Goal: Navigation & Orientation: Understand site structure

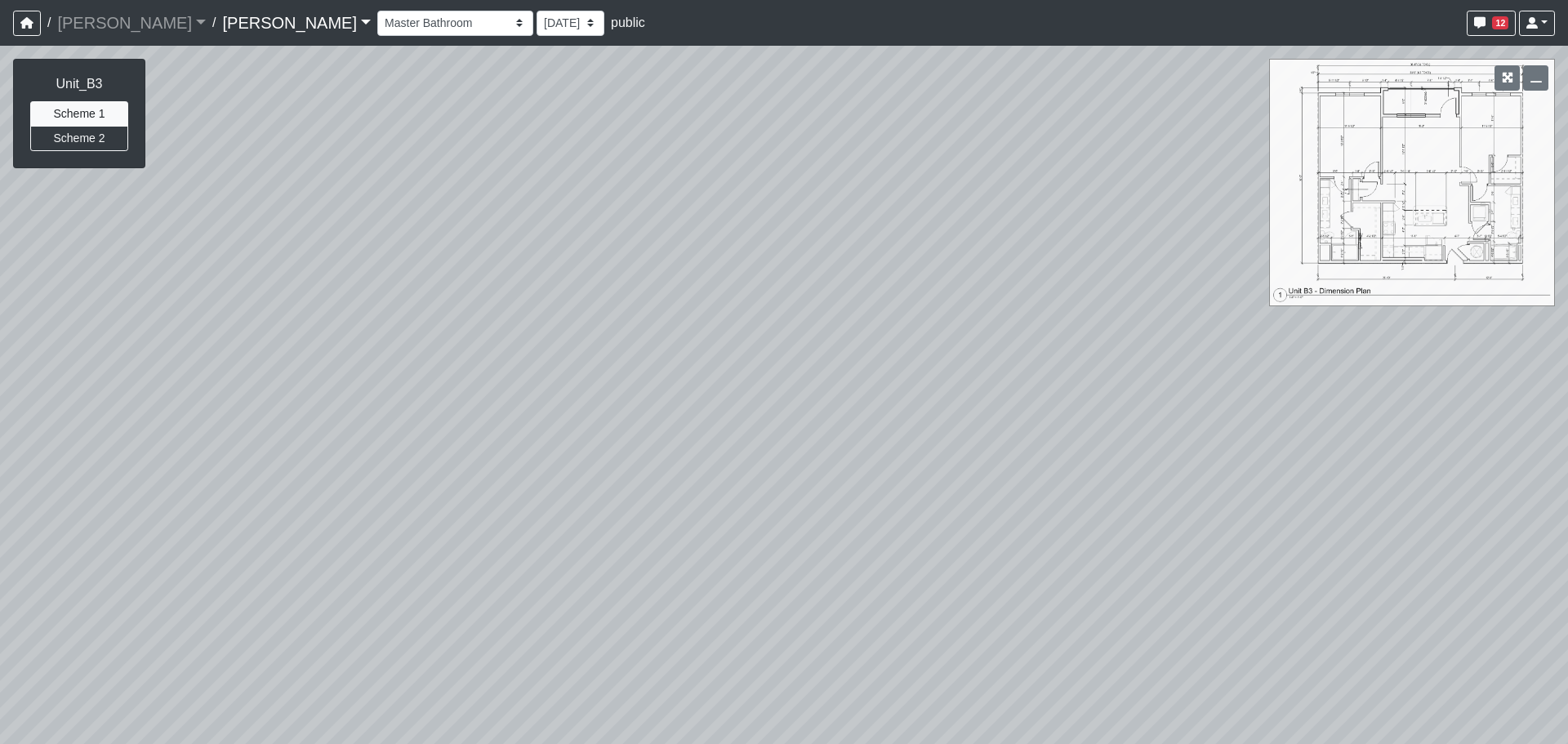
click at [377, 13] on select "Entry Kitchenette Lounge Pool Table Seating 1 Seating 2 Seating 3 Seating 4 Ban…" at bounding box center [455, 24] width 156 height 25
click at [377, 11] on select "Entry Kitchenette Lounge Pool Table Seating 1 Seating 2 Seating 3 Seating 4 Ban…" at bounding box center [455, 24] width 156 height 25
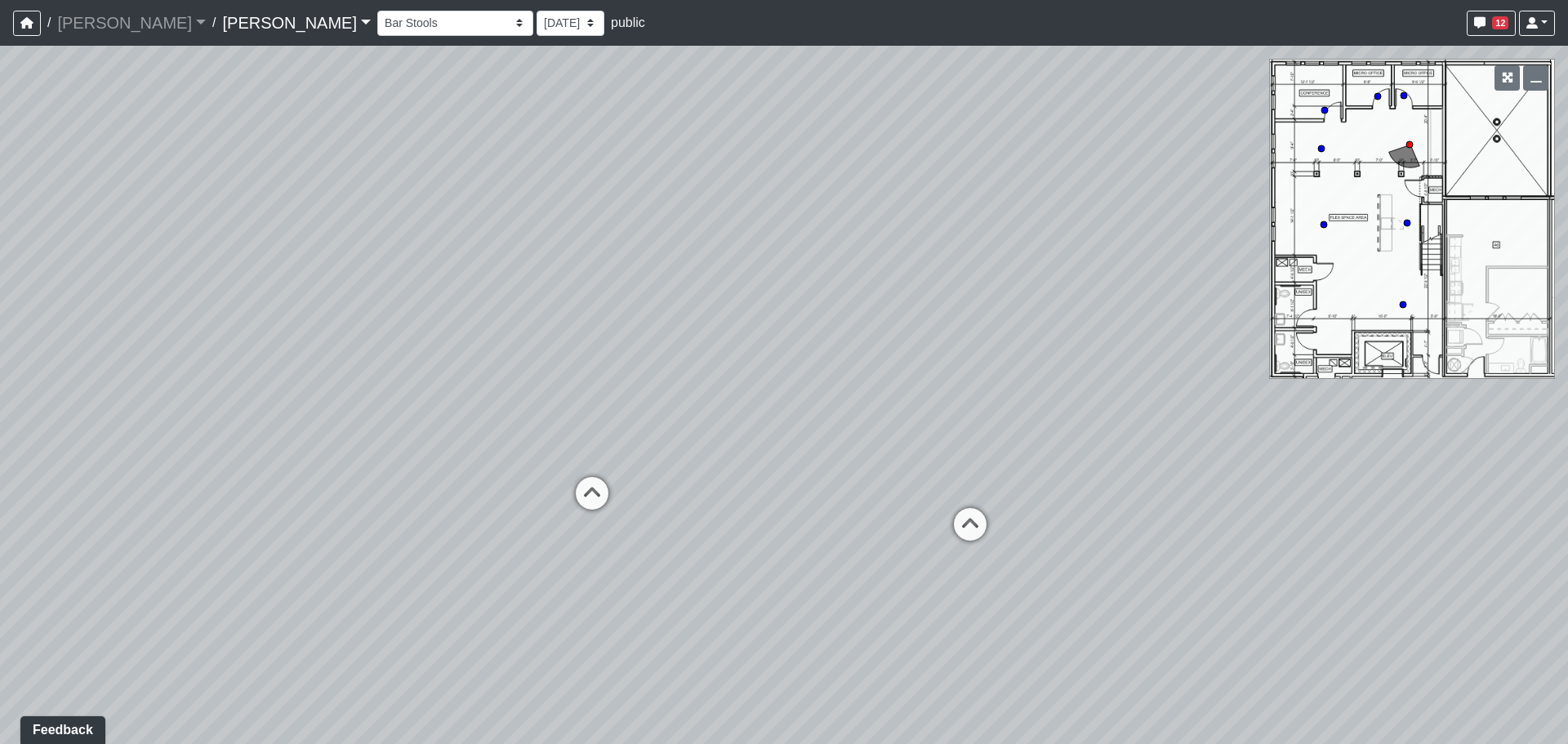
drag, startPoint x: 395, startPoint y: 376, endPoint x: 1025, endPoint y: 386, distance: 630.1
click at [1080, 384] on div "Loading... Craft Room Loading... Games Loading... Main Room 2 Loading... Entry …" at bounding box center [784, 394] width 1568 height 698
click at [658, 490] on icon at bounding box center [669, 497] width 49 height 49
click at [739, 542] on icon at bounding box center [733, 566] width 49 height 49
drag, startPoint x: 872, startPoint y: 417, endPoint x: 227, endPoint y: 417, distance: 645.0
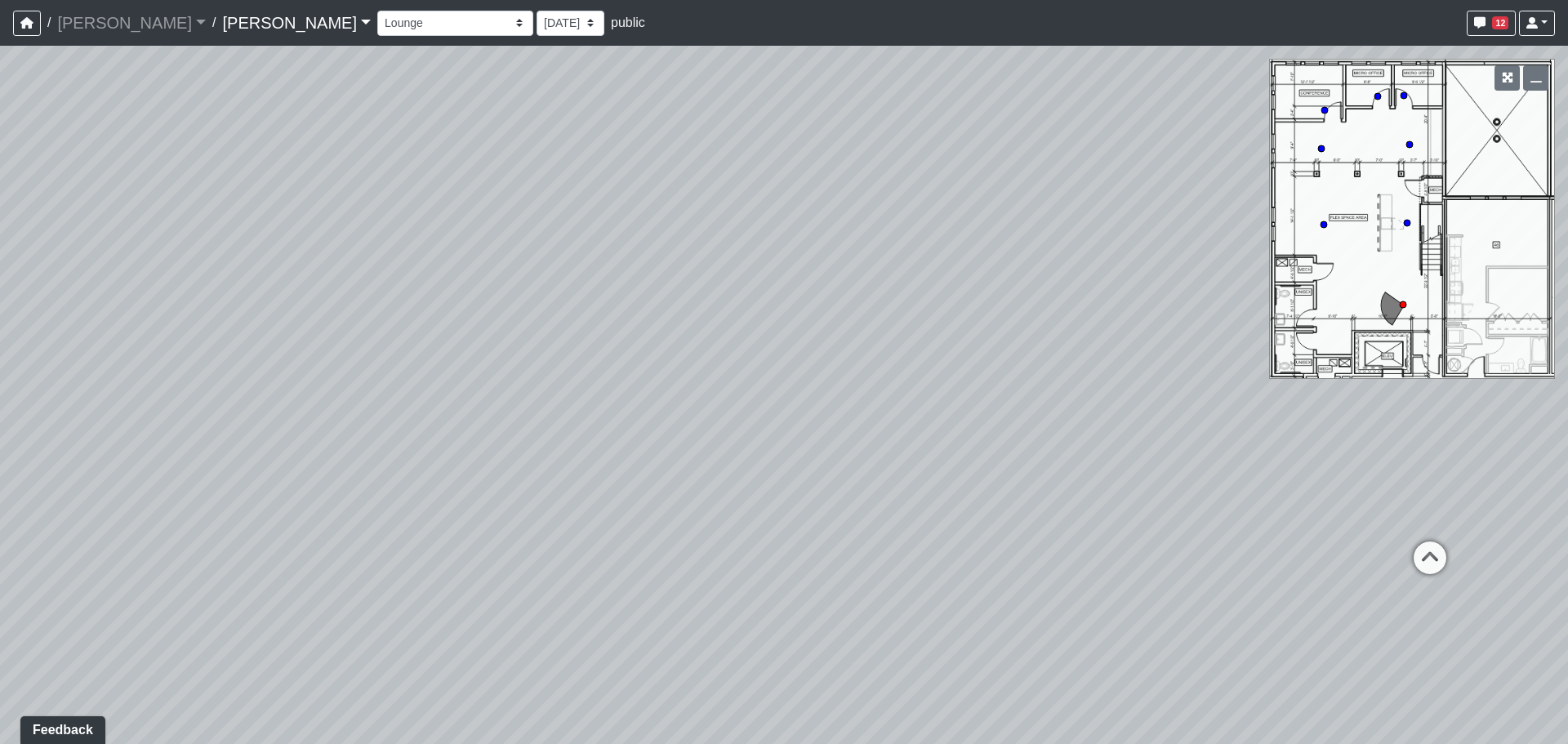
click at [223, 417] on div "Loading... Craft Room Loading... Games Loading... Main Room 2 Loading... Entry …" at bounding box center [784, 394] width 1568 height 698
drag, startPoint x: 822, startPoint y: 393, endPoint x: 291, endPoint y: 409, distance: 531.2
click at [291, 409] on div "Loading... Craft Room Loading... Games Loading... Main Room 2 Loading... Entry …" at bounding box center [784, 394] width 1568 height 698
drag, startPoint x: 659, startPoint y: 399, endPoint x: 560, endPoint y: 404, distance: 99.1
click at [560, 404] on div "Loading... Craft Room Loading... Games Loading... Main Room 2 Loading... Entry …" at bounding box center [784, 394] width 1568 height 698
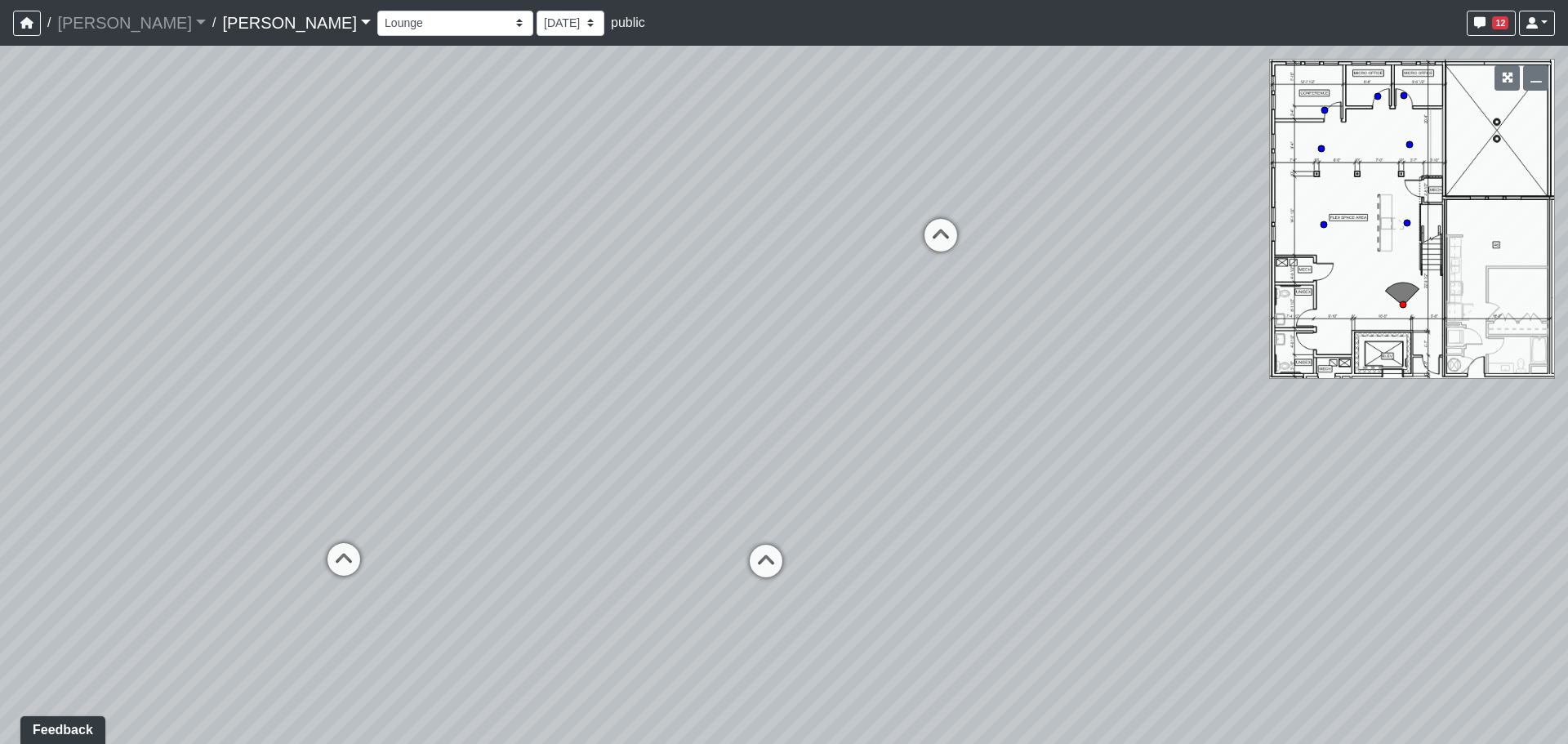
drag, startPoint x: 767, startPoint y: 404, endPoint x: 787, endPoint y: 354, distance: 53.9
click at [787, 354] on div "Loading... Craft Room Loading... Games Loading... Main Room 2 Loading... Entry …" at bounding box center [784, 394] width 1568 height 698
drag, startPoint x: 622, startPoint y: 501, endPoint x: 654, endPoint y: 498, distance: 32.1
click at [654, 498] on div "Loading... Craft Room Loading... Games Loading... Main Room 2 Loading... Entry …" at bounding box center [784, 394] width 1568 height 698
drag, startPoint x: 541, startPoint y: 472, endPoint x: 714, endPoint y: 472, distance: 173.0
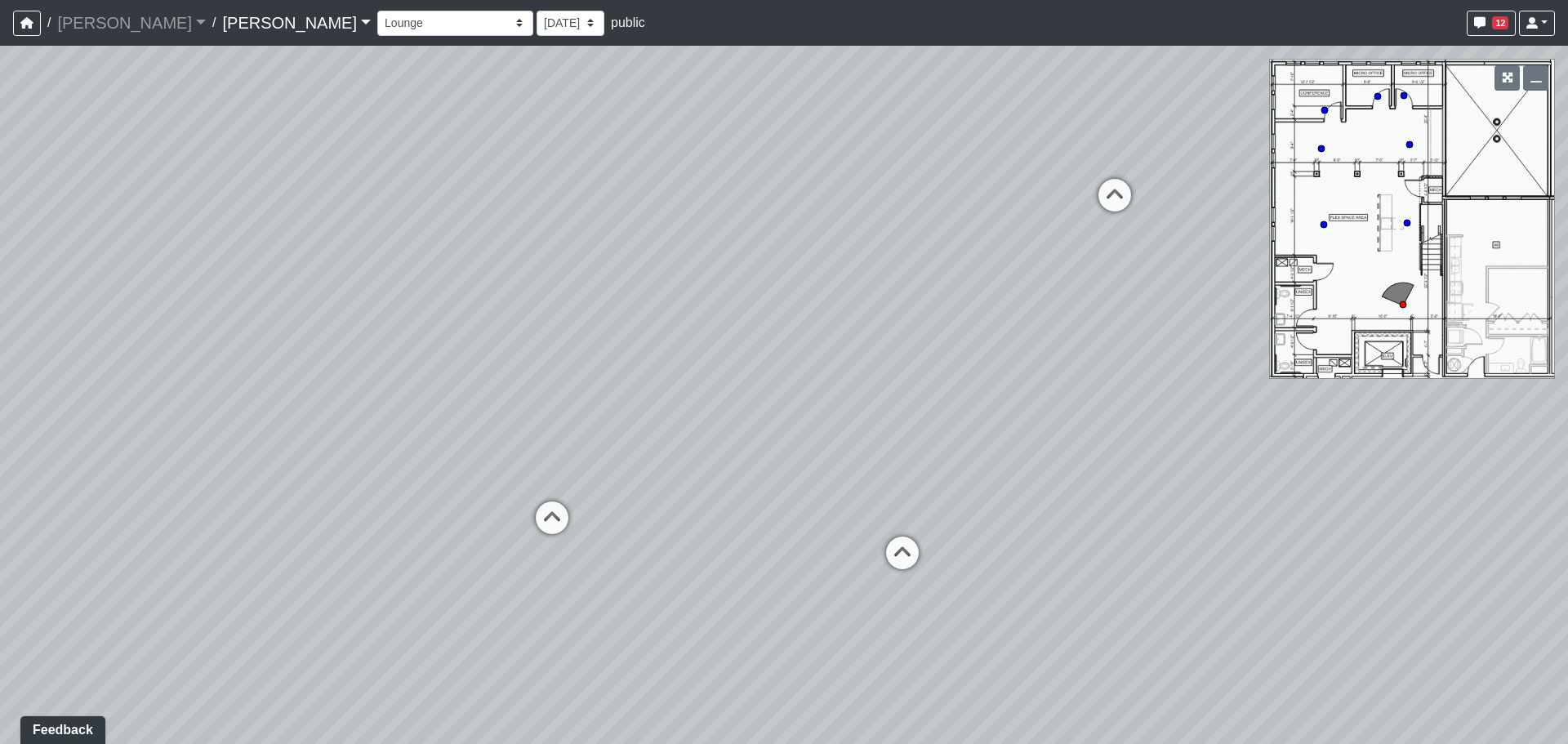
click at [714, 472] on div "Loading... Craft Room Loading... Games Loading... Main Room 2 Loading... Entry …" at bounding box center [784, 394] width 1568 height 698
click at [573, 518] on icon at bounding box center [555, 525] width 49 height 49
drag, startPoint x: 921, startPoint y: 398, endPoint x: 569, endPoint y: 366, distance: 353.5
click at [569, 366] on div "Loading... Craft Room Loading... Games Loading... Main Room 2 Loading... Entry …" at bounding box center [784, 394] width 1568 height 698
drag, startPoint x: 941, startPoint y: 339, endPoint x: 509, endPoint y: 332, distance: 432.1
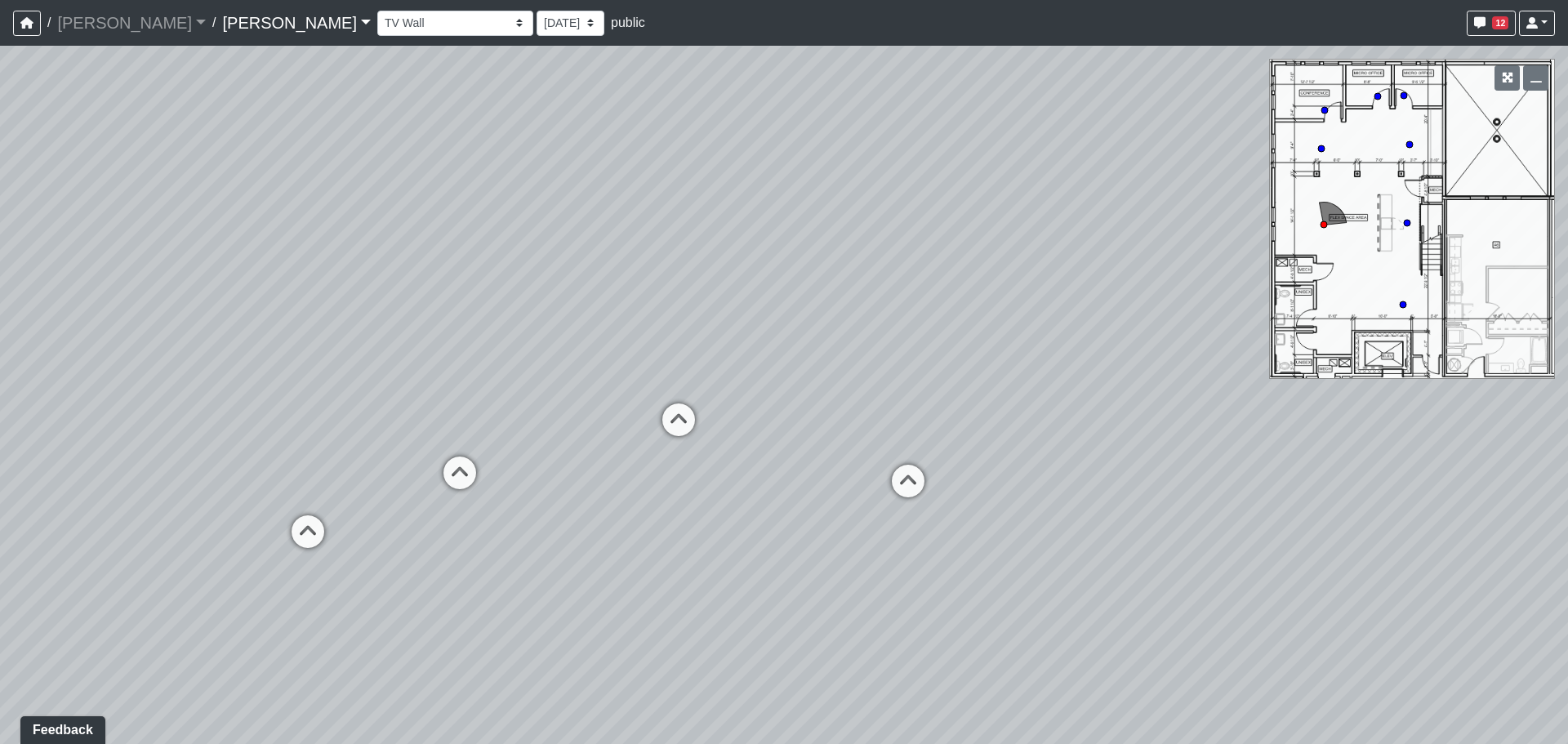
click at [509, 332] on div "Loading... Craft Room Loading... Games Loading... Main Room 2 Loading... Entry …" at bounding box center [784, 394] width 1568 height 698
drag, startPoint x: 712, startPoint y: 339, endPoint x: 197, endPoint y: 337, distance: 515.0
click at [197, 337] on div "Loading... Craft Room Loading... Games Loading... Main Room 2 Loading... Entry …" at bounding box center [784, 394] width 1568 height 698
drag, startPoint x: 880, startPoint y: 390, endPoint x: 824, endPoint y: 396, distance: 56.3
click at [819, 392] on div "Loading... Craft Room Loading... Games Loading... Main Room 2 Loading... Entry …" at bounding box center [784, 394] width 1568 height 698
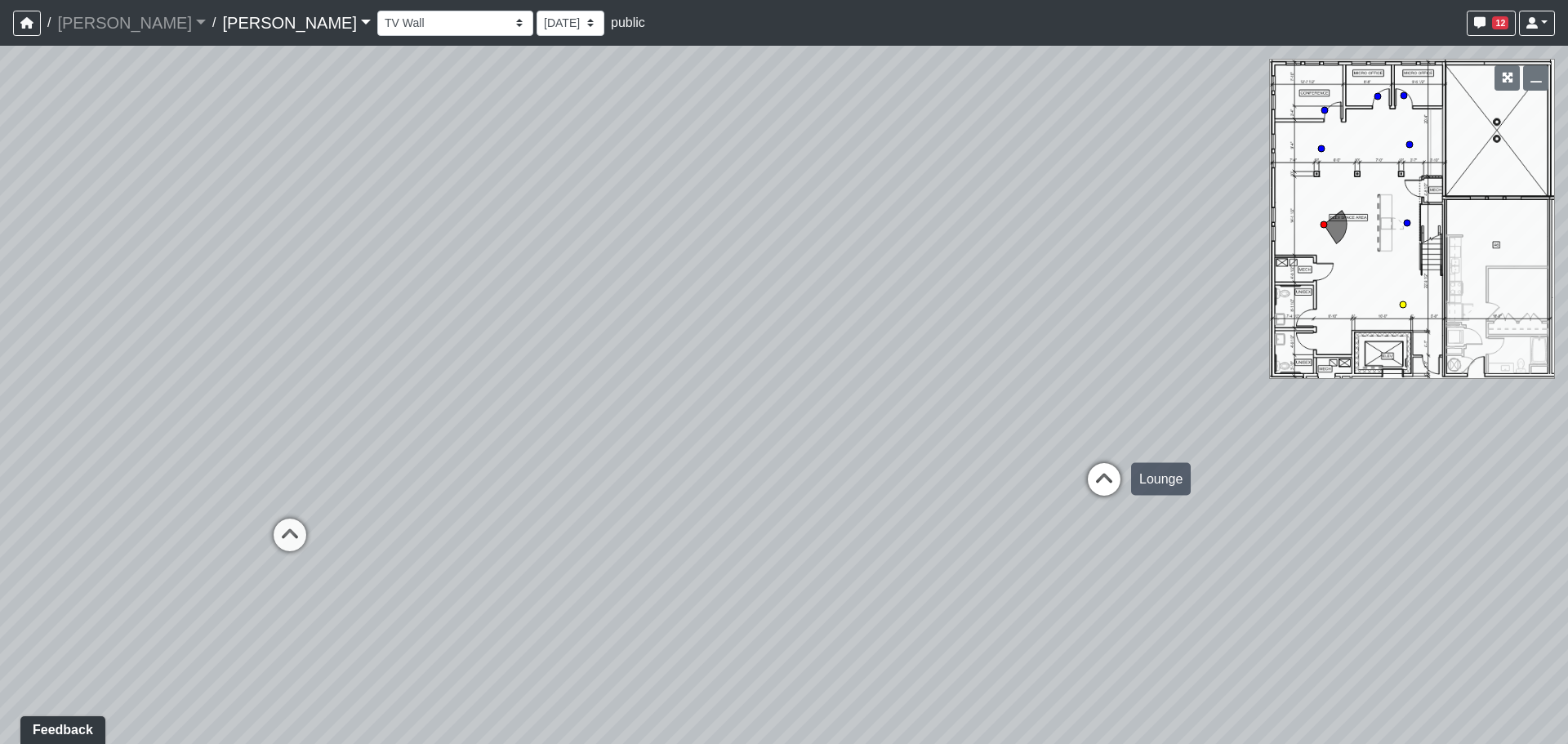
click at [1111, 481] on icon at bounding box center [1104, 487] width 49 height 49
drag, startPoint x: 620, startPoint y: 404, endPoint x: 890, endPoint y: 404, distance: 270.0
click at [890, 404] on div "Loading... Craft Room Loading... Games Loading... Main Room 2 Loading... Entry …" at bounding box center [784, 394] width 1568 height 698
drag, startPoint x: 386, startPoint y: 407, endPoint x: 808, endPoint y: 429, distance: 422.6
click at [808, 429] on div "Loading... Craft Room Loading... Games Loading... Main Room 2 Loading... Entry …" at bounding box center [784, 394] width 1568 height 698
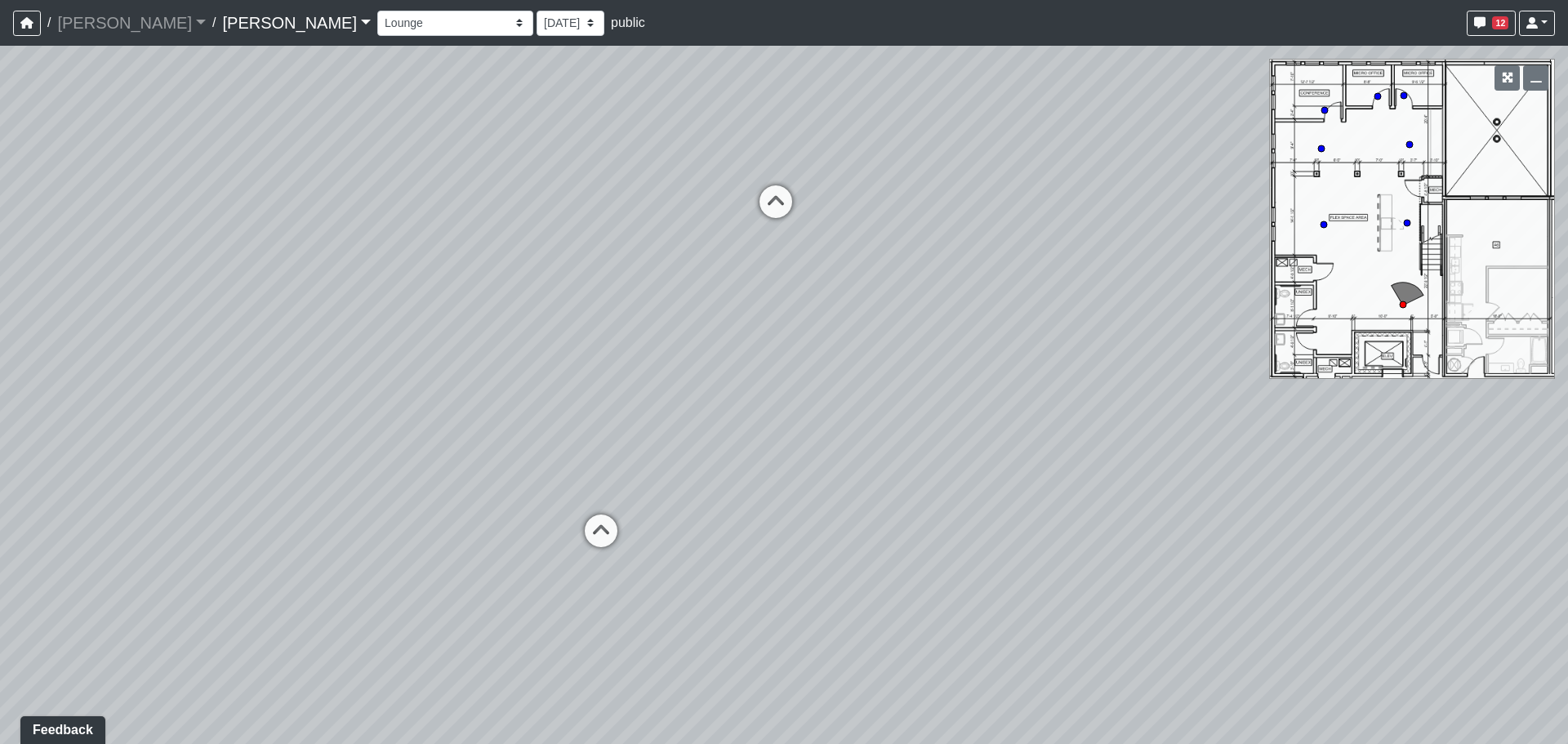
drag, startPoint x: 475, startPoint y: 417, endPoint x: 778, endPoint y: 415, distance: 303.0
click at [778, 415] on div "Loading... Craft Room Loading... Games Loading... Main Room 2 Loading... Entry …" at bounding box center [784, 394] width 1568 height 698
click at [377, 24] on select "Entry Kitchenette Lounge Pool Table Seating 1 Seating 2 Seating 3 Seating 4 Ban…" at bounding box center [455, 24] width 156 height 25
click at [377, 11] on select "Entry Kitchenette Lounge Pool Table Seating 1 Seating 2 Seating 3 Seating 4 Ban…" at bounding box center [455, 24] width 156 height 25
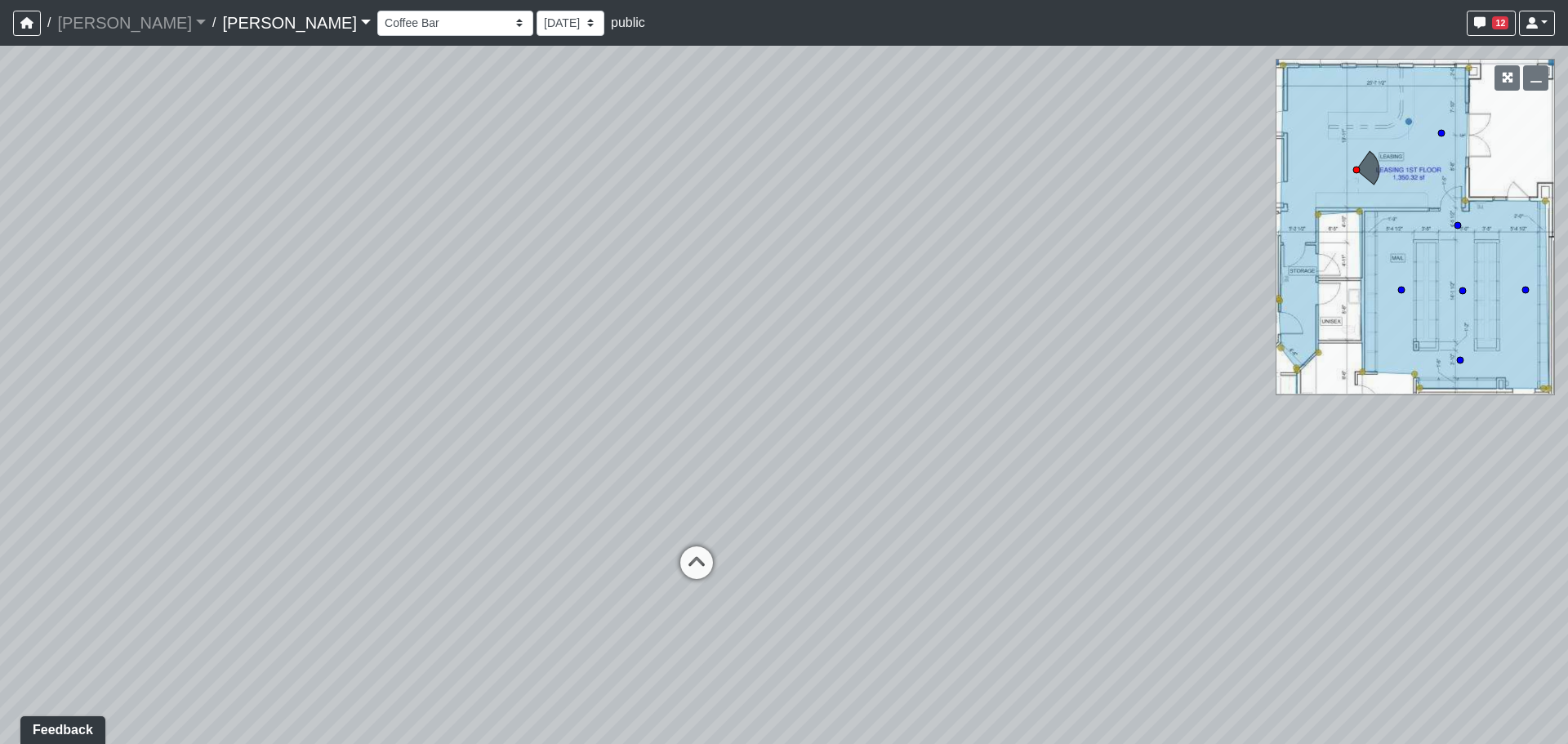
drag, startPoint x: 525, startPoint y: 357, endPoint x: 663, endPoint y: 356, distance: 138.0
click at [663, 356] on div "Loading... Craft Room Loading... Games Loading... Main Room 2 Loading... Entry …" at bounding box center [784, 394] width 1568 height 698
drag, startPoint x: 560, startPoint y: 385, endPoint x: 1022, endPoint y: 396, distance: 462.1
click at [1022, 396] on div "Loading... Craft Room Loading... Games Loading... Main Room 2 Loading... Entry …" at bounding box center [784, 394] width 1568 height 698
drag, startPoint x: 269, startPoint y: 295, endPoint x: 815, endPoint y: 310, distance: 546.2
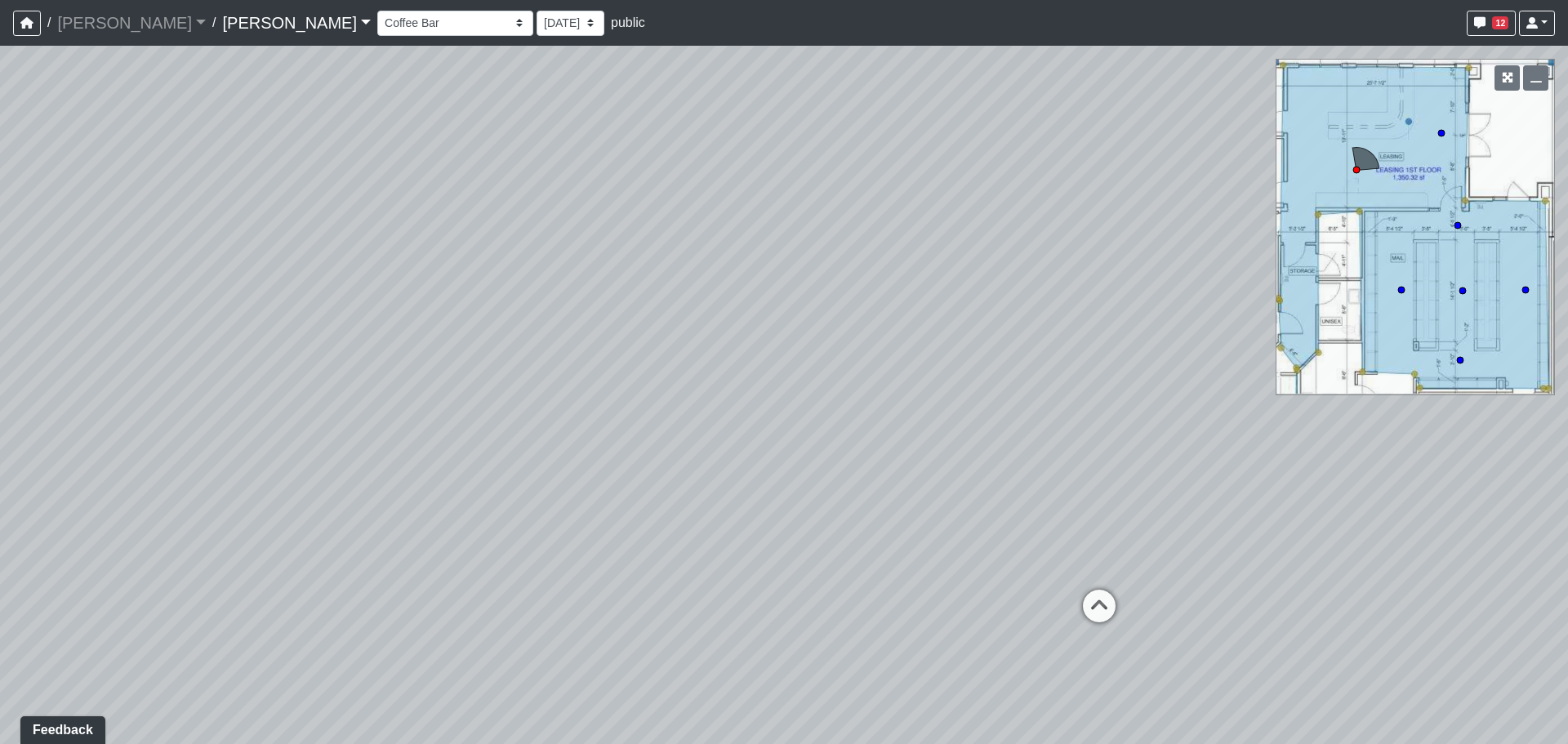
click at [815, 310] on div "Loading... Craft Room Loading... Games Loading... Main Room 2 Loading... Entry …" at bounding box center [784, 394] width 1568 height 698
drag, startPoint x: 356, startPoint y: 322, endPoint x: 336, endPoint y: 316, distance: 20.9
click at [336, 316] on div "Loading... Craft Room Loading... Games Loading... Main Room 2 Loading... Entry …" at bounding box center [784, 394] width 1568 height 698
drag, startPoint x: 416, startPoint y: 315, endPoint x: 1158, endPoint y: 322, distance: 742.0
click at [1192, 322] on div "Loading... Craft Room Loading... Games Loading... Main Room 2 Loading... Entry …" at bounding box center [784, 394] width 1568 height 698
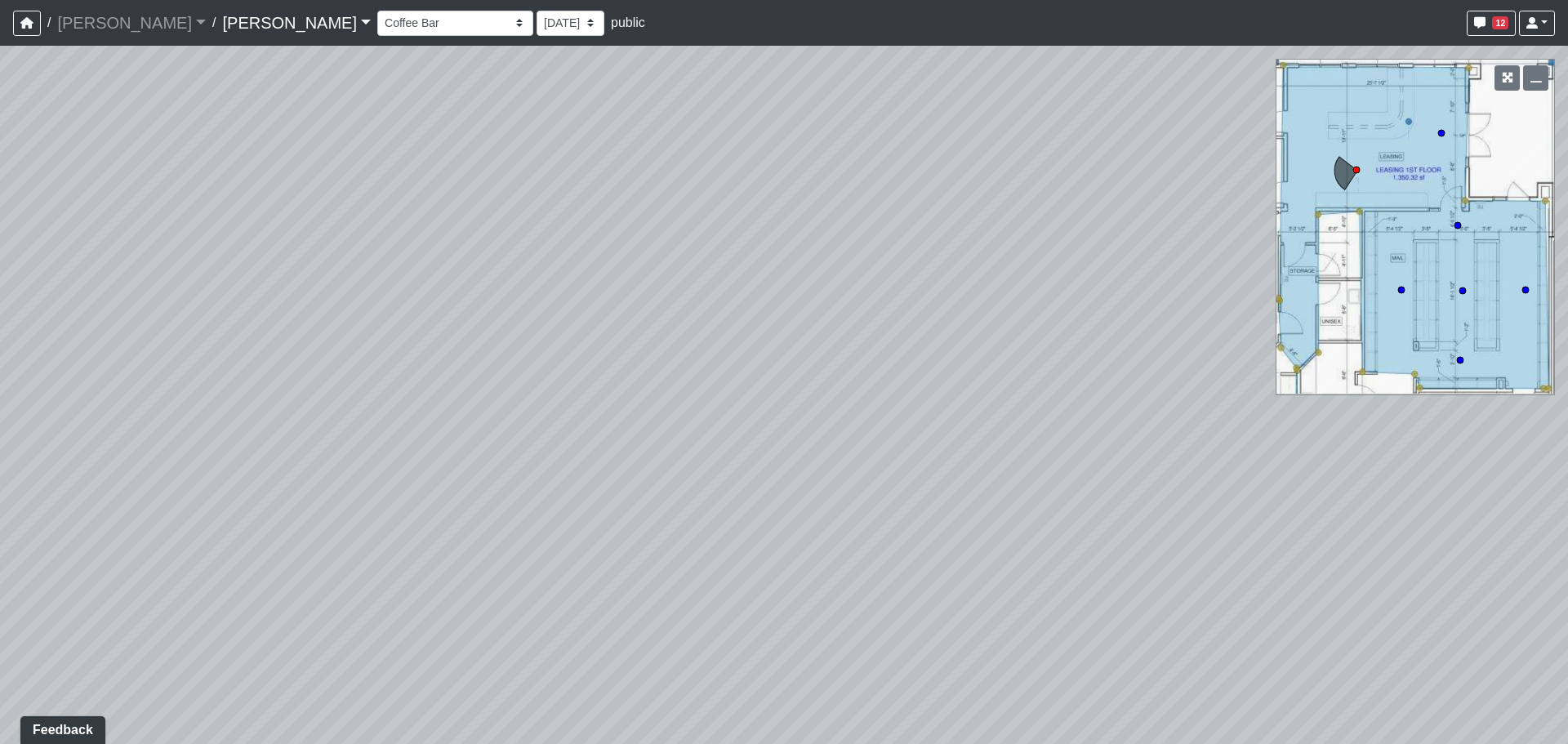
drag, startPoint x: 720, startPoint y: 348, endPoint x: 826, endPoint y: 366, distance: 107.5
click at [801, 349] on div "Loading... Craft Room Loading... Games Loading... Main Room 2 Loading... Entry …" at bounding box center [784, 394] width 1568 height 698
drag, startPoint x: 889, startPoint y: 358, endPoint x: 1047, endPoint y: 358, distance: 158.0
click at [1047, 358] on div "Loading... Craft Room Loading... Games Loading... Main Room 2 Loading... Entry …" at bounding box center [784, 394] width 1568 height 698
drag, startPoint x: 312, startPoint y: 363, endPoint x: 980, endPoint y: 336, distance: 668.5
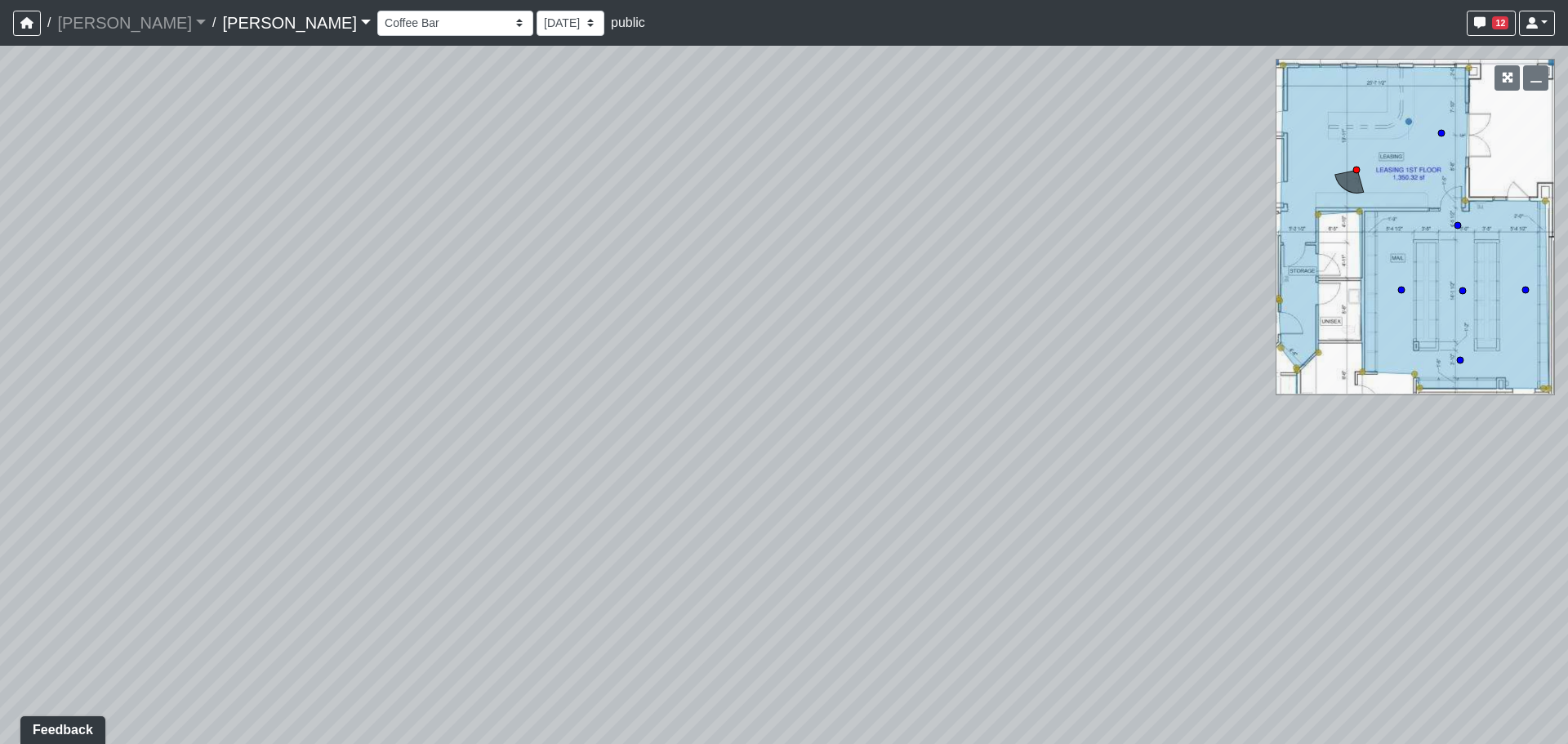
click at [987, 335] on div "Loading... Craft Room Loading... Games Loading... Main Room 2 Loading... Entry …" at bounding box center [784, 394] width 1568 height 698
drag, startPoint x: 359, startPoint y: 343, endPoint x: 744, endPoint y: 286, distance: 389.2
click at [744, 286] on div "Loading... Craft Room Loading... Games Loading... Main Room 2 Loading... Entry …" at bounding box center [784, 394] width 1568 height 698
click at [173, 596] on icon at bounding box center [164, 610] width 49 height 49
drag, startPoint x: 475, startPoint y: 428, endPoint x: 299, endPoint y: 434, distance: 176.1
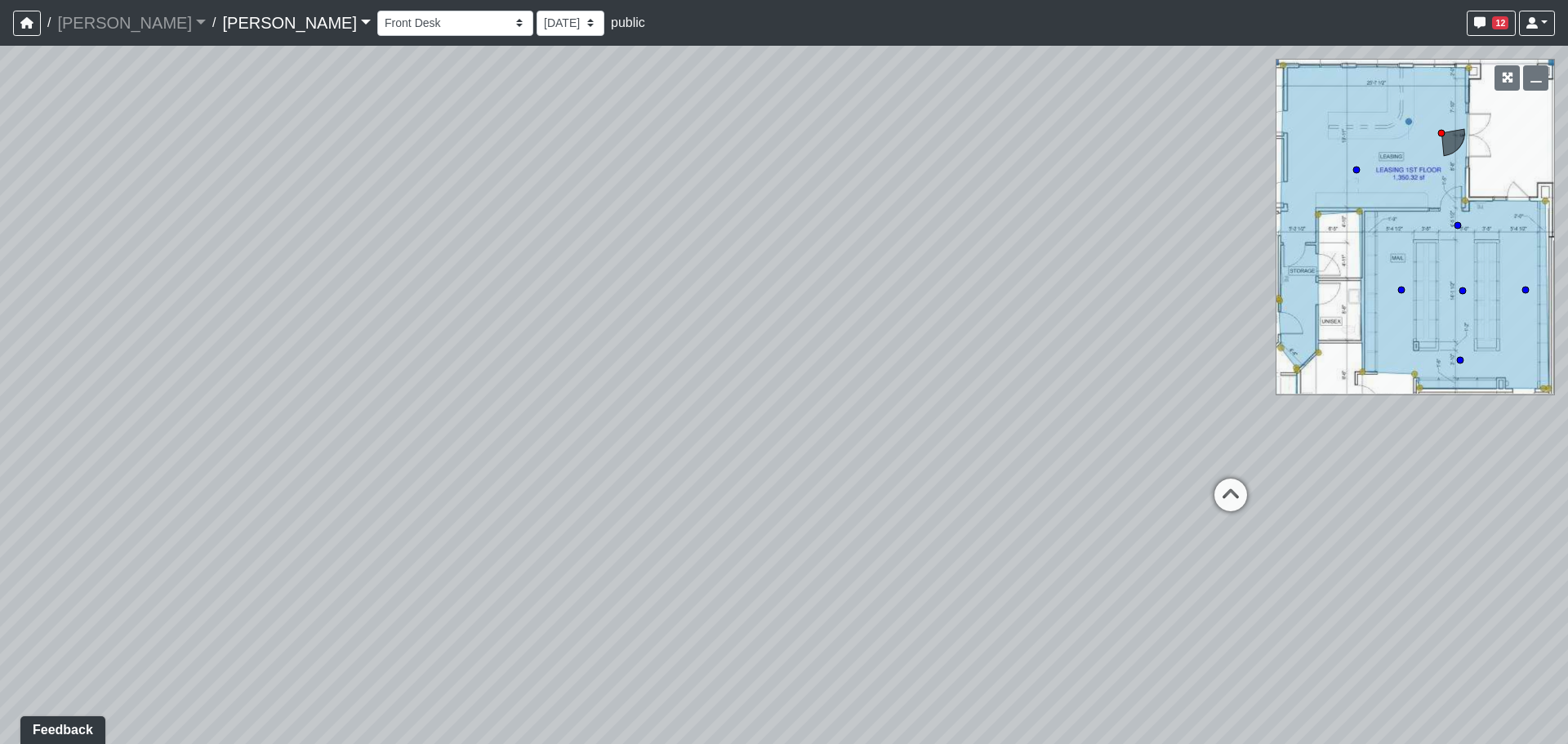
click at [274, 434] on div "Loading... Craft Room Loading... Games Loading... Main Room 2 Loading... Entry …" at bounding box center [784, 394] width 1568 height 698
drag, startPoint x: 833, startPoint y: 332, endPoint x: 489, endPoint y: 349, distance: 344.4
click at [338, 348] on div "Loading... Craft Room Loading... Games Loading... Main Room 2 Loading... Entry …" at bounding box center [784, 394] width 1568 height 698
drag, startPoint x: 1080, startPoint y: 348, endPoint x: 375, endPoint y: 347, distance: 705.0
click at [375, 347] on div "Loading... Craft Room Loading... Games Loading... Main Room 2 Loading... Entry …" at bounding box center [784, 394] width 1568 height 698
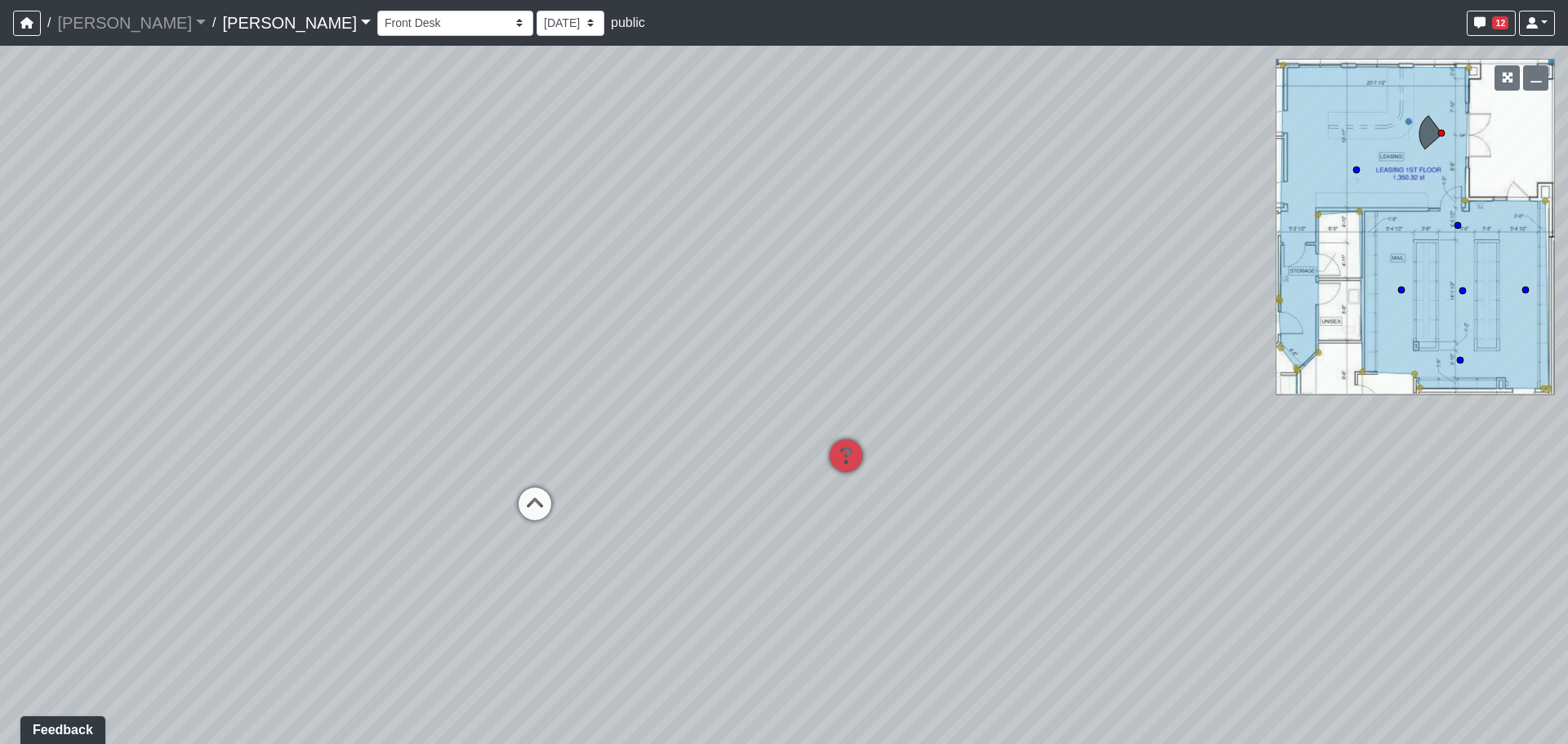
drag, startPoint x: 669, startPoint y: 347, endPoint x: 597, endPoint y: 349, distance: 72.0
click at [597, 349] on div "Loading... Craft Room Loading... Games Loading... Main Room 2 Loading... Entry …" at bounding box center [784, 394] width 1568 height 698
drag, startPoint x: 847, startPoint y: 212, endPoint x: 910, endPoint y: 207, distance: 63.2
click at [883, 259] on div "Loading... Craft Room Loading... Games Loading... Main Room 2 Loading... Entry …" at bounding box center [784, 394] width 1568 height 698
click at [377, 24] on select "Entry Kitchenette Lounge Pool Table Seating 1 Seating 2 Seating 3 Seating 4 Ban…" at bounding box center [455, 24] width 156 height 25
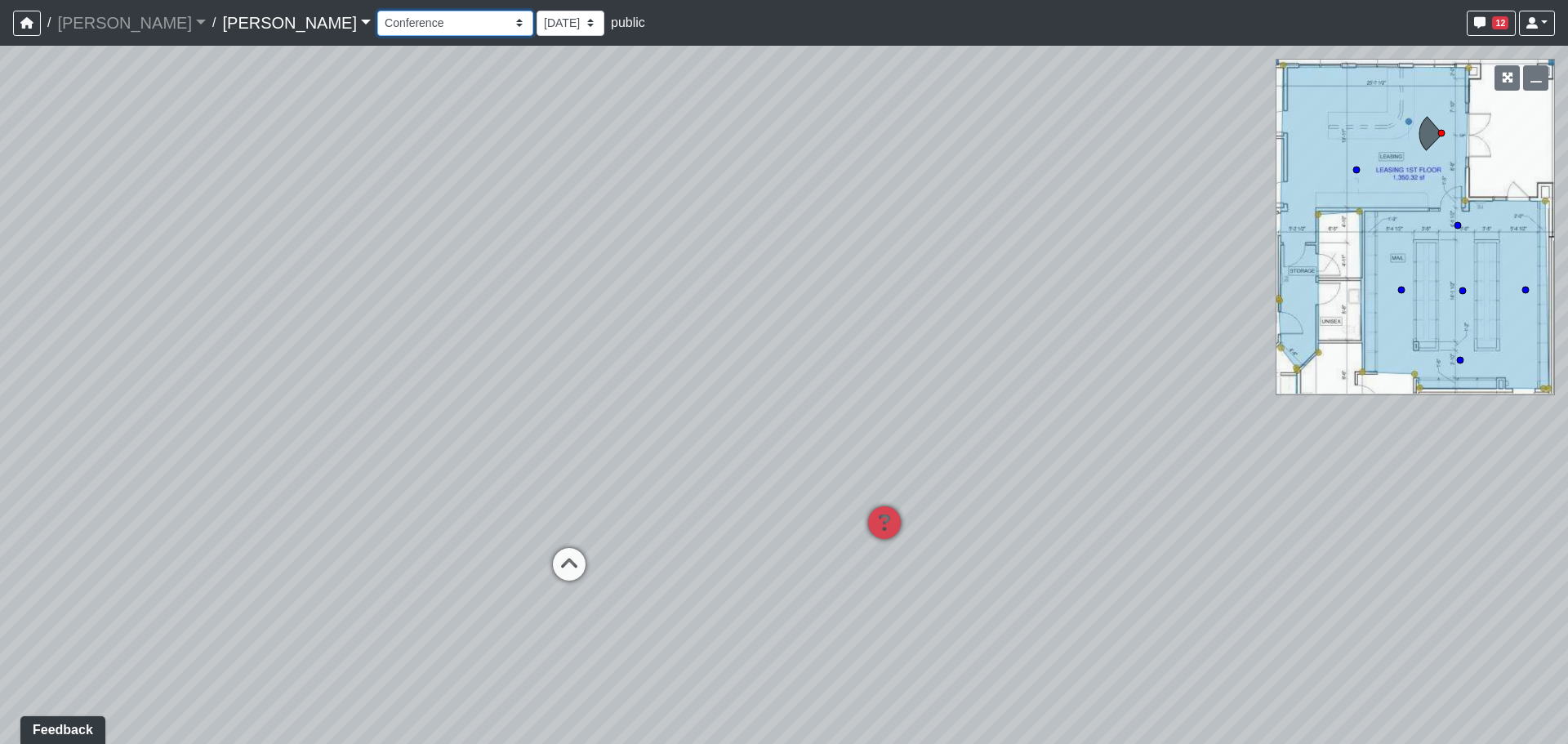
click at [377, 11] on select "Entry Kitchenette Lounge Pool Table Seating 1 Seating 2 Seating 3 Seating 4 Ban…" at bounding box center [455, 24] width 156 height 25
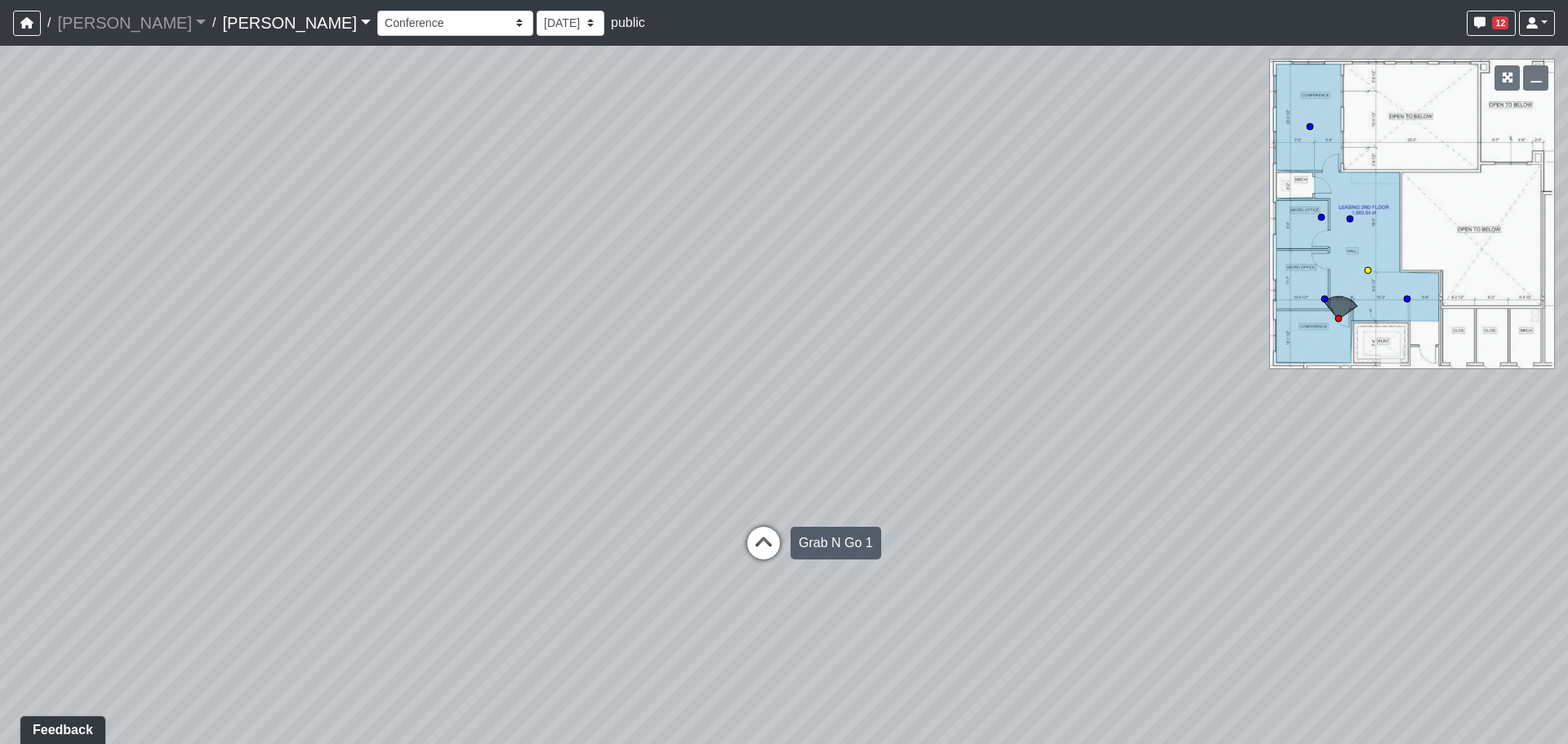
click at [762, 550] on icon at bounding box center [764, 551] width 49 height 49
drag, startPoint x: 978, startPoint y: 545, endPoint x: 189, endPoint y: 367, distance: 808.8
click at [178, 367] on div "Loading... Craft Room Loading... Games Loading... Main Room 2 Loading... Entry …" at bounding box center [784, 394] width 1568 height 698
drag, startPoint x: 589, startPoint y: 397, endPoint x: 141, endPoint y: 425, distance: 448.9
click at [123, 425] on div "Loading... Craft Room Loading... Games Loading... Main Room 2 Loading... Entry …" at bounding box center [784, 394] width 1568 height 698
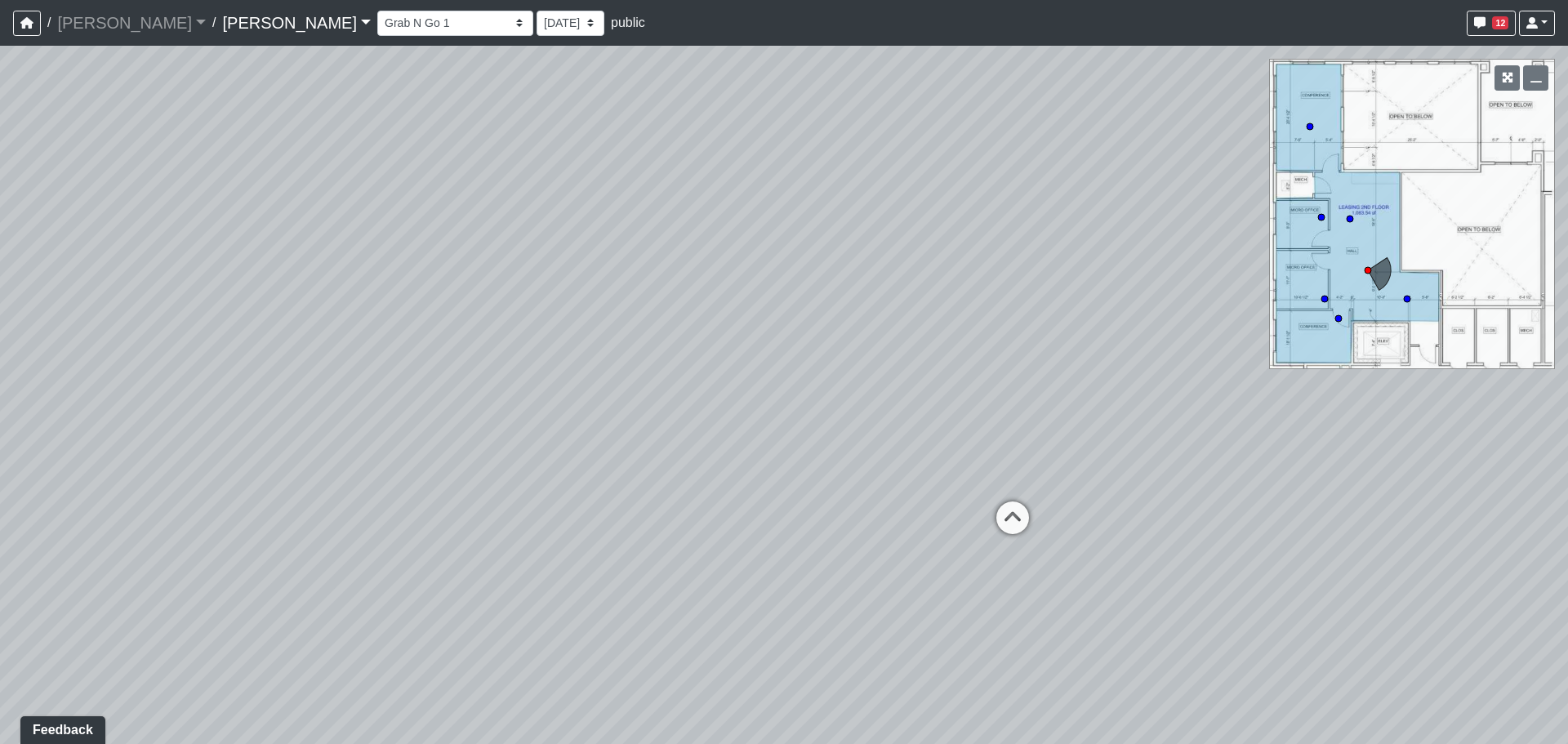
drag, startPoint x: 778, startPoint y: 367, endPoint x: 946, endPoint y: 400, distance: 171.2
click at [946, 400] on div "Loading... Craft Room Loading... Games Loading... Main Room 2 Loading... Entry …" at bounding box center [784, 394] width 1568 height 698
drag, startPoint x: 707, startPoint y: 503, endPoint x: 370, endPoint y: 380, distance: 358.7
click at [223, 371] on div "Loading... Craft Room Loading... Games Loading... Main Room 2 Loading... Entry …" at bounding box center [784, 394] width 1568 height 698
drag, startPoint x: 909, startPoint y: 338, endPoint x: 804, endPoint y: 357, distance: 106.7
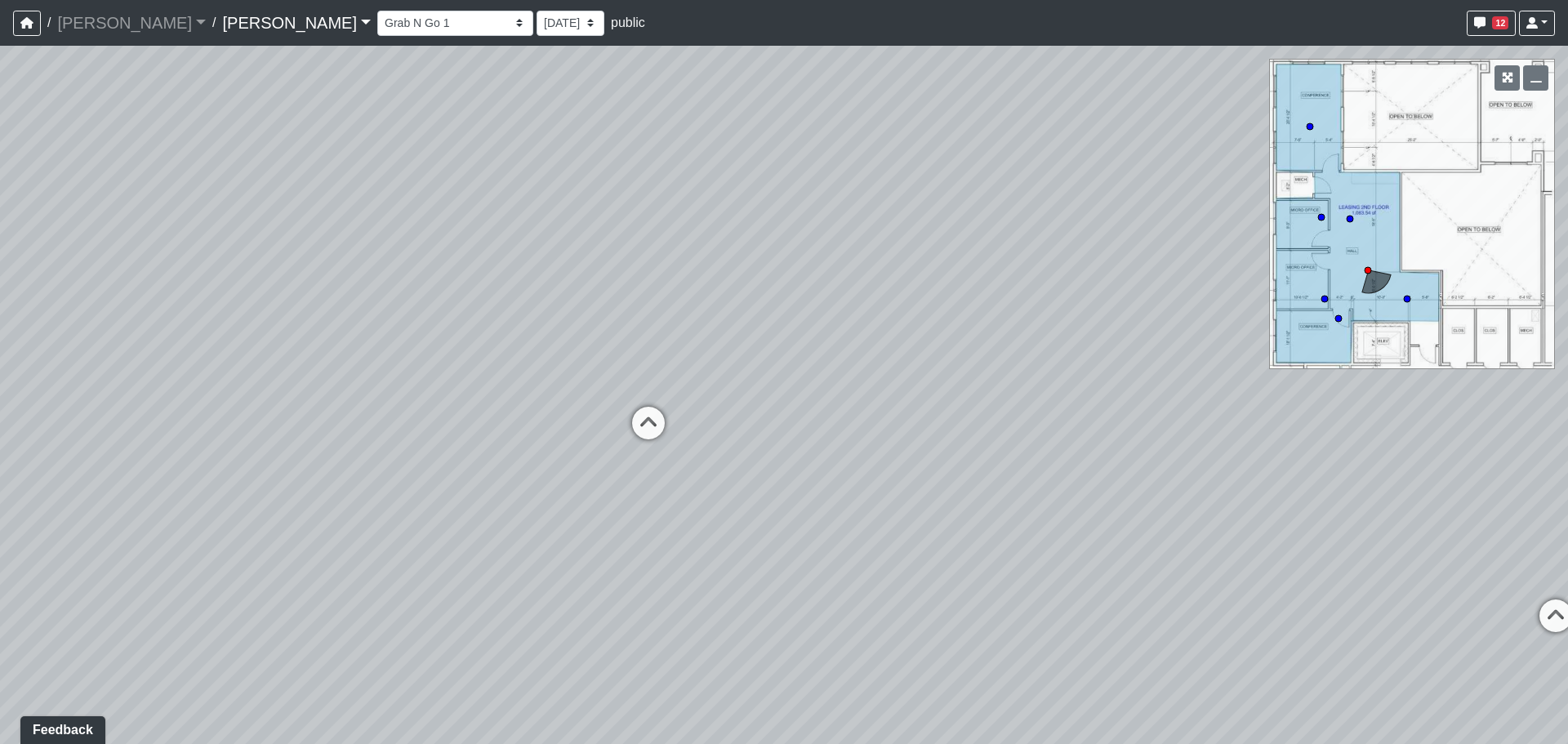
click at [792, 355] on div "Loading... Craft Room Loading... Games Loading... Main Room 2 Loading... Entry …" at bounding box center [784, 394] width 1568 height 698
drag, startPoint x: 611, startPoint y: 262, endPoint x: 925, endPoint y: 360, distance: 328.9
click at [957, 368] on div "Loading... Craft Room Loading... Games Loading... Main Room 2 Loading... Entry …" at bounding box center [784, 394] width 1568 height 698
drag, startPoint x: 892, startPoint y: 428, endPoint x: 125, endPoint y: 322, distance: 774.3
click at [125, 322] on div "Loading... Craft Room Loading... Games Loading... Main Room 2 Loading... Entry …" at bounding box center [784, 394] width 1568 height 698
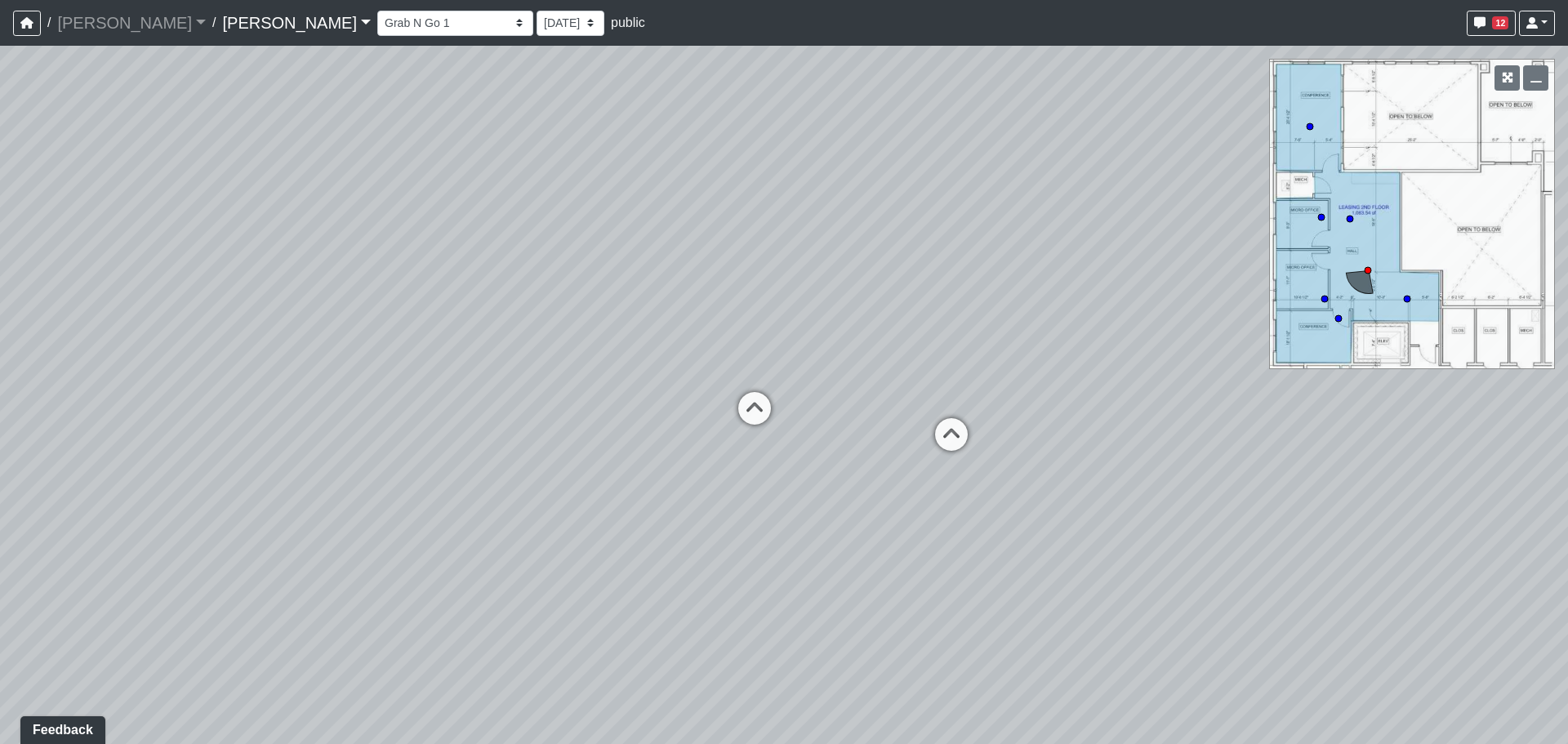
click at [260, 384] on div "Loading... Craft Room Loading... Games Loading... Main Room 2 Loading... Entry …" at bounding box center [784, 394] width 1568 height 698
drag
click at [432, 391] on div "Loading... Craft Room Loading... Games Loading... Main Room 2 Loading... Entry …" at bounding box center [784, 394] width 1568 height 698
click at [468, 429] on div "Loading... Craft Room Loading... Games Loading... Main Room 2 Loading... Entry …" at bounding box center [784, 394] width 1568 height 698
click at [1031, 513] on icon at bounding box center [1030, 536] width 49 height 49
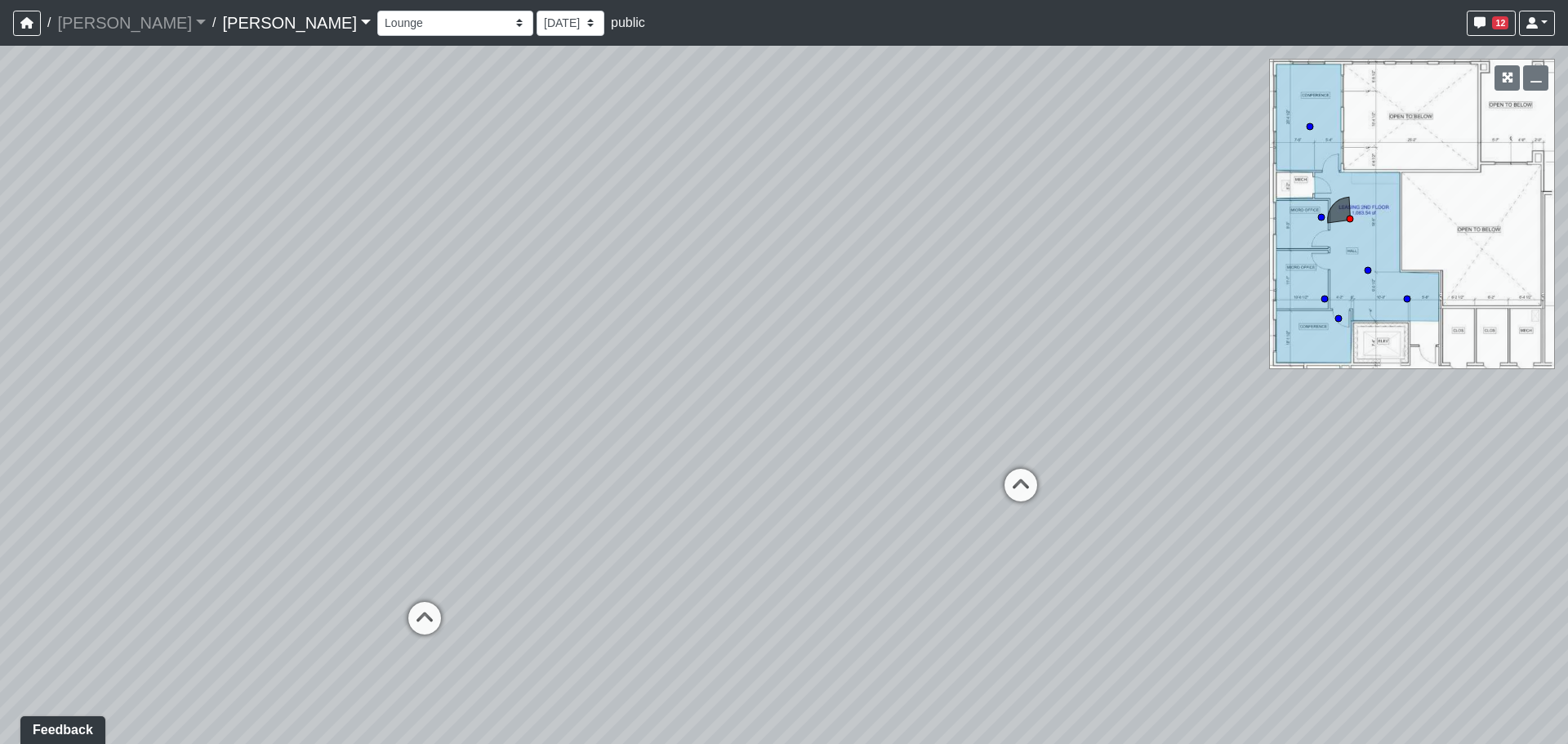
click at [1061, 492] on div "Loading... Craft Room Loading... Games Loading... Main Room 2 Loading... Entry …" at bounding box center [784, 394] width 1568 height 698
click at [1037, 491] on icon at bounding box center [1021, 493] width 49 height 49
click at [799, 420] on div "Loading... Craft Room Loading... Games Loading... Main Room 2 Loading... Entry …" at bounding box center [784, 394] width 1568 height 698
click at [902, 355] on div "Loading... Craft Room Loading... Games Loading... Main Room 2 Loading... Entry …" at bounding box center [784, 394] width 1568 height 698
click at [956, 353] on div "Loading... Craft Room Loading... Games Loading... Main Room 2 Loading... Entry …" at bounding box center [784, 394] width 1568 height 698
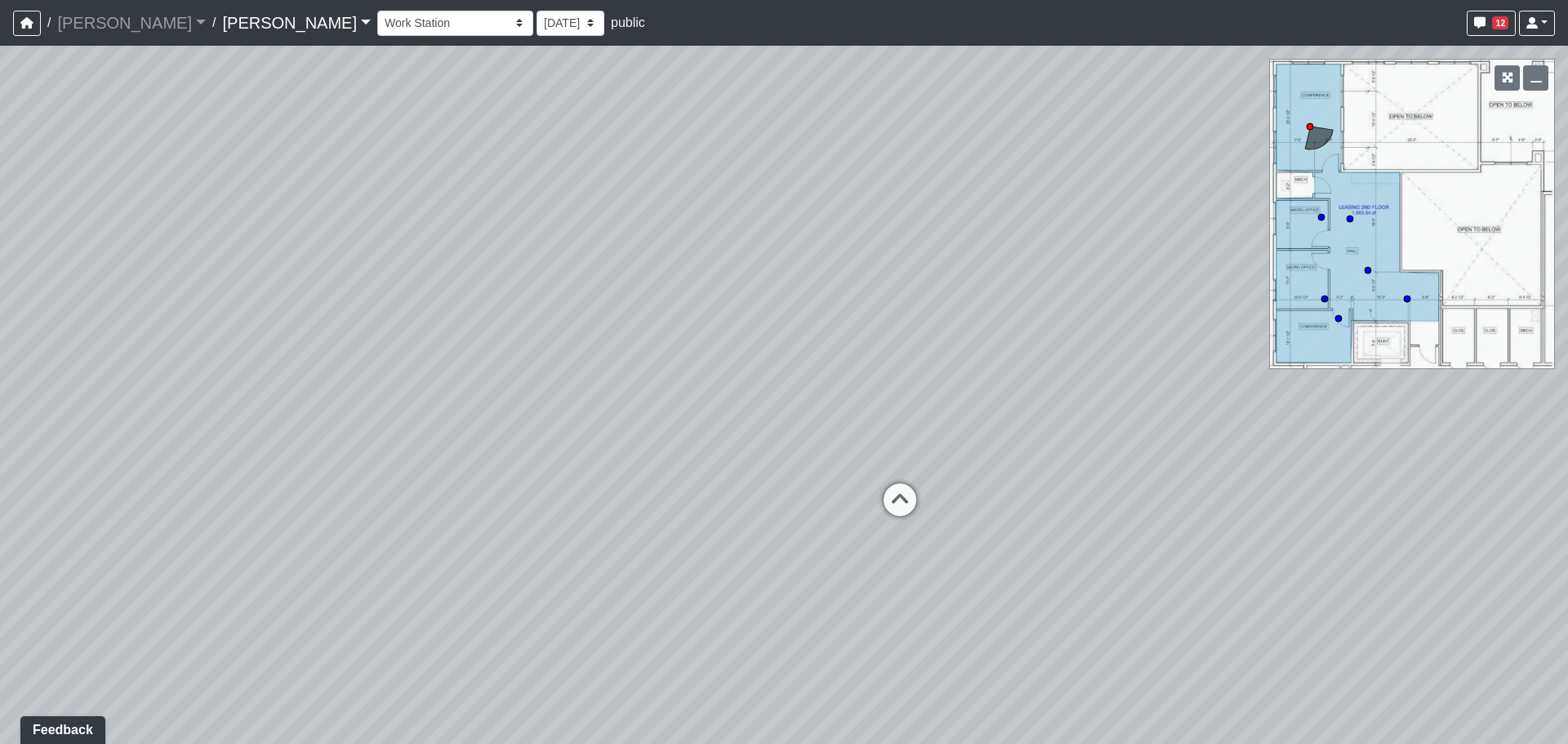
click at [900, 295] on div "Loading... Craft Room Loading... Games Loading... Main Room 2 Loading... Entry …" at bounding box center [784, 394] width 1568 height 698
click at [430, 253] on div "Loading... Craft Room Loading... Games Loading... Main Room 2 Loading... Entry …" at bounding box center [784, 394] width 1568 height 698
click at [377, 21] on select "Entry Kitchenette Lounge Pool Table Seating 1 Seating 2 Seating 3 Seating 4 Ban…" at bounding box center [455, 24] width 156 height 25
click at [377, 11] on select "Entry Kitchenette Lounge Pool Table Seating 1 Seating 2 Seating 3 Seating 4 Ban…" at bounding box center [455, 24] width 156 height 25
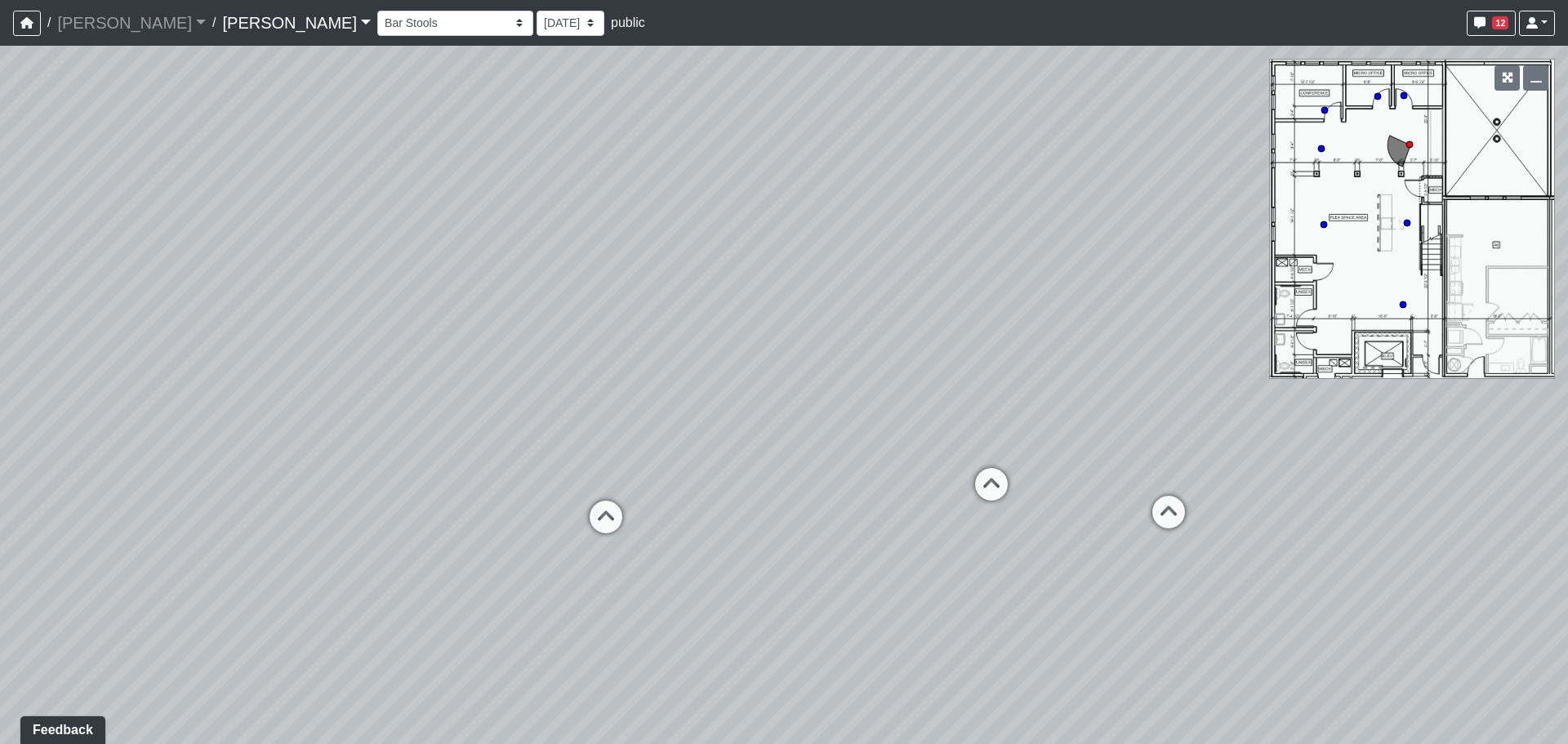
click at [727, 361] on div "Loading... Craft Room Loading... Games Loading... Main Room 2 Loading... Entry …" at bounding box center [784, 394] width 1568 height 698
click at [480, 454] on icon at bounding box center [468, 470] width 49 height 49
click at [544, 526] on icon at bounding box center [555, 539] width 49 height 49
drag, startPoint x: 975, startPoint y: 459, endPoint x: 285, endPoint y: 408, distance: 691.9
click at [285, 408] on div "Loading... Craft Room Loading... Games Loading... Main Room 2 Loading... Entry …" at bounding box center [784, 394] width 1568 height 698
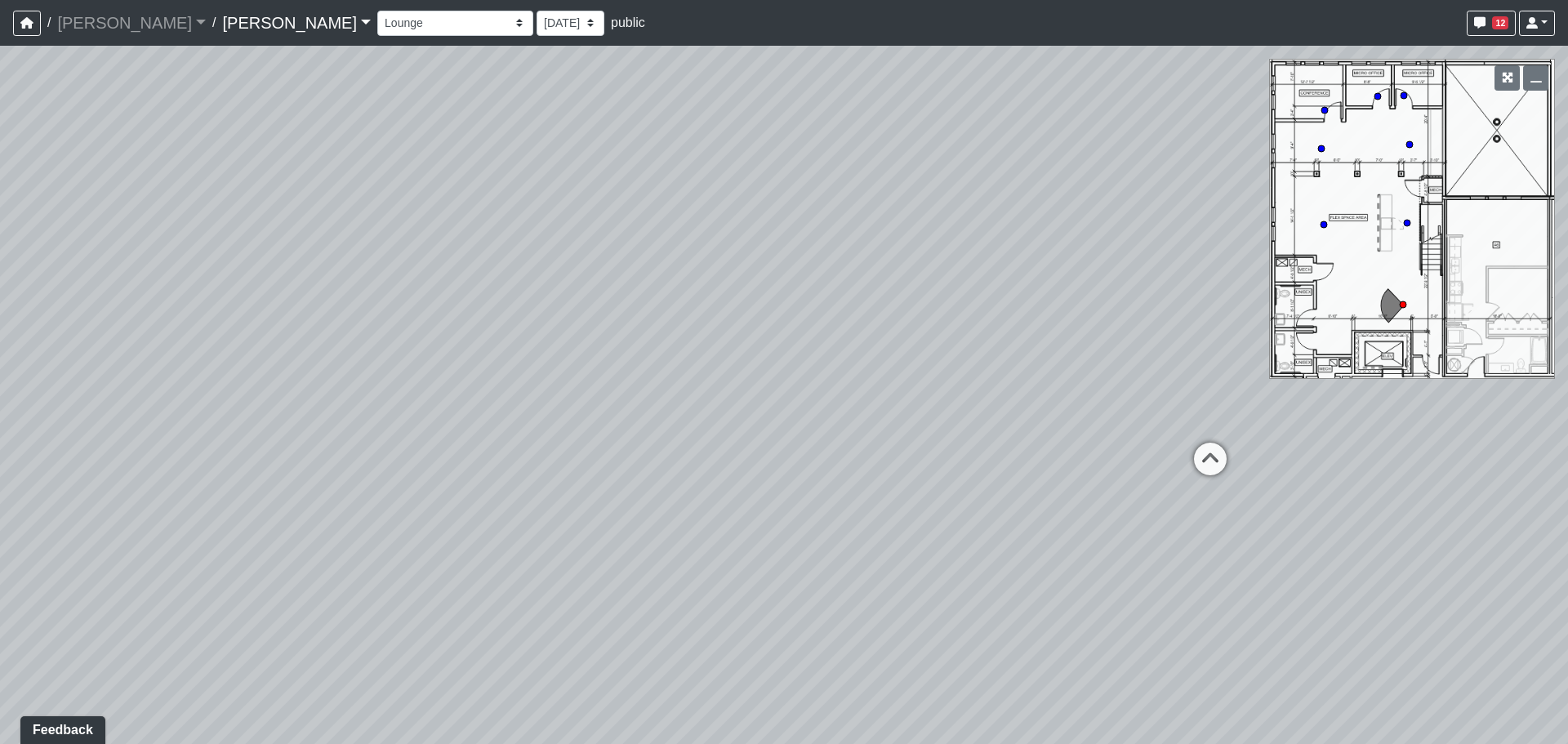
click at [361, 364] on div "Loading... Craft Room Loading... Games Loading... Main Room 2 Loading... Entry …" at bounding box center [784, 394] width 1568 height 698
click at [569, 295] on div "Loading... Craft Room Loading... Games Loading... Main Room 2 Loading... Entry …" at bounding box center [784, 394] width 1568 height 698
click at [442, 314] on div "Loading... Craft Room Loading... Games Loading... Main Room 2 Loading... Entry …" at bounding box center [784, 394] width 1568 height 698
click at [746, 483] on icon at bounding box center [739, 494] width 49 height 49
click at [821, 513] on icon at bounding box center [828, 512] width 49 height 49
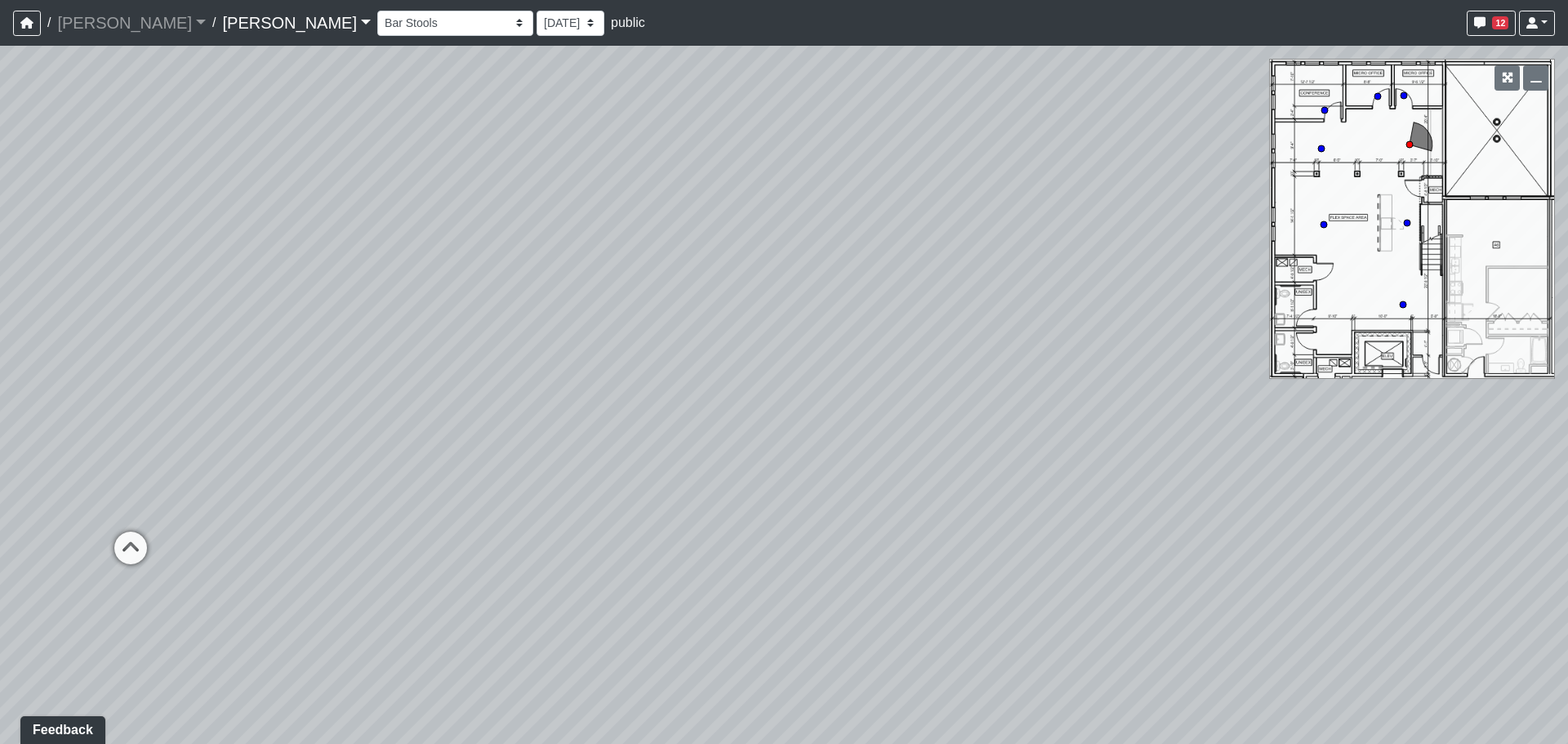
click at [113, 302] on div "Loading... Craft Room Loading... Games Loading... Main Room 2 Loading... Entry …" at bounding box center [784, 394] width 1568 height 698
click at [356, 407] on div "Loading... Craft Room Loading... Games Loading... Main Room 2 Loading... Entry …" at bounding box center [784, 394] width 1568 height 698
click at [1021, 307] on div "Loading... Craft Room Loading... Games Loading... Main Room 2 Loading... Entry …" at bounding box center [784, 394] width 1568 height 698
click at [665, 290] on div "Loading... Craft Room Loading... Games Loading... Main Room 2 Loading... Entry …" at bounding box center [784, 394] width 1568 height 698
click at [806, 361] on div "Loading... Craft Room Loading... Games Loading... Main Room 2 Loading... Entry …" at bounding box center [784, 394] width 1568 height 698
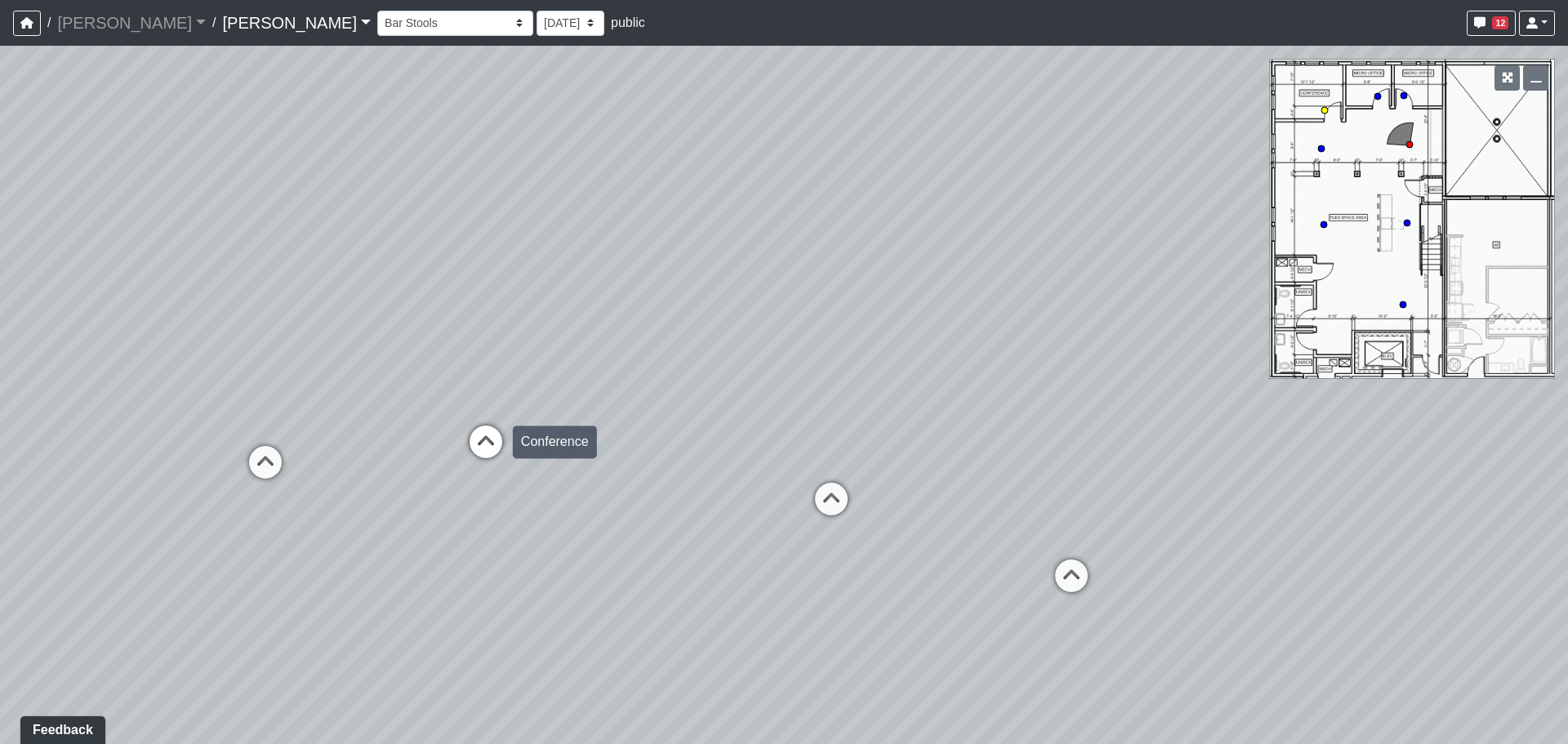
click at [483, 436] on icon at bounding box center [486, 449] width 49 height 49
click at [812, 308] on div "Loading... Craft Room Loading... Games Loading... Main Room 2 Loading... Entry …" at bounding box center [784, 394] width 1568 height 698
click at [865, 286] on div "Loading... Craft Room Loading... Games Loading... Main Room 2 Loading... Entry …" at bounding box center [784, 394] width 1568 height 698
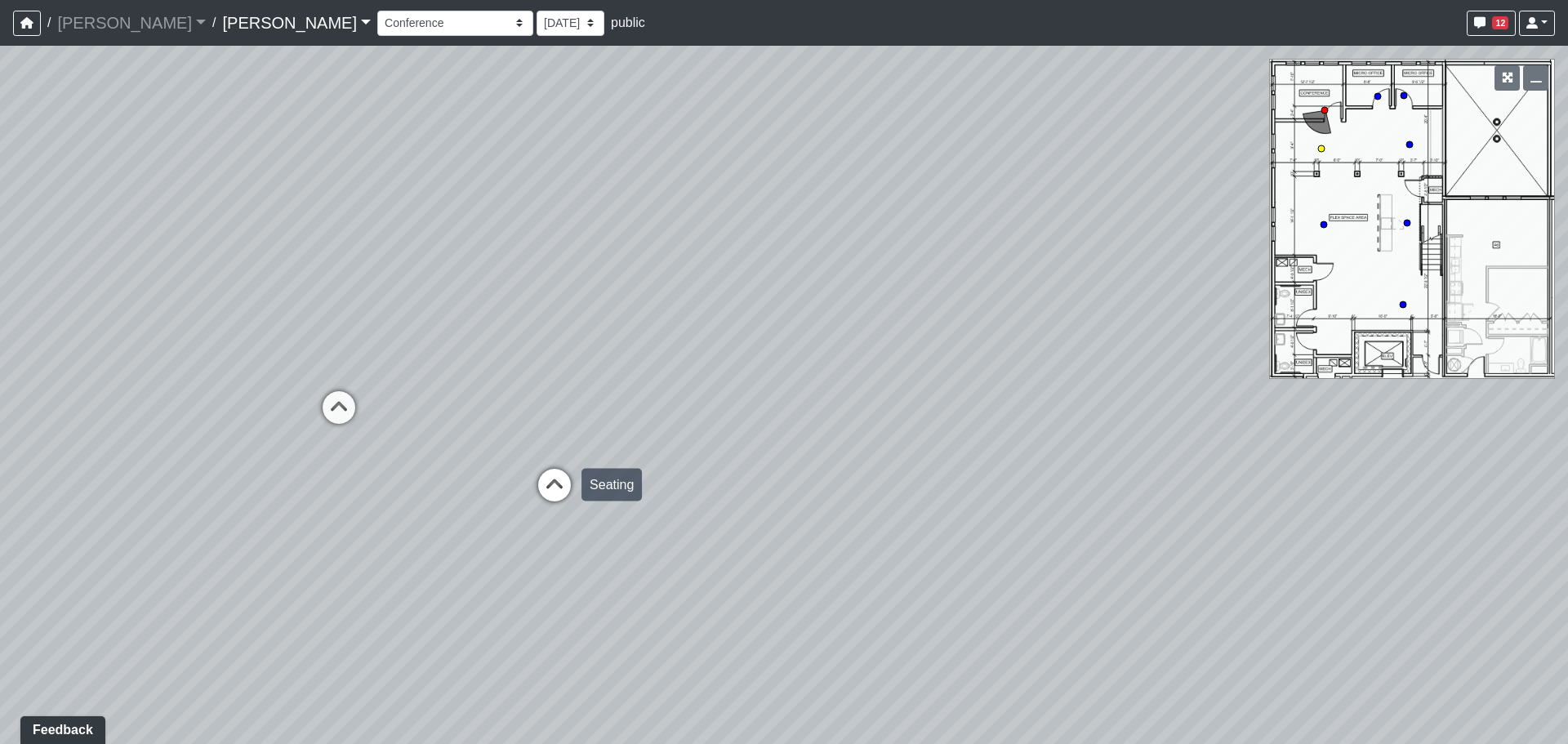
click at [542, 489] on icon at bounding box center [554, 493] width 49 height 49
click at [990, 354] on div "Loading... Craft Room Loading... Games Loading... Main Room 2 Loading... Entry …" at bounding box center [784, 394] width 1568 height 698
click at [923, 325] on div "Loading... Craft Room Loading... Games Loading... Main Room 2 Loading... Entry …" at bounding box center [784, 394] width 1568 height 698
click at [448, 274] on div "Loading... Craft Room Loading... Games Loading... Main Room 2 Loading... Entry …" at bounding box center [784, 394] width 1568 height 698
click at [950, 396] on icon at bounding box center [950, 409] width 49 height 49
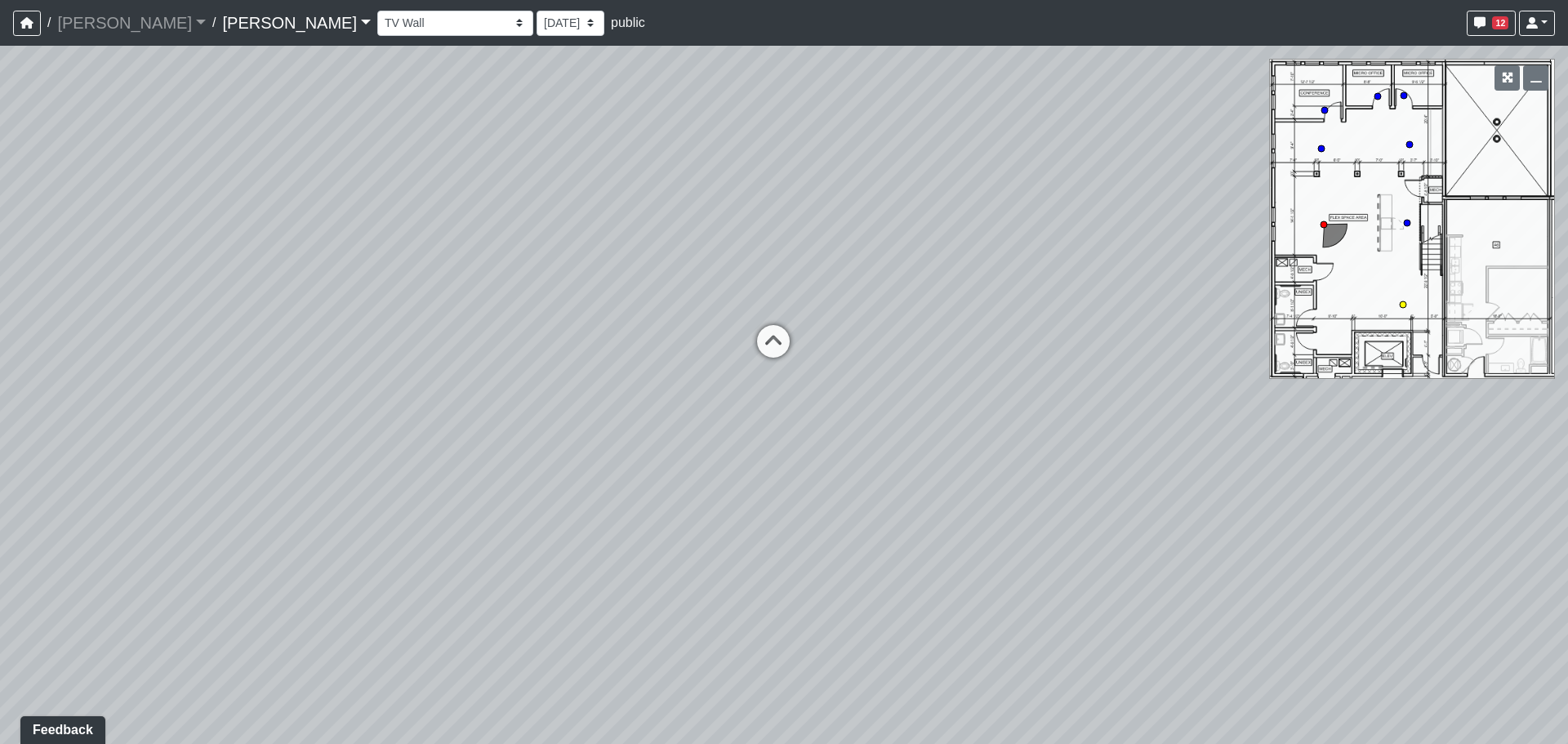
click at [784, 341] on icon at bounding box center [773, 349] width 49 height 49
click at [1011, 275] on div "Loading... Craft Room Loading... Games Loading... Main Room 2 Loading... Entry …" at bounding box center [784, 394] width 1568 height 698
click at [872, 364] on div "Loading... Craft Room Loading... Games Loading... Main Room 2 Loading... Entry …" at bounding box center [784, 394] width 1568 height 698
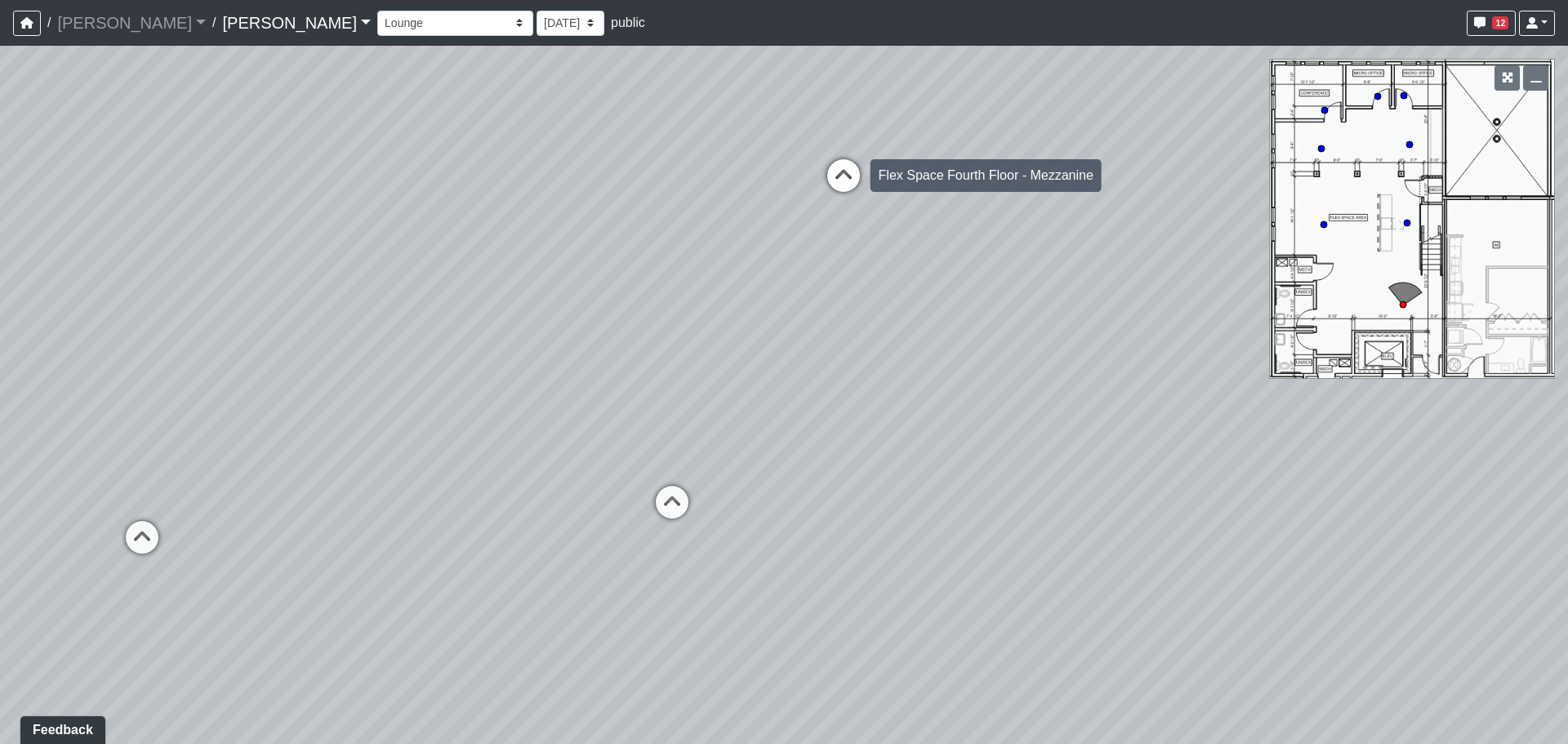
click at [840, 176] on icon at bounding box center [844, 183] width 49 height 49
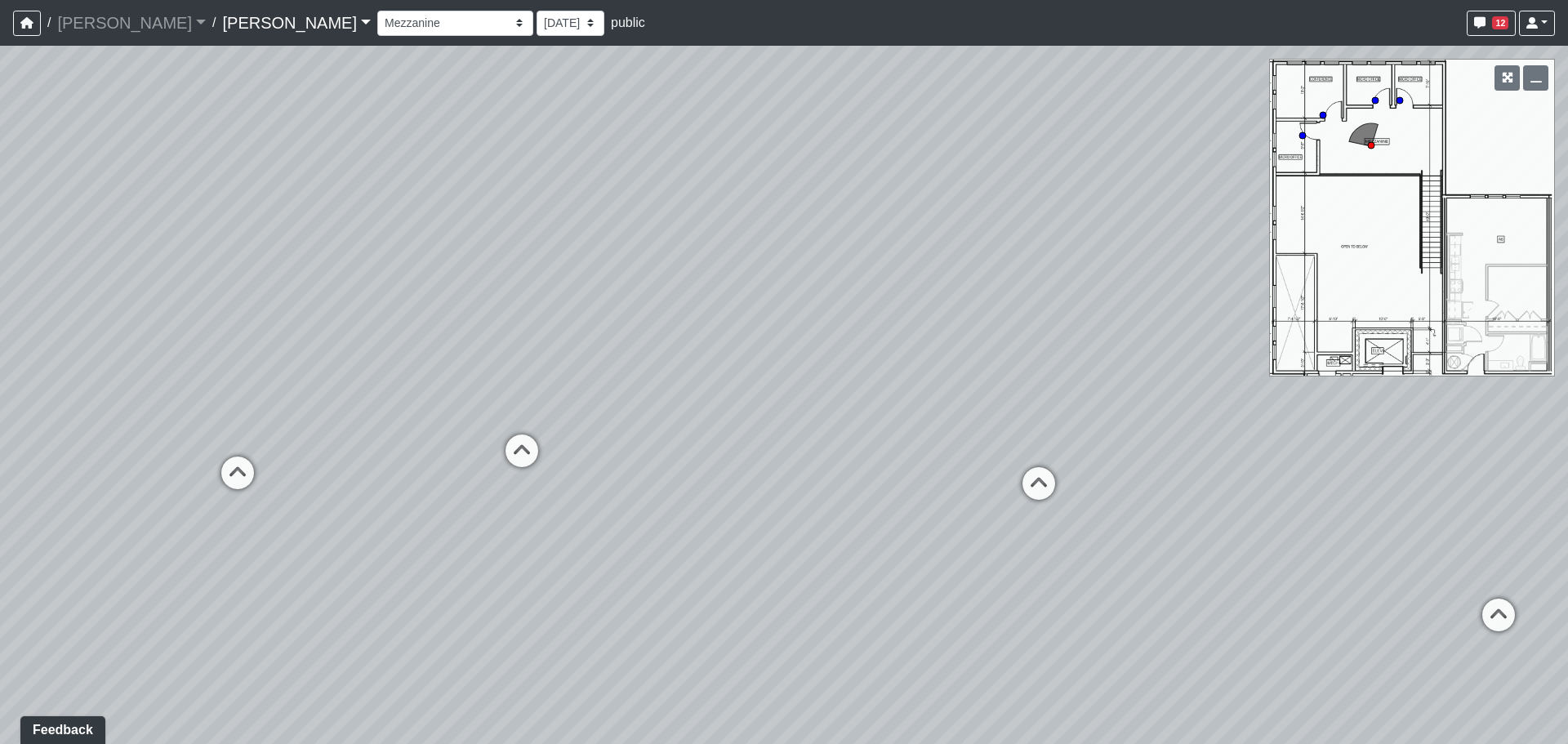
click at [1037, 226] on div "Loading... Craft Room Loading... Games Loading... Main Room 2 Loading... Entry …" at bounding box center [784, 394] width 1568 height 698
click at [1241, 234] on div "Loading... Craft Room Loading... Games Loading... Main Room 2 Loading... Entry …" at bounding box center [784, 394] width 1568 height 698
click at [1227, 238] on div "Loading... Craft Room Loading... Games Loading... Main Room 2 Loading... Entry …" at bounding box center [784, 394] width 1568 height 698
click at [259, 429] on div "Loading... Craft Room Loading... Games Loading... Main Room 2 Loading... Entry …" at bounding box center [784, 394] width 1568 height 698
click at [467, 345] on div "Loading... Craft Room Loading... Games Loading... Main Room 2 Loading... Entry …" at bounding box center [784, 394] width 1568 height 698
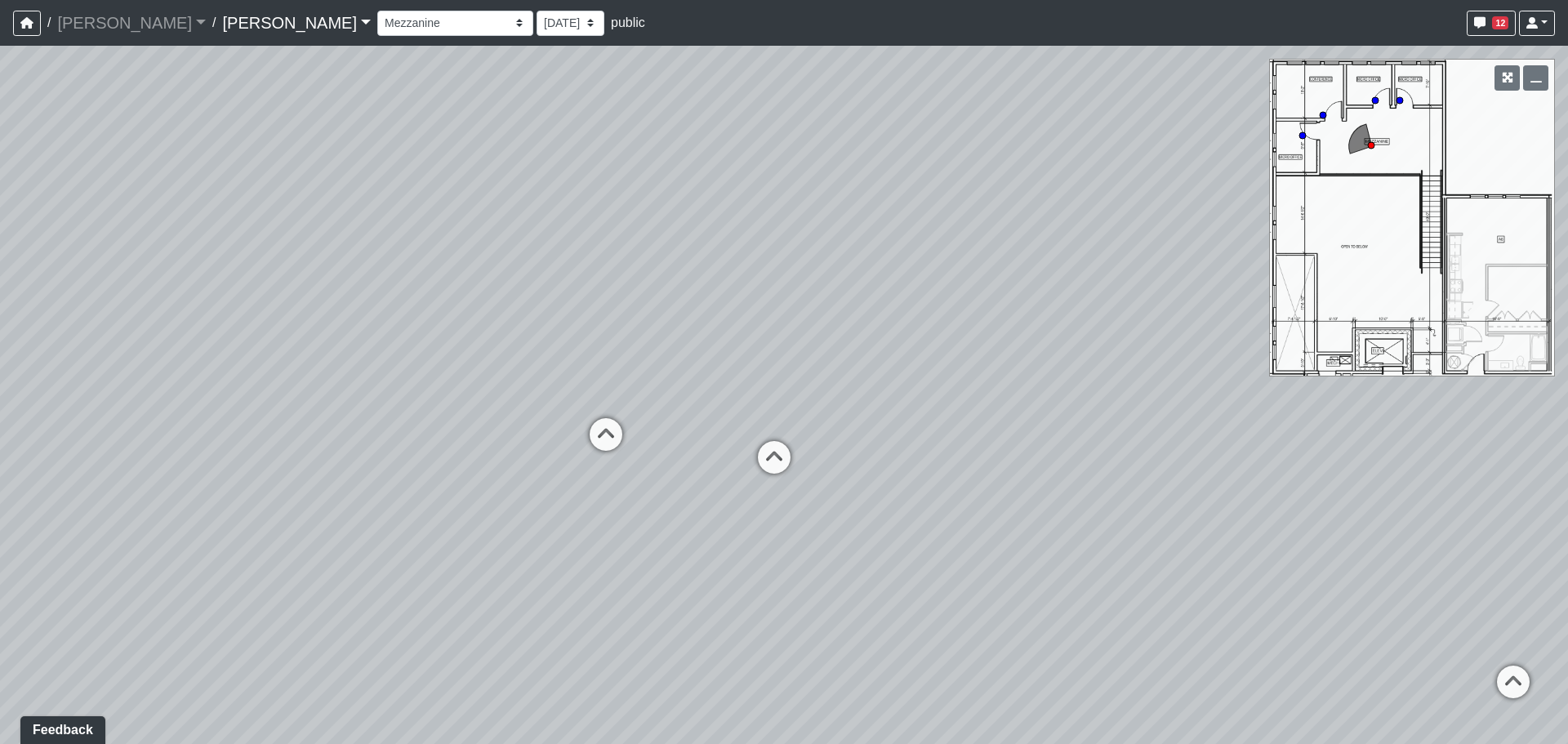
click at [152, 320] on div "Loading... Craft Room Loading... Games Loading... Main Room 2 Loading... Entry …" at bounding box center [784, 394] width 1568 height 698
click at [83, 299] on div "Loading... Craft Room Loading... Games Loading... Main Room 2 Loading... Entry …" at bounding box center [784, 394] width 1568 height 698
drag, startPoint x: 365, startPoint y: 322, endPoint x: 871, endPoint y: 343, distance: 506.4
click at [871, 343] on div "Loading... Craft Room Loading... Games Loading... Main Room 2 Loading... Entry …" at bounding box center [784, 394] width 1568 height 698
drag, startPoint x: 388, startPoint y: 275, endPoint x: 793, endPoint y: 366, distance: 415.1
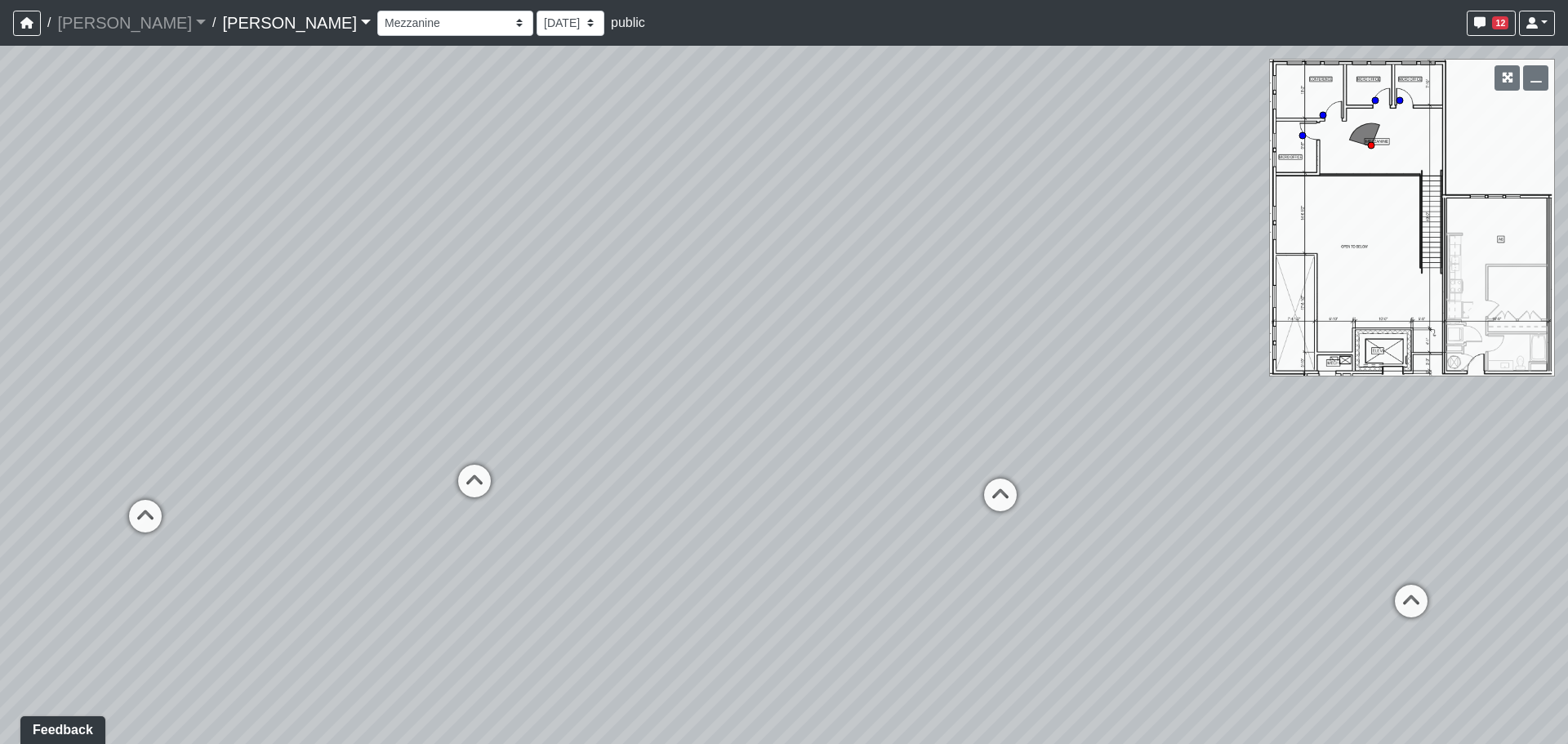
click at [793, 366] on div "Loading... Craft Room Loading... Games Loading... Main Room 2 Loading... Entry …" at bounding box center [784, 394] width 1568 height 698
drag, startPoint x: 309, startPoint y: 341, endPoint x: 912, endPoint y: 309, distance: 603.8
click at [927, 306] on div "Loading... Craft Room Loading... Games Loading... Main Room 2 Loading... Entry …" at bounding box center [784, 394] width 1568 height 698
drag, startPoint x: 438, startPoint y: 354, endPoint x: 989, endPoint y: 327, distance: 551.7
click at [989, 327] on div "Loading... Craft Room Loading... Games Loading... Main Room 2 Loading... Entry …" at bounding box center [784, 394] width 1568 height 698
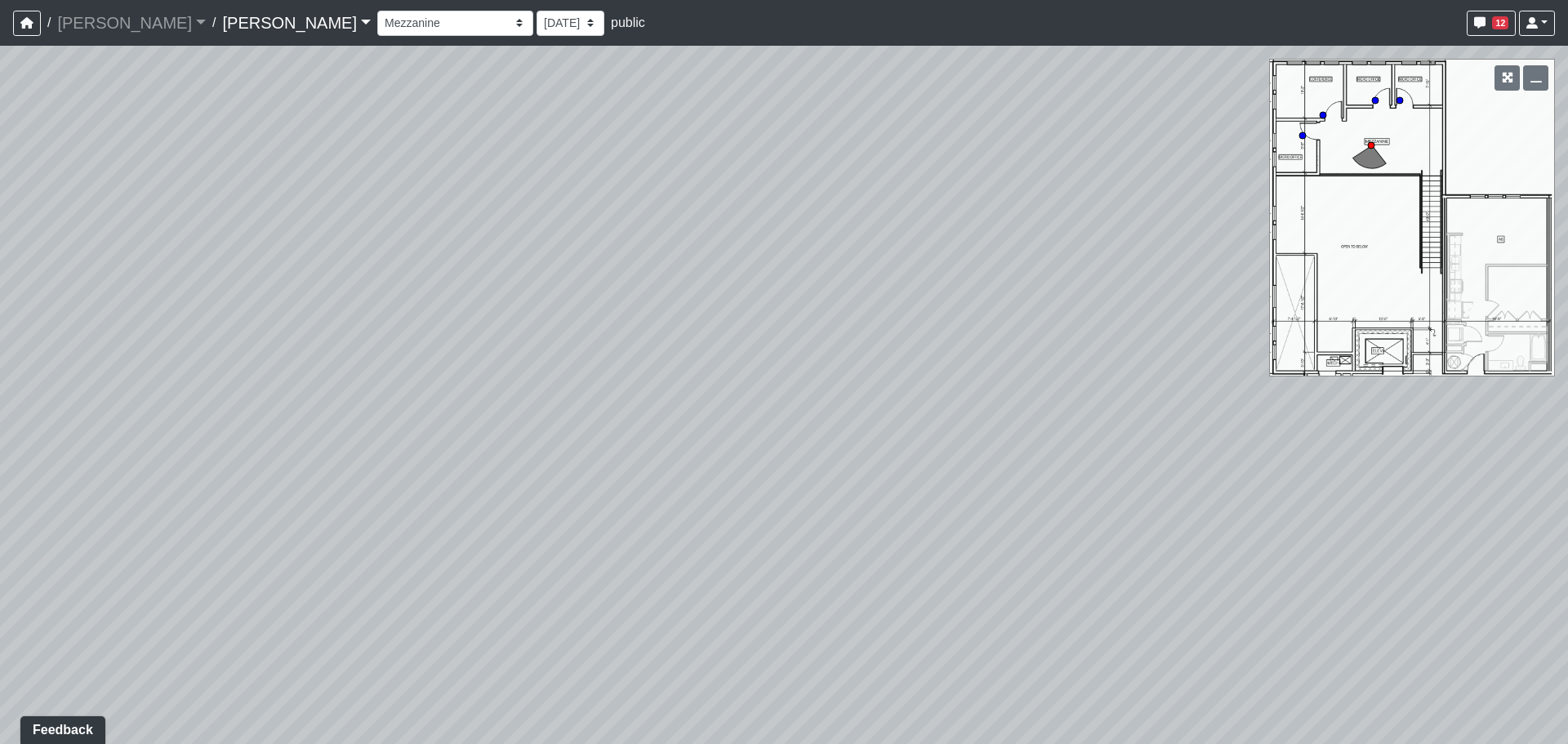
click at [765, 299] on div "Loading... Craft Room Loading... Games Loading... Main Room 2 Loading... Entry …" at bounding box center [784, 394] width 1568 height 698
drag, startPoint x: 613, startPoint y: 367, endPoint x: 1179, endPoint y: 331, distance: 567.1
click at [1179, 331] on div "Loading... Craft Room Loading... Games Loading... Main Room 2 Loading... Entry …" at bounding box center [784, 394] width 1568 height 698
click at [580, 339] on icon at bounding box center [584, 339] width 49 height 49
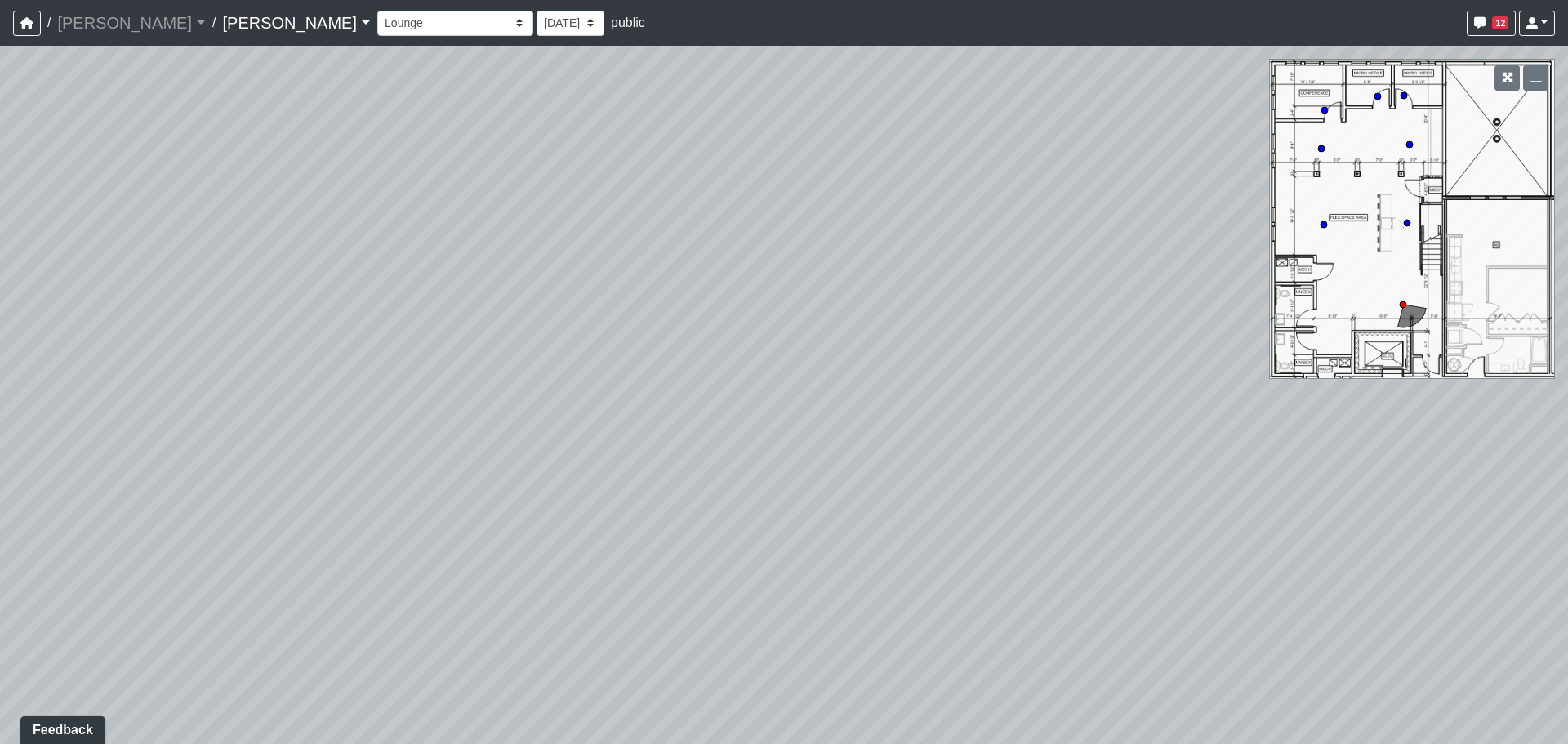
drag, startPoint x: 1117, startPoint y: 393, endPoint x: 520, endPoint y: 380, distance: 597.1
click at [520, 380] on div "Loading... Craft Room Loading... Games Loading... Main Room 2 Loading... Entry …" at bounding box center [784, 394] width 1568 height 698
drag, startPoint x: 651, startPoint y: 388, endPoint x: 222, endPoint y: 398, distance: 429.1
click at [201, 398] on div "Loading... Craft Room Loading... Games Loading... Main Room 2 Loading... Entry …" at bounding box center [784, 394] width 1568 height 698
drag, startPoint x: 1010, startPoint y: 363, endPoint x: 237, endPoint y: 411, distance: 774.5
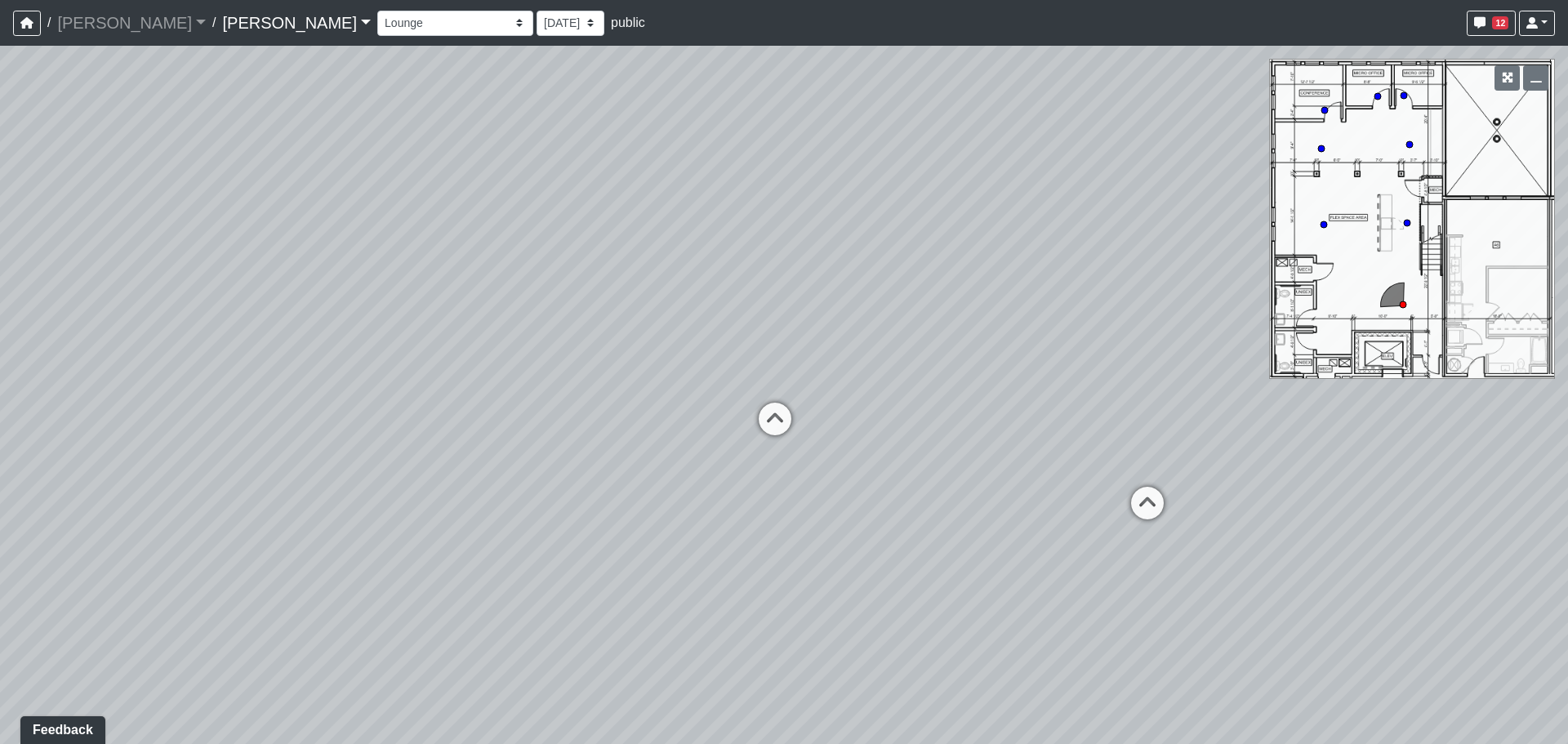
click at [237, 411] on div "Loading... Craft Room Loading... Games Loading... Main Room 2 Loading... Entry …" at bounding box center [784, 394] width 1568 height 698
drag, startPoint x: 819, startPoint y: 341, endPoint x: 470, endPoint y: 397, distance: 353.5
click at [470, 397] on div "Loading... Craft Room Loading... Games Loading... Main Room 2 Loading... Entry …" at bounding box center [784, 394] width 1568 height 698
click at [381, 25] on select "Entry Kitchenette Lounge Pool Table Seating 1 Seating 2 Seating 3 Seating 4 Ban…" at bounding box center [455, 24] width 156 height 25
click at [377, 11] on select "Entry Kitchenette Lounge Pool Table Seating 1 Seating 2 Seating 3 Seating 4 Ban…" at bounding box center [455, 24] width 156 height 25
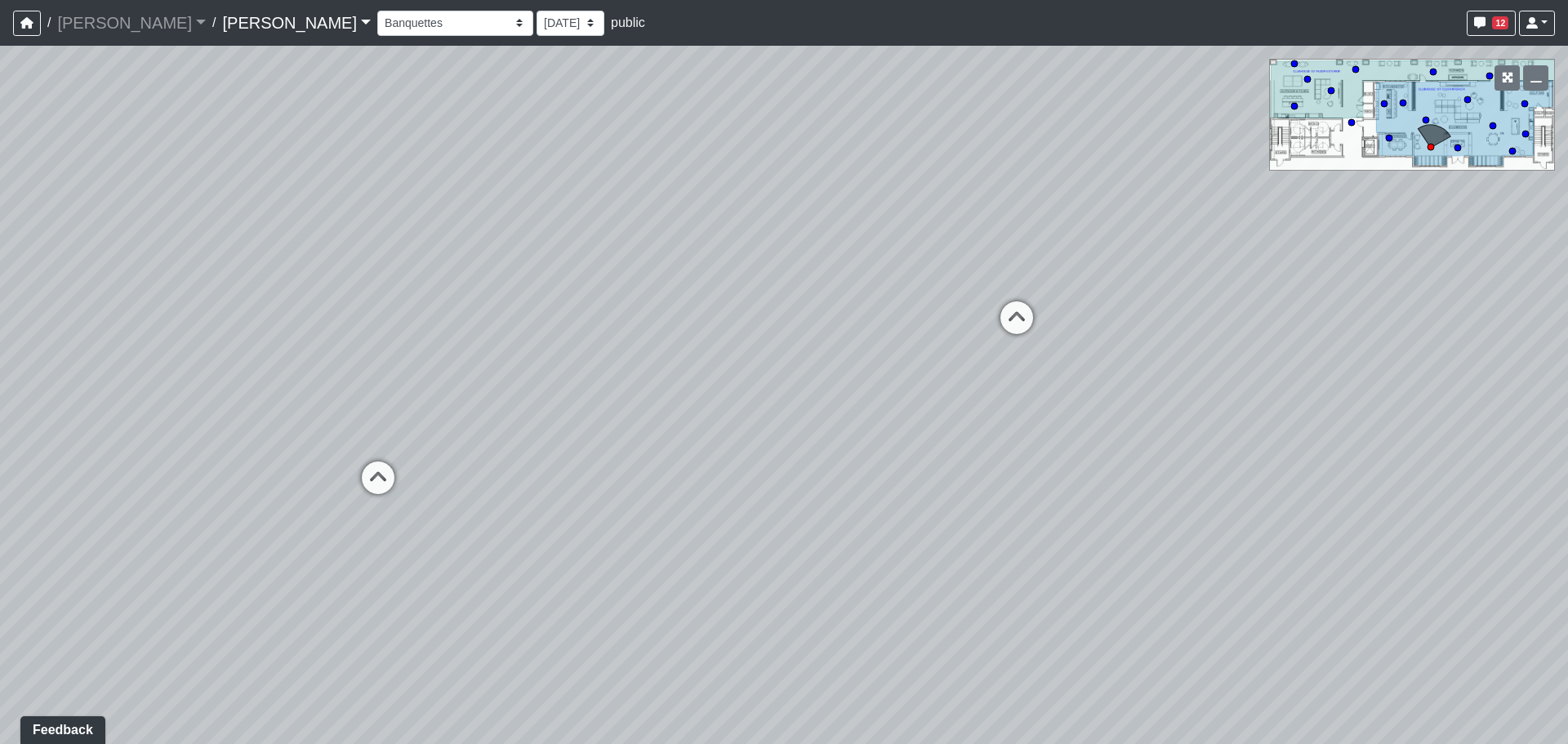
drag, startPoint x: 1233, startPoint y: 449, endPoint x: 498, endPoint y: 364, distance: 739.9
click at [264, 366] on div "Loading... Craft Room Loading... Games Loading... Main Room 2 Loading... Entry …" at bounding box center [784, 394] width 1568 height 698
drag, startPoint x: 1042, startPoint y: 339, endPoint x: 713, endPoint y: 397, distance: 334.1
click at [713, 397] on div "Loading... Craft Room Loading... Games Loading... Main Room 2 Loading... Entry …" at bounding box center [784, 394] width 1568 height 698
click at [1090, 513] on icon at bounding box center [1080, 510] width 49 height 49
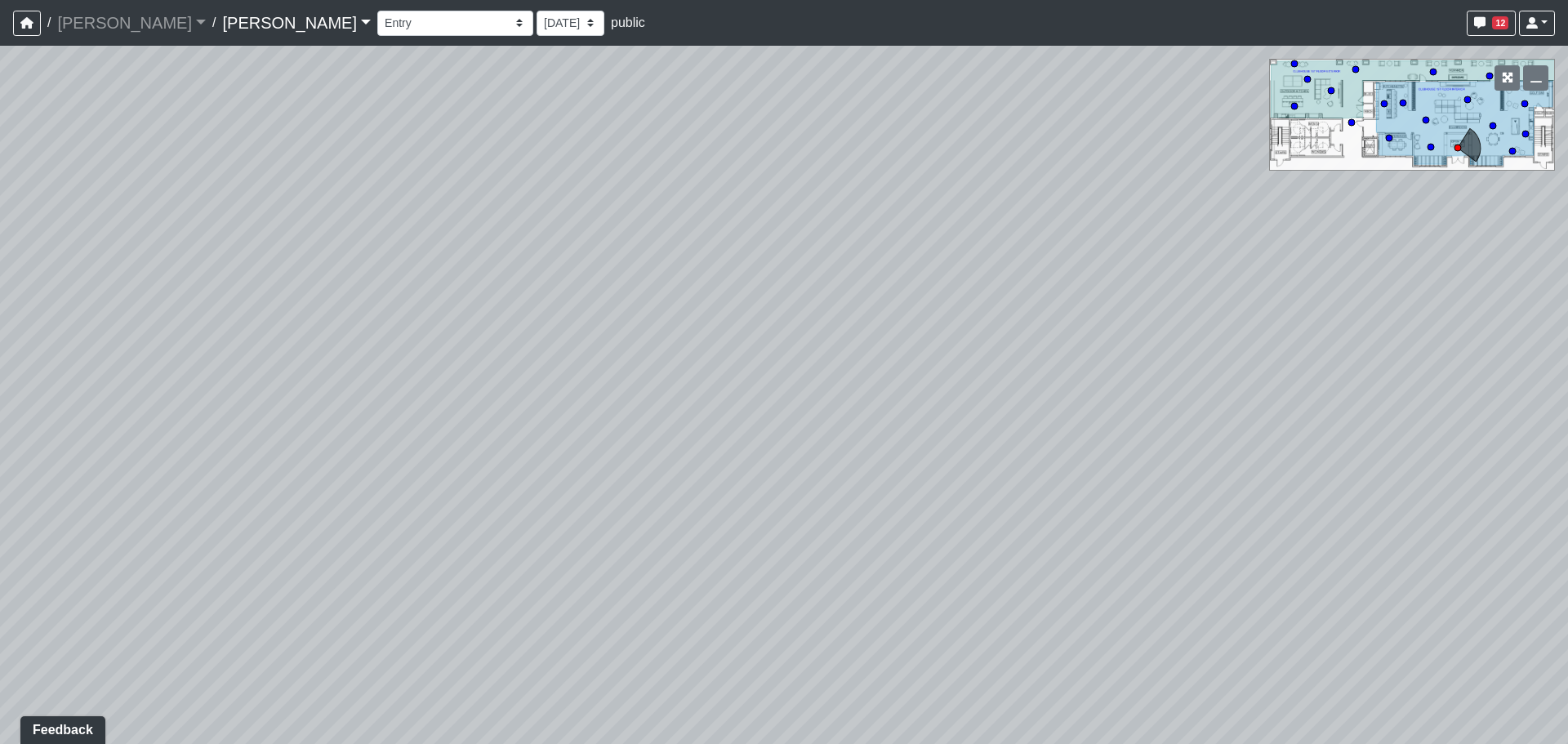
drag, startPoint x: 838, startPoint y: 417, endPoint x: 424, endPoint y: 384, distance: 415.3
click at [407, 386] on div "Loading... Craft Room Loading... Games Loading... Main Room 2 Loading... Entry …" at bounding box center [784, 394] width 1568 height 698
drag, startPoint x: 211, startPoint y: 409, endPoint x: 686, endPoint y: 403, distance: 475.0
click at [686, 403] on div "Loading... Craft Room Loading... Games Loading... Main Room 2 Loading... Entry …" at bounding box center [784, 394] width 1568 height 698
click at [411, 342] on icon at bounding box center [425, 353] width 49 height 49
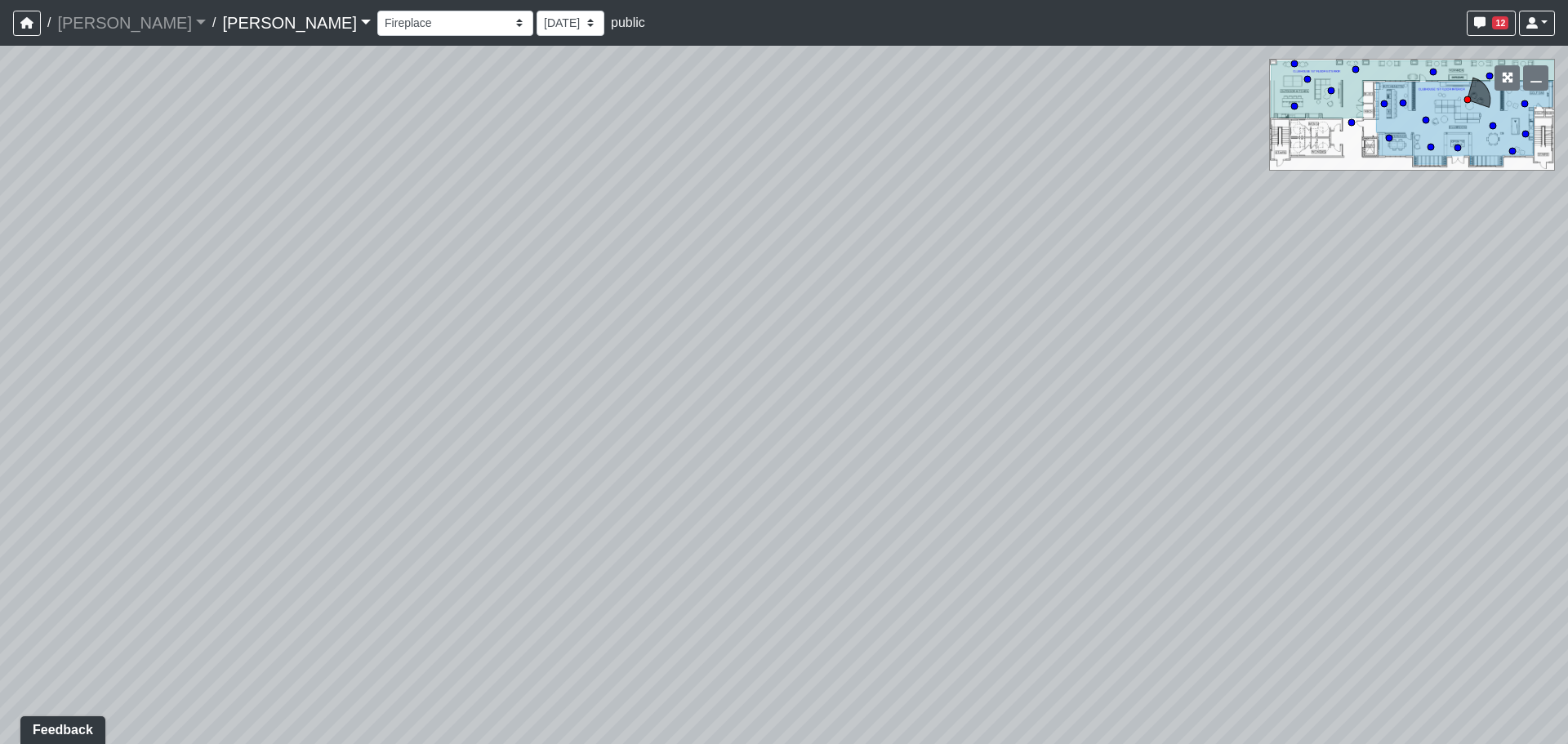
drag, startPoint x: 746, startPoint y: 366, endPoint x: 83, endPoint y: 339, distance: 663.5
click at [8, 339] on div "Loading... Craft Room Loading... Games Loading... Main Room 2 Loading... Entry …" at bounding box center [784, 394] width 1568 height 698
click at [907, 346] on icon at bounding box center [911, 354] width 49 height 49
drag, startPoint x: 418, startPoint y: 348, endPoint x: 1040, endPoint y: 332, distance: 622.2
click at [1040, 332] on div "Loading... Craft Room Loading... Games Loading... Main Room 2 Loading... Entry …" at bounding box center [784, 394] width 1568 height 698
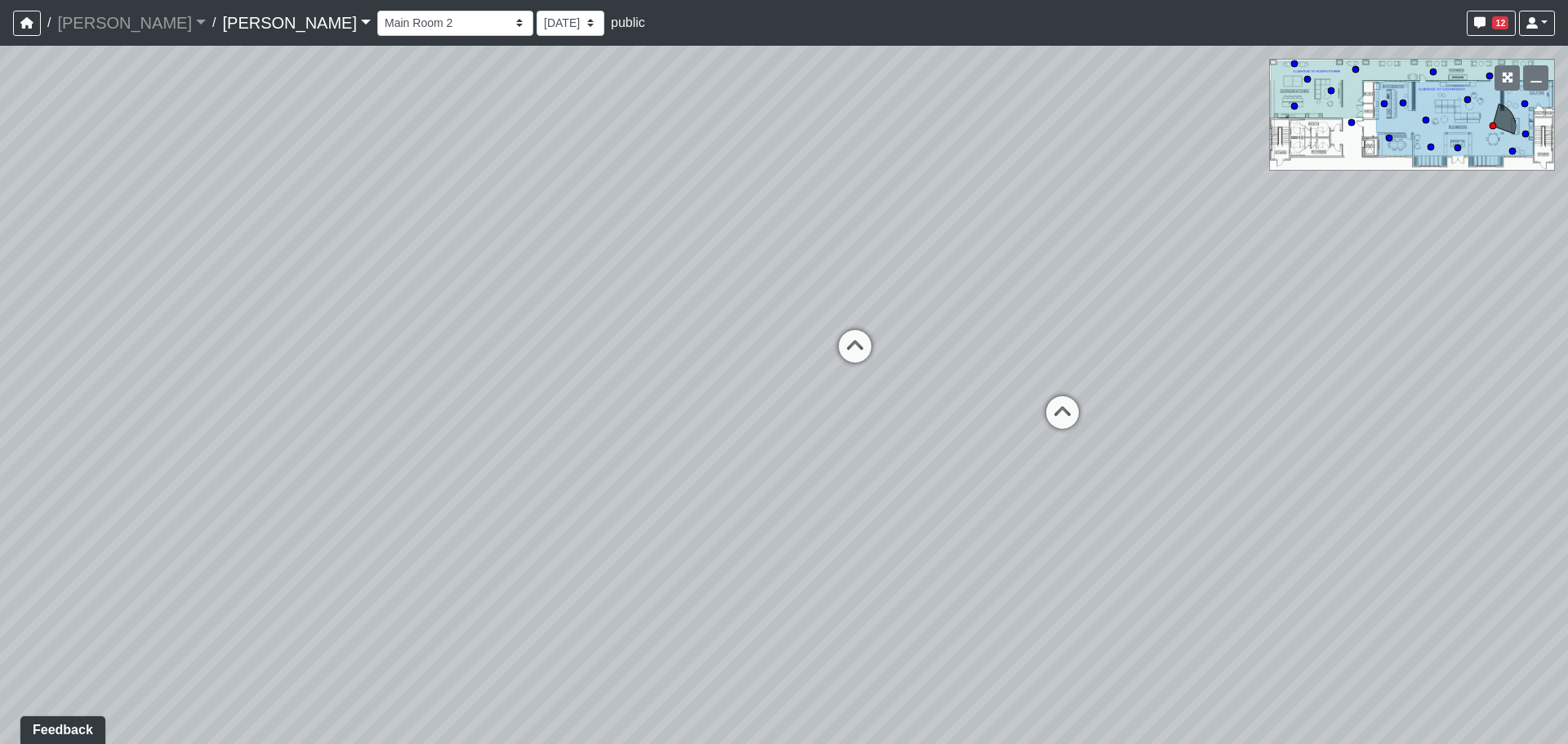
drag, startPoint x: 696, startPoint y: 305, endPoint x: 808, endPoint y: 439, distance: 174.6
click at [808, 439] on div "Loading... Craft Room Loading... Games Loading... Main Room 2 Loading... Entry …" at bounding box center [784, 394] width 1568 height 698
click at [850, 366] on icon at bounding box center [855, 354] width 49 height 49
drag, startPoint x: 1018, startPoint y: 433, endPoint x: 423, endPoint y: 416, distance: 595.2
click at [423, 416] on div "Loading... Craft Room Loading... Games Loading... Main Room 2 Loading... Entry …" at bounding box center [784, 394] width 1568 height 698
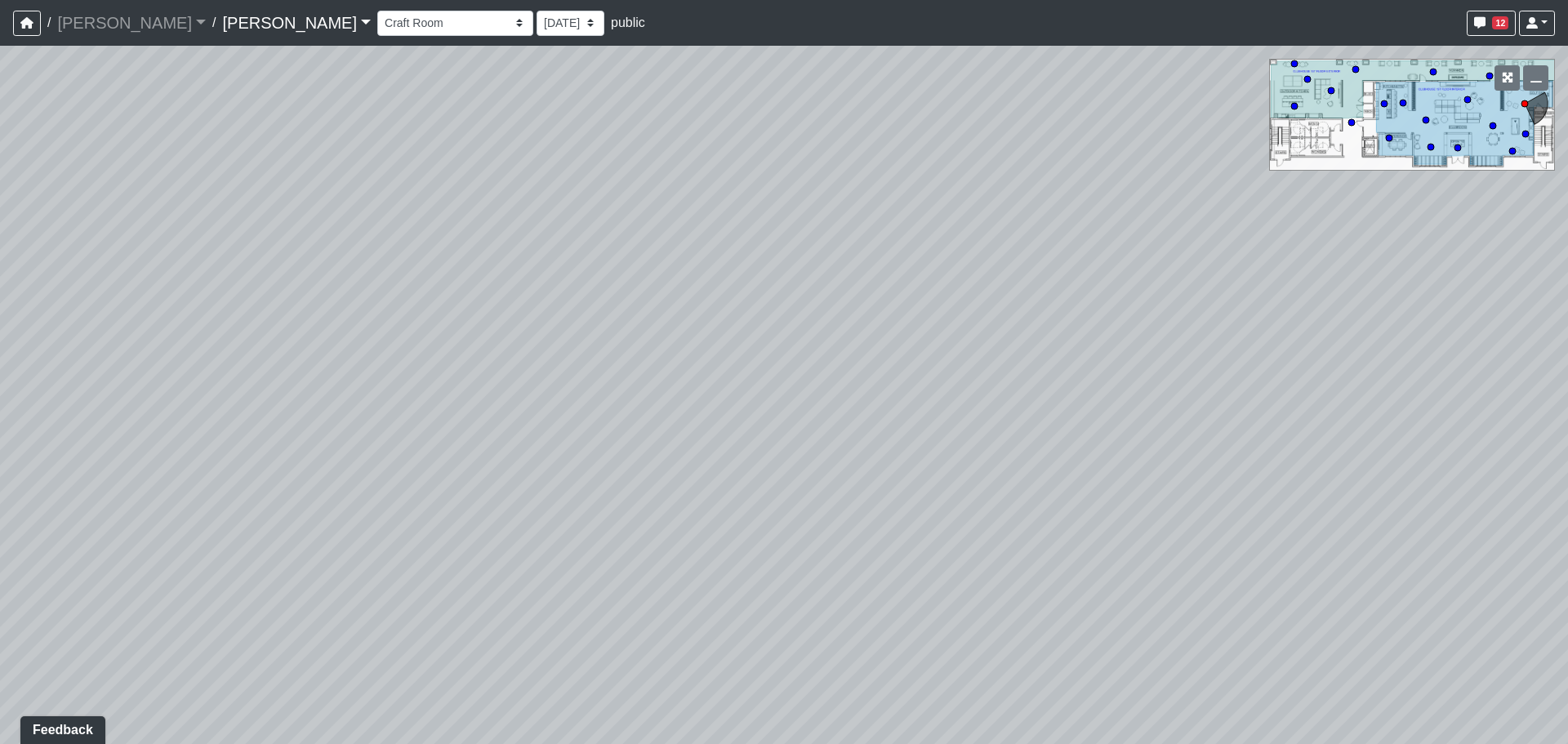
drag, startPoint x: 1005, startPoint y: 421, endPoint x: 316, endPoint y: 397, distance: 689.4
click at [325, 397] on div "Loading... Craft Room Loading... Games Loading... Main Room 2 Loading... Entry …" at bounding box center [784, 394] width 1568 height 698
drag, startPoint x: 896, startPoint y: 379, endPoint x: 221, endPoint y: 399, distance: 675.3
click at [221, 399] on div "Loading... Craft Room Loading... Games Loading... Main Room 2 Loading... Entry …" at bounding box center [784, 394] width 1568 height 698
drag, startPoint x: 784, startPoint y: 388, endPoint x: 492, endPoint y: 404, distance: 292.4
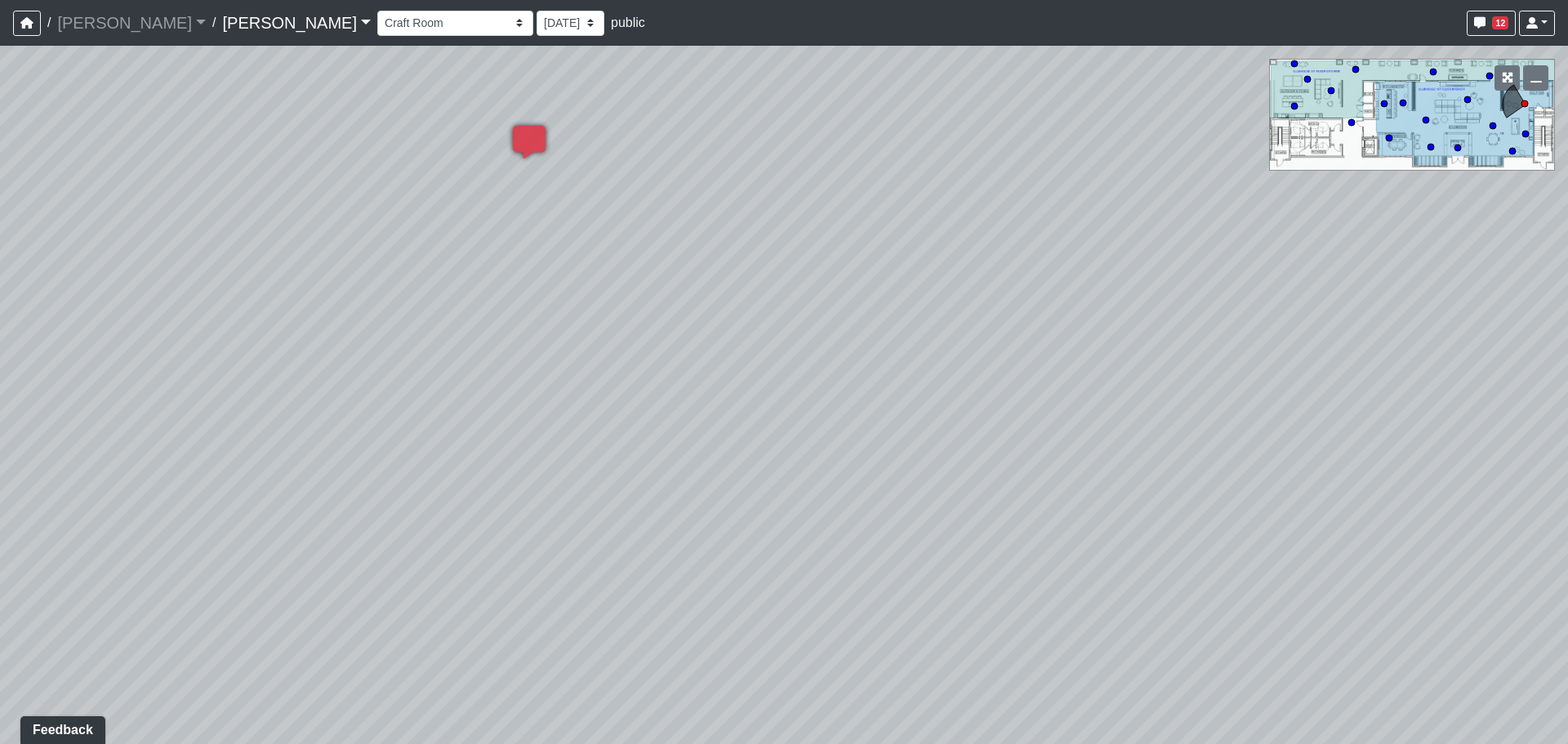
click at [492, 404] on div "Loading... Craft Room Loading... Games Loading... Main Room 2 Loading... Entry …" at bounding box center [784, 394] width 1568 height 698
drag, startPoint x: 178, startPoint y: 309, endPoint x: 651, endPoint y: 302, distance: 473.1
click at [657, 302] on div "Loading... Craft Room Loading... Games Loading... Main Room 2 Loading... Entry …" at bounding box center [784, 394] width 1568 height 698
drag, startPoint x: 227, startPoint y: 327, endPoint x: 692, endPoint y: 327, distance: 465.0
click at [692, 327] on div "Loading... Craft Room Loading... Games Loading... Main Room 2 Loading... Entry …" at bounding box center [784, 394] width 1568 height 698
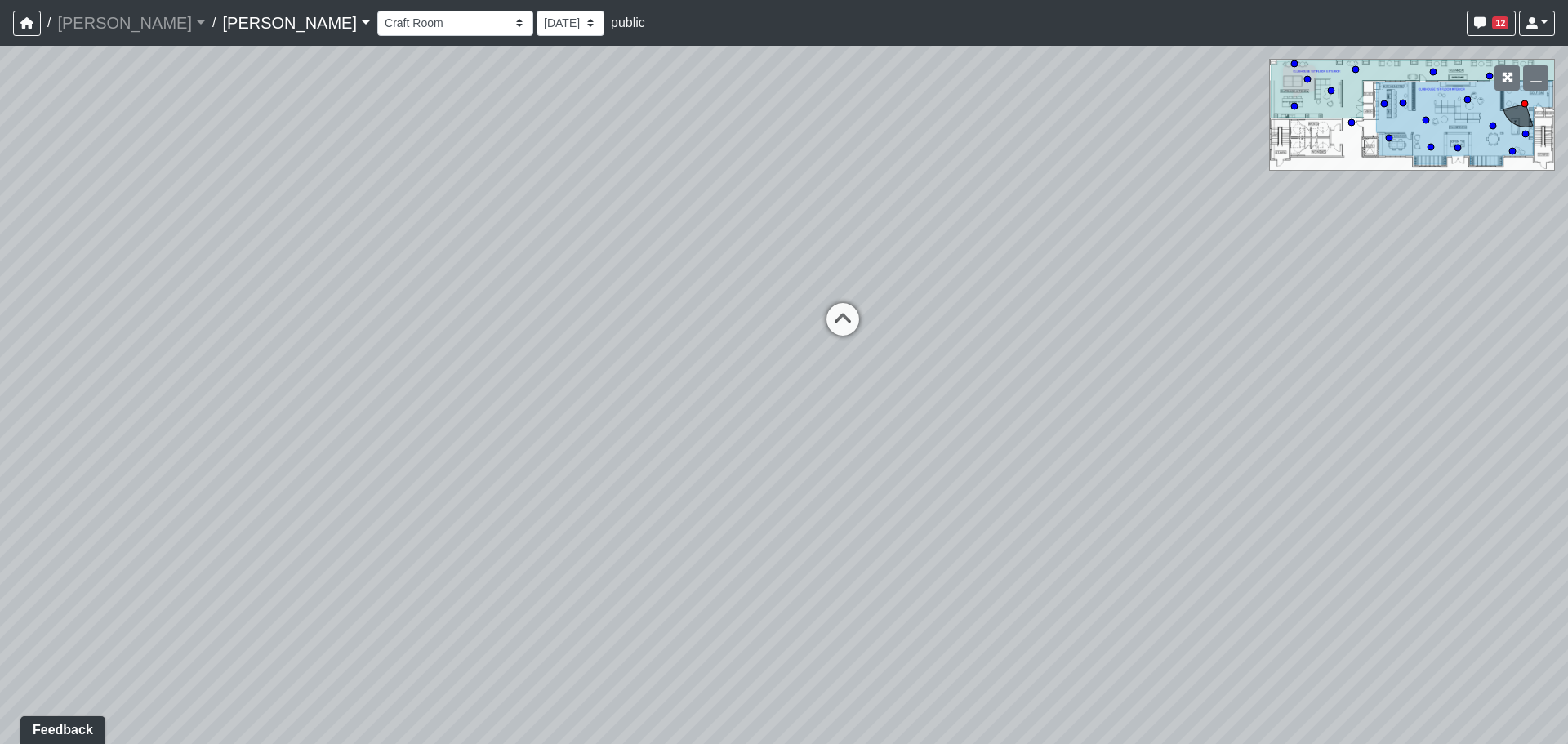
drag, startPoint x: 296, startPoint y: 327, endPoint x: 1299, endPoint y: 312, distance: 1003.1
click at [1299, 312] on div "Loading... Craft Room Loading... Games Loading... Main Room 2 Loading... Entry …" at bounding box center [784, 394] width 1568 height 698
drag, startPoint x: 888, startPoint y: 332, endPoint x: 927, endPoint y: 380, distance: 61.8
click at [927, 380] on div "Loading... Craft Room Loading... Games Loading... Main Room 2 Loading... Entry …" at bounding box center [784, 394] width 1568 height 698
drag, startPoint x: 1037, startPoint y: 370, endPoint x: 410, endPoint y: 348, distance: 627.4
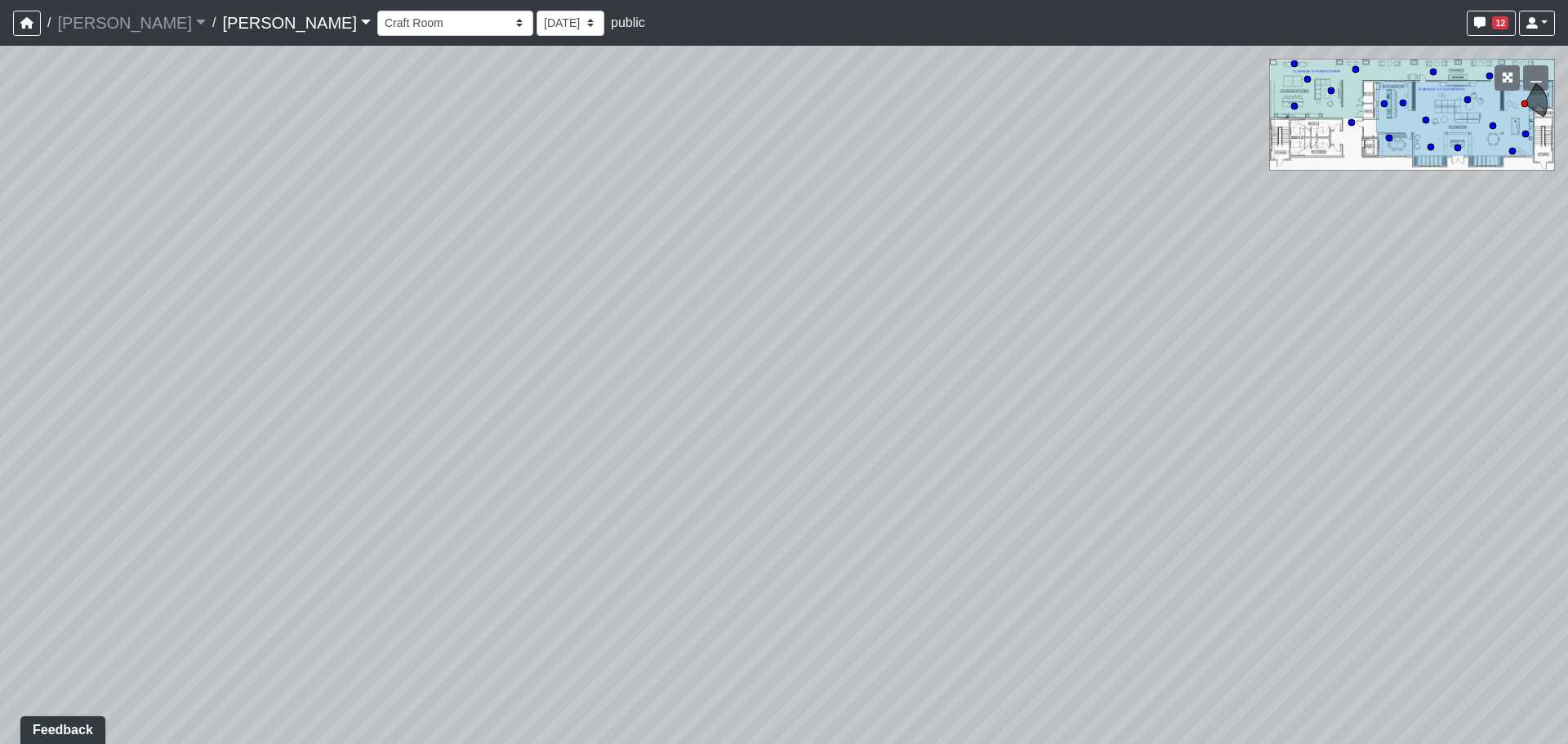
click at [410, 348] on div "Loading... Craft Room Loading... Games Loading... Main Room 2 Loading... Entry …" at bounding box center [784, 394] width 1568 height 698
drag, startPoint x: 333, startPoint y: 339, endPoint x: 254, endPoint y: 347, distance: 79.4
click at [242, 343] on div "Loading... Craft Room Loading... Games Loading... Main Room 2 Loading... Entry …" at bounding box center [784, 394] width 1568 height 698
drag, startPoint x: 1010, startPoint y: 363, endPoint x: 748, endPoint y: 354, distance: 262.2
click at [748, 354] on div "Loading... Craft Room Loading... Games Loading... Main Room 2 Loading... Entry …" at bounding box center [784, 394] width 1568 height 698
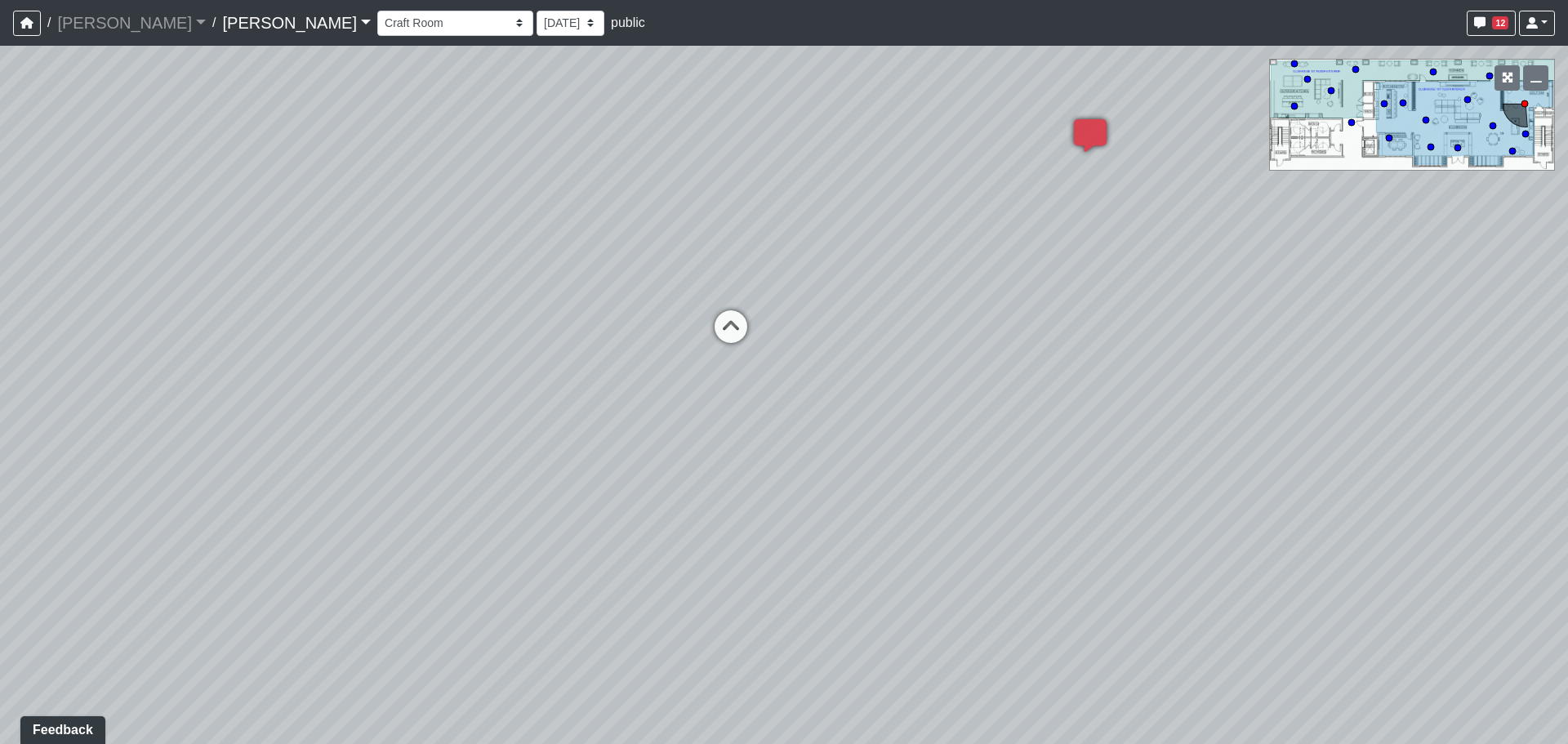
drag, startPoint x: 701, startPoint y: 358, endPoint x: 999, endPoint y: 364, distance: 298.1
click at [999, 364] on div "Loading... Craft Room Loading... Games Loading... Main Room 2 Loading... Entry …" at bounding box center [784, 394] width 1568 height 698
drag, startPoint x: 877, startPoint y: 379, endPoint x: 848, endPoint y: 380, distance: 29.0
click at [848, 380] on div "Loading... Craft Room Loading... Games Loading... Main Room 2 Loading... Entry …" at bounding box center [784, 394] width 1568 height 698
drag, startPoint x: 1194, startPoint y: 304, endPoint x: 1232, endPoint y: 301, distance: 38.1
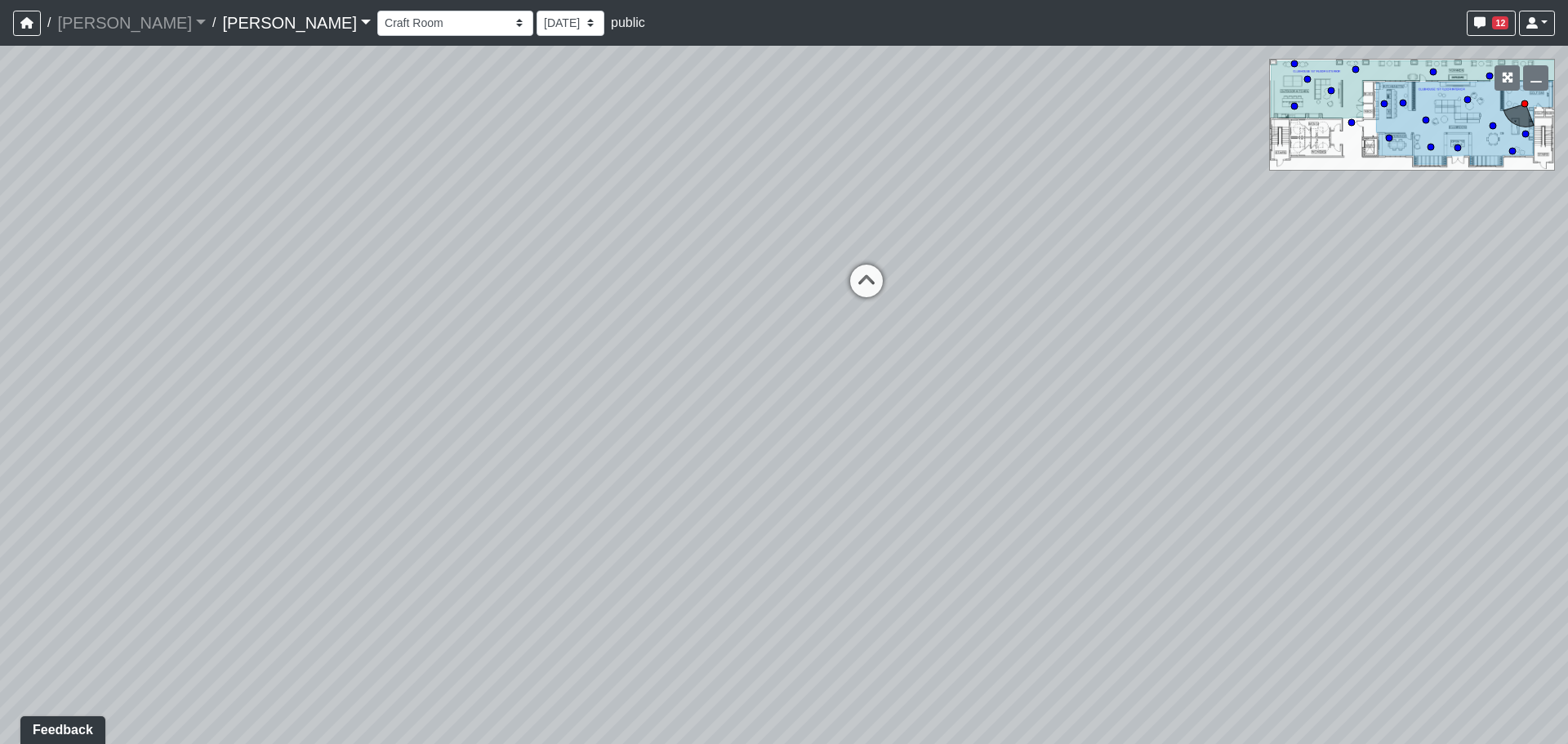
click at [1232, 301] on div "Loading... Craft Room Loading... Games Loading... Main Room 2 Loading... Entry …" at bounding box center [784, 394] width 1568 height 698
drag, startPoint x: 475, startPoint y: 354, endPoint x: 1159, endPoint y: 304, distance: 685.8
click at [1160, 304] on div "Loading... Craft Room Loading... Games Loading... Main Room 2 Loading... Entry …" at bounding box center [784, 394] width 1568 height 698
drag, startPoint x: 827, startPoint y: 332, endPoint x: 408, endPoint y: 388, distance: 422.7
click at [398, 390] on div "Loading... Craft Room Loading... Games Loading... Main Room 2 Loading... Entry …" at bounding box center [784, 394] width 1568 height 698
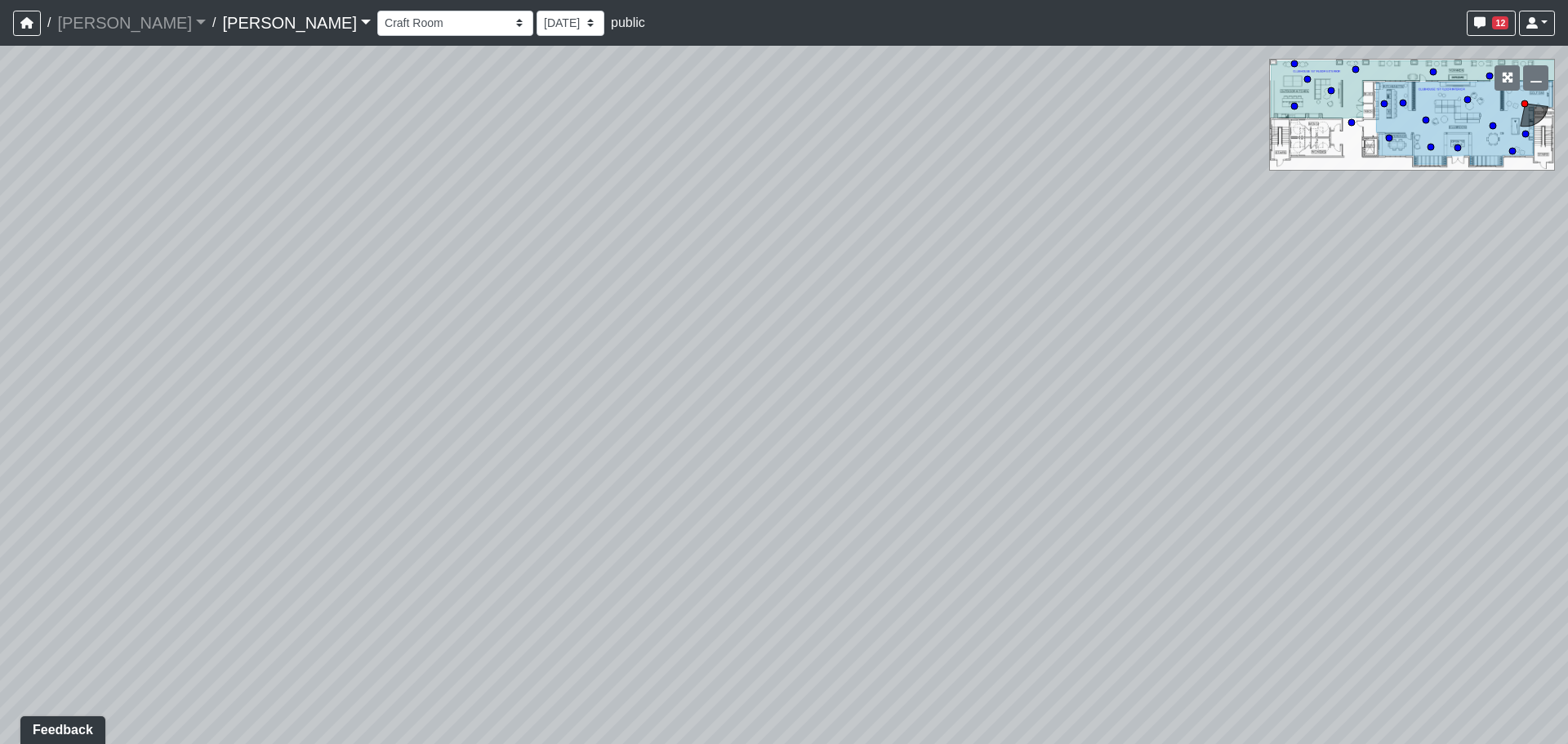
drag, startPoint x: 1114, startPoint y: 363, endPoint x: 543, endPoint y: 414, distance: 573.3
click at [543, 414] on div "Loading... Craft Room Loading... Games Loading... Main Room 2 Loading... Entry …" at bounding box center [784, 394] width 1568 height 698
click at [1053, 306] on icon at bounding box center [1056, 322] width 49 height 49
drag, startPoint x: 1379, startPoint y: 361, endPoint x: 689, endPoint y: 382, distance: 690.3
click at [689, 382] on div "Loading... Craft Room Loading... Games Loading... Main Room 2 Loading... Entry …" at bounding box center [784, 394] width 1568 height 698
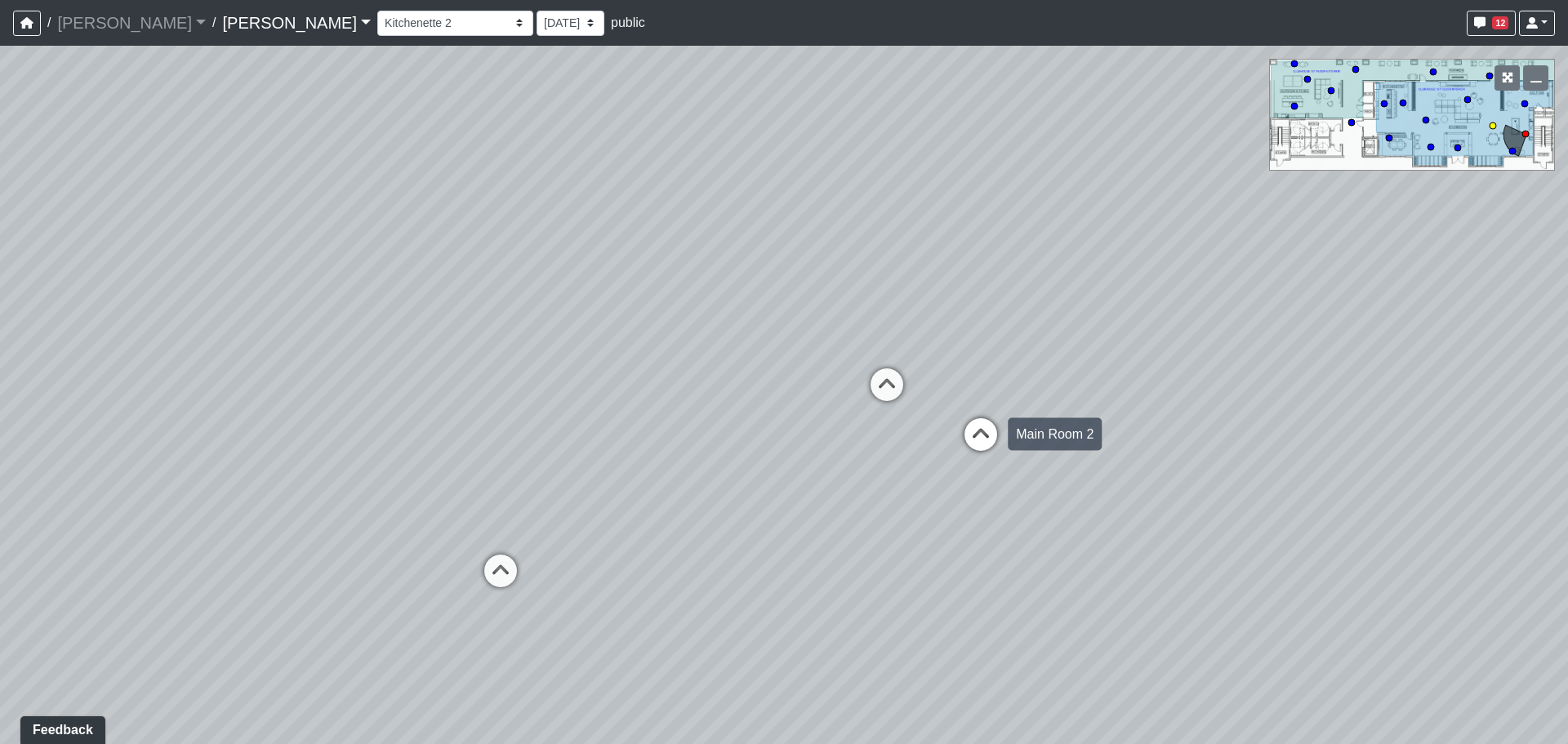
click at [965, 437] on icon at bounding box center [981, 443] width 49 height 49
click at [931, 424] on icon at bounding box center [919, 423] width 49 height 49
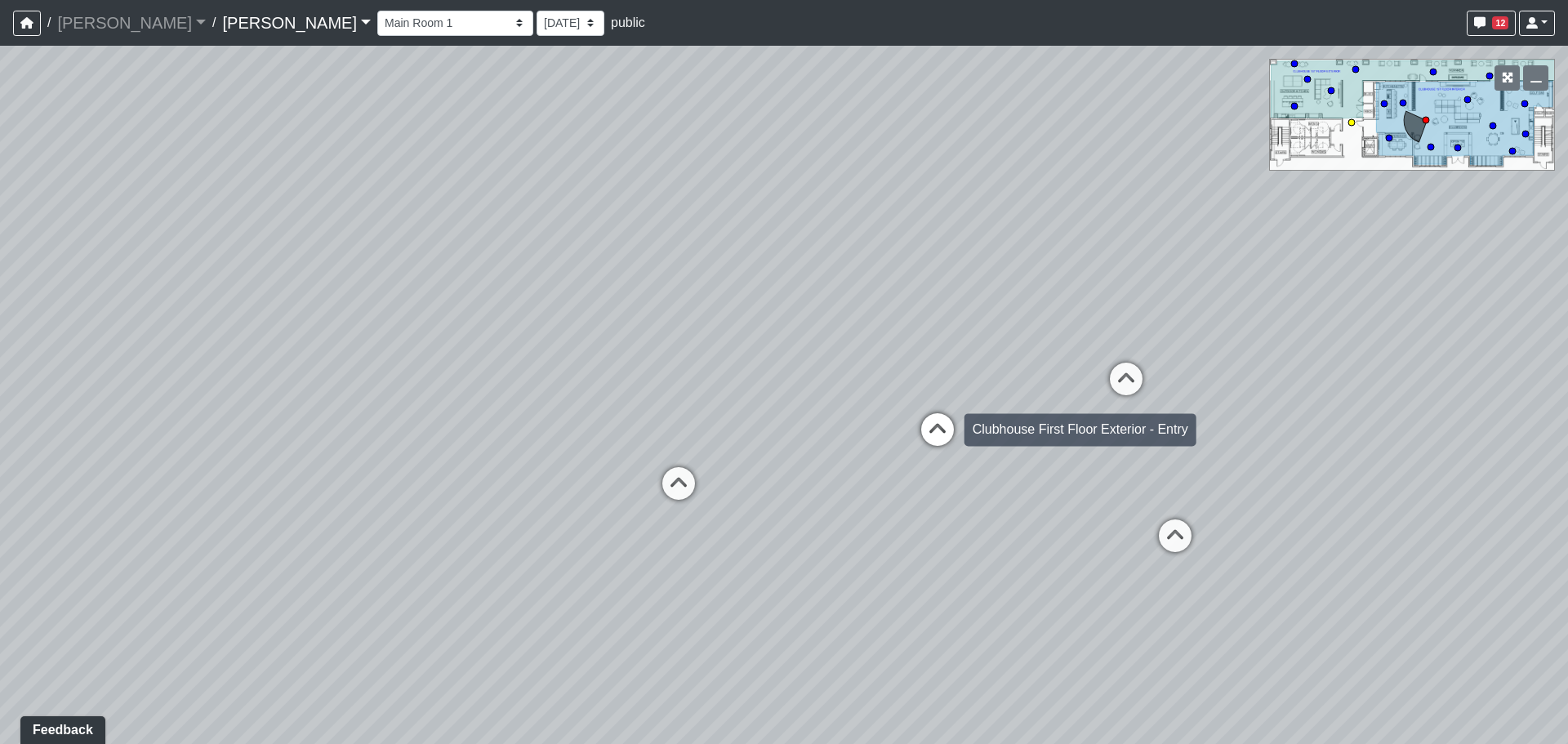
click at [931, 430] on icon at bounding box center [937, 438] width 49 height 49
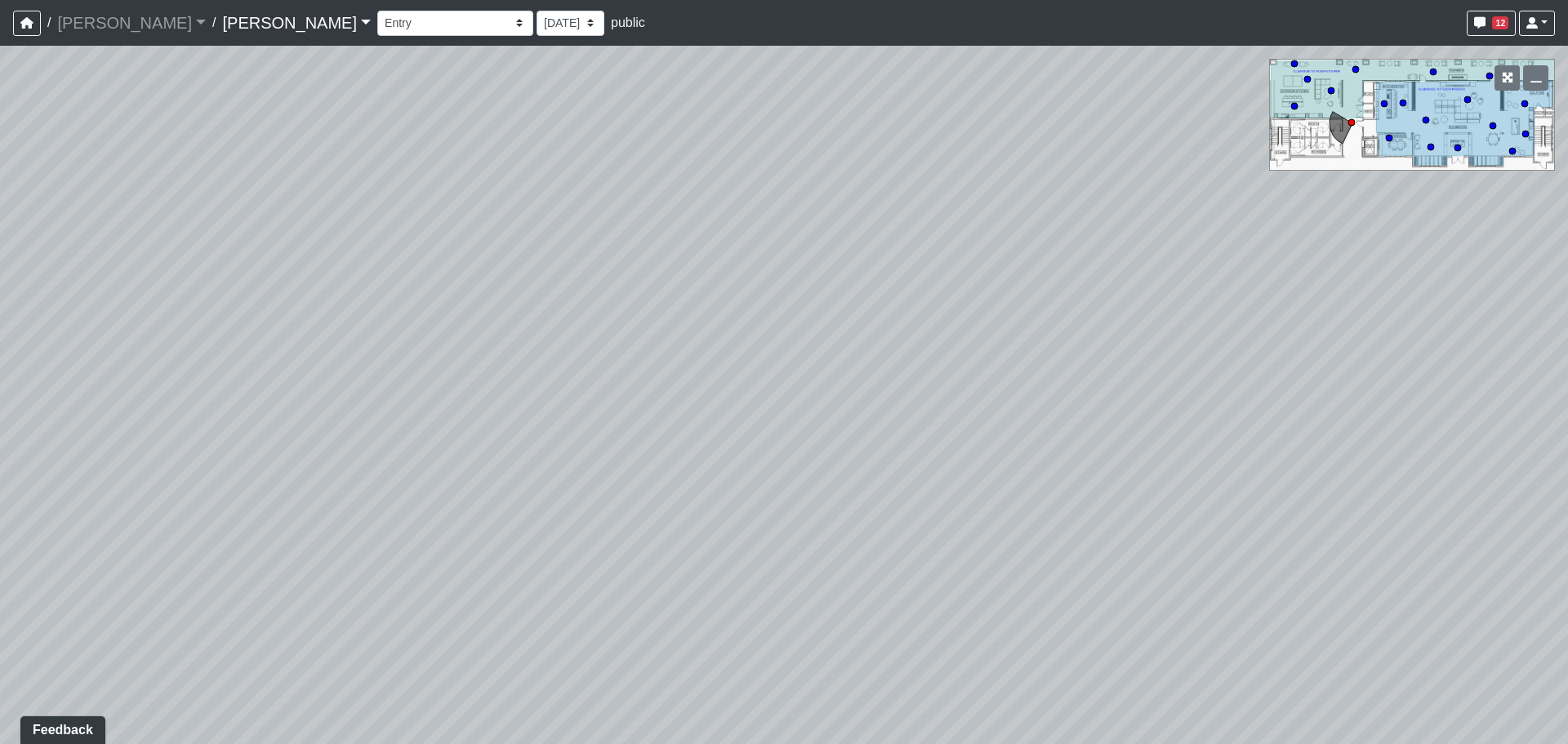
drag, startPoint x: 1215, startPoint y: 421, endPoint x: 353, endPoint y: 427, distance: 862.0
click at [353, 427] on div "Loading... Craft Room Loading... Games Loading... Main Room 2 Loading... Entry …" at bounding box center [784, 394] width 1568 height 698
click at [850, 469] on icon at bounding box center [845, 481] width 49 height 49
drag, startPoint x: 488, startPoint y: 465, endPoint x: 848, endPoint y: 473, distance: 360.1
click at [848, 473] on div "Loading... Craft Room Loading... Games Loading... Main Room 2 Loading... Entry …" at bounding box center [784, 394] width 1568 height 698
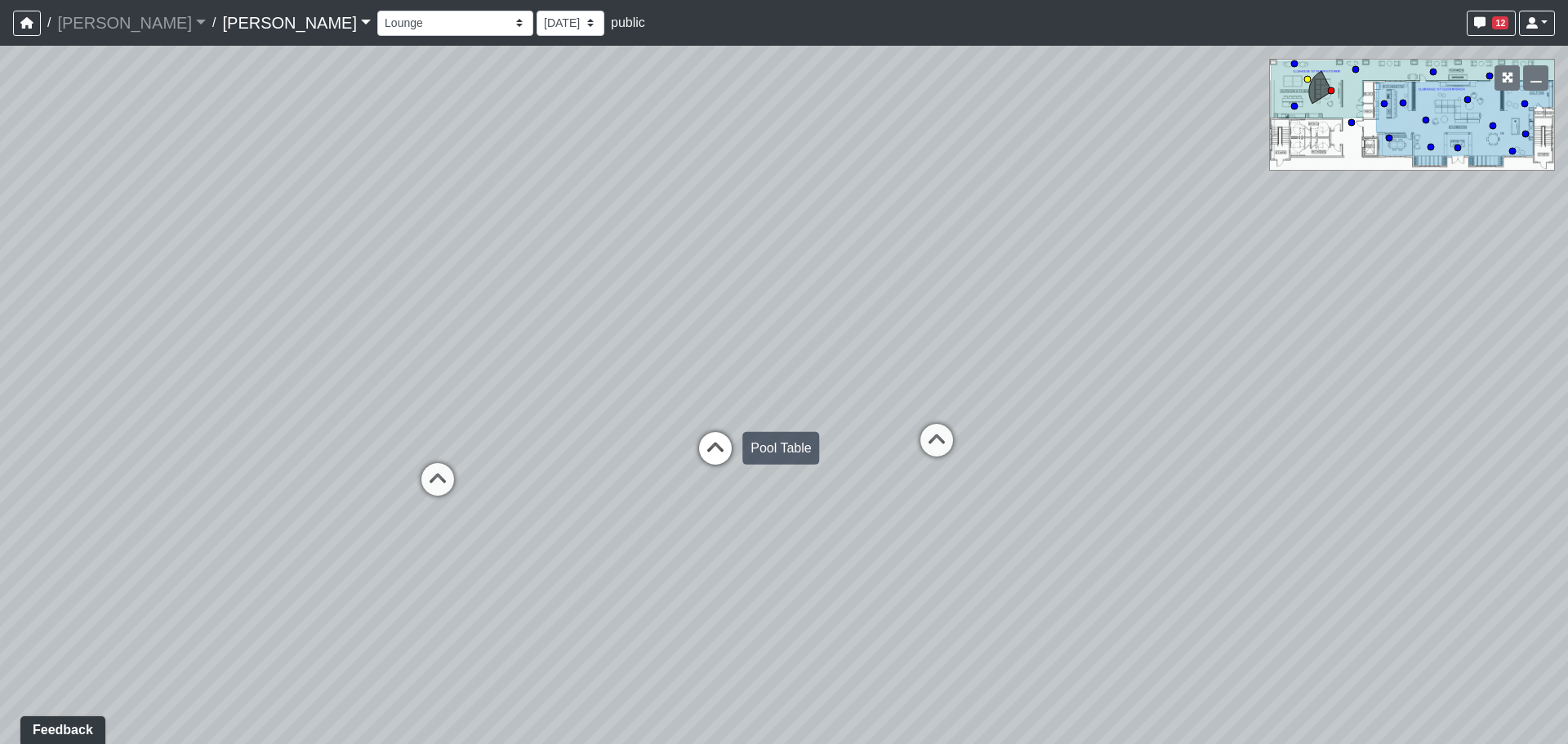
click at [703, 451] on icon at bounding box center [716, 456] width 49 height 49
drag, startPoint x: 669, startPoint y: 443, endPoint x: 1086, endPoint y: 433, distance: 417.1
click at [1085, 433] on div "Loading... Craft Room Loading... Games Loading... Main Room 2 Loading... Entry …" at bounding box center [784, 394] width 1568 height 698
drag, startPoint x: 428, startPoint y: 356, endPoint x: 840, endPoint y: 367, distance: 412.1
click at [840, 367] on div "Loading... Craft Room Loading... Games Loading... Main Room 2 Loading... Entry …" at bounding box center [784, 394] width 1568 height 698
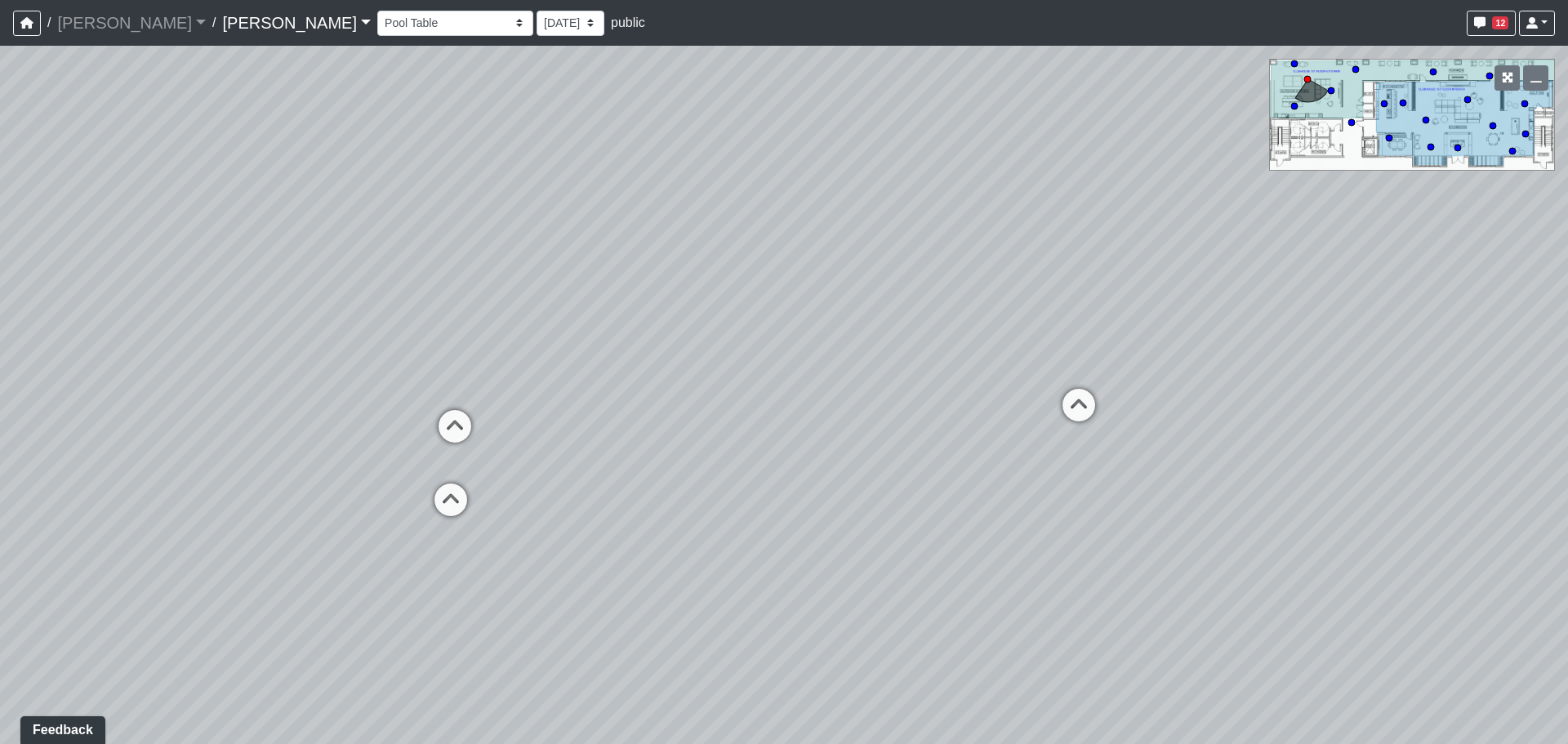
drag, startPoint x: 569, startPoint y: 403, endPoint x: 894, endPoint y: 384, distance: 325.6
click at [894, 384] on div "Loading... Craft Room Loading... Games Loading... Main Room 2 Loading... Entry …" at bounding box center [784, 394] width 1568 height 698
drag, startPoint x: 515, startPoint y: 378, endPoint x: 328, endPoint y: 385, distance: 187.1
click at [325, 385] on div "Loading... Craft Room Loading... Games Loading... Main Room 2 Loading... Entry …" at bounding box center [784, 394] width 1568 height 698
drag, startPoint x: 1144, startPoint y: 331, endPoint x: 448, endPoint y: 341, distance: 696.1
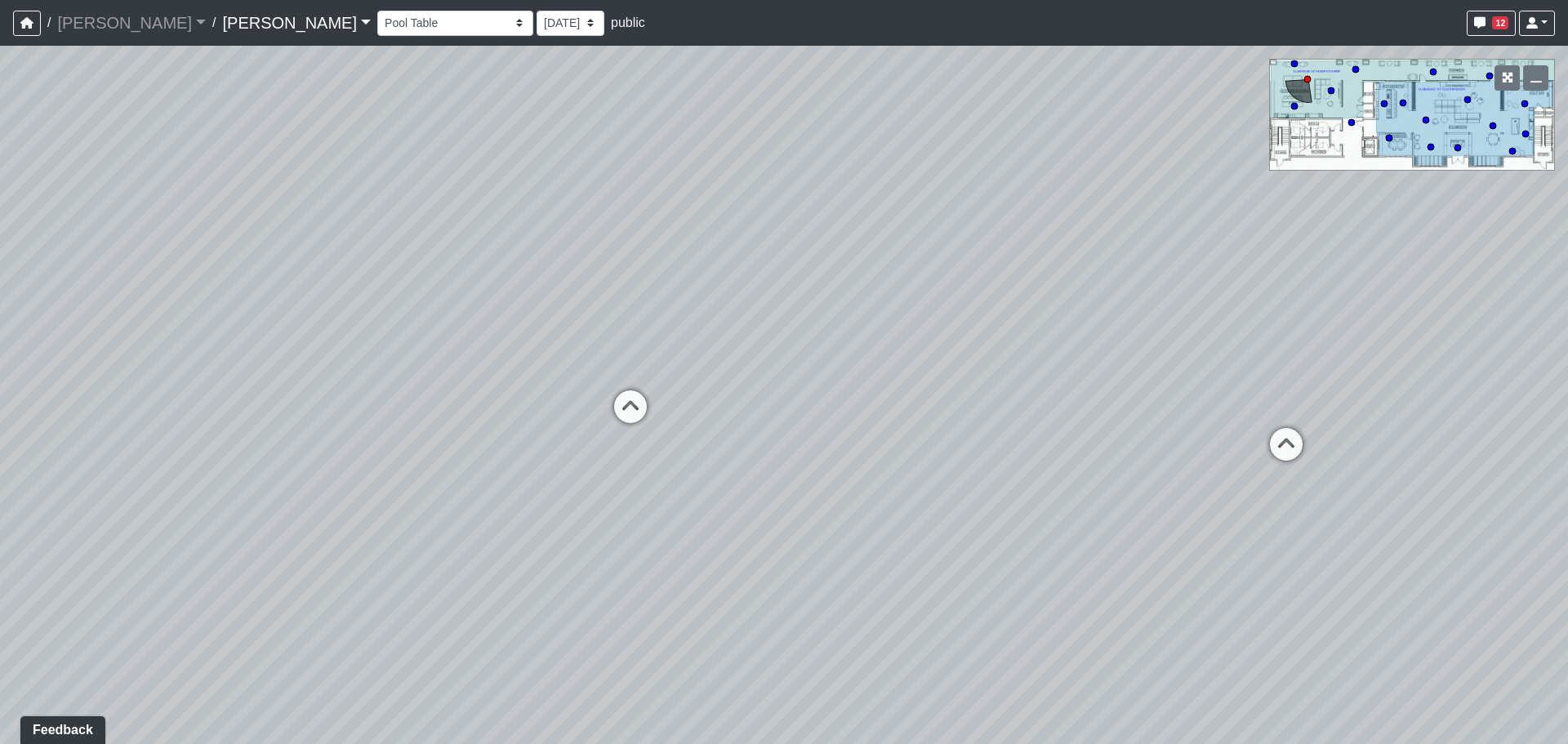
click at [448, 341] on div "Loading... Craft Room Loading... Games Loading... Main Room 2 Loading... Entry …" at bounding box center [784, 394] width 1568 height 698
click at [377, 22] on select "Entry Kitchenette Lounge Pool Table Seating 1 Seating 2 Seating 3 Seating 4 Ban…" at bounding box center [455, 24] width 156 height 25
click at [377, 11] on select "Entry Kitchenette Lounge Pool Table Seating 1 Seating 2 Seating 3 Seating 4 Ban…" at bounding box center [455, 24] width 156 height 25
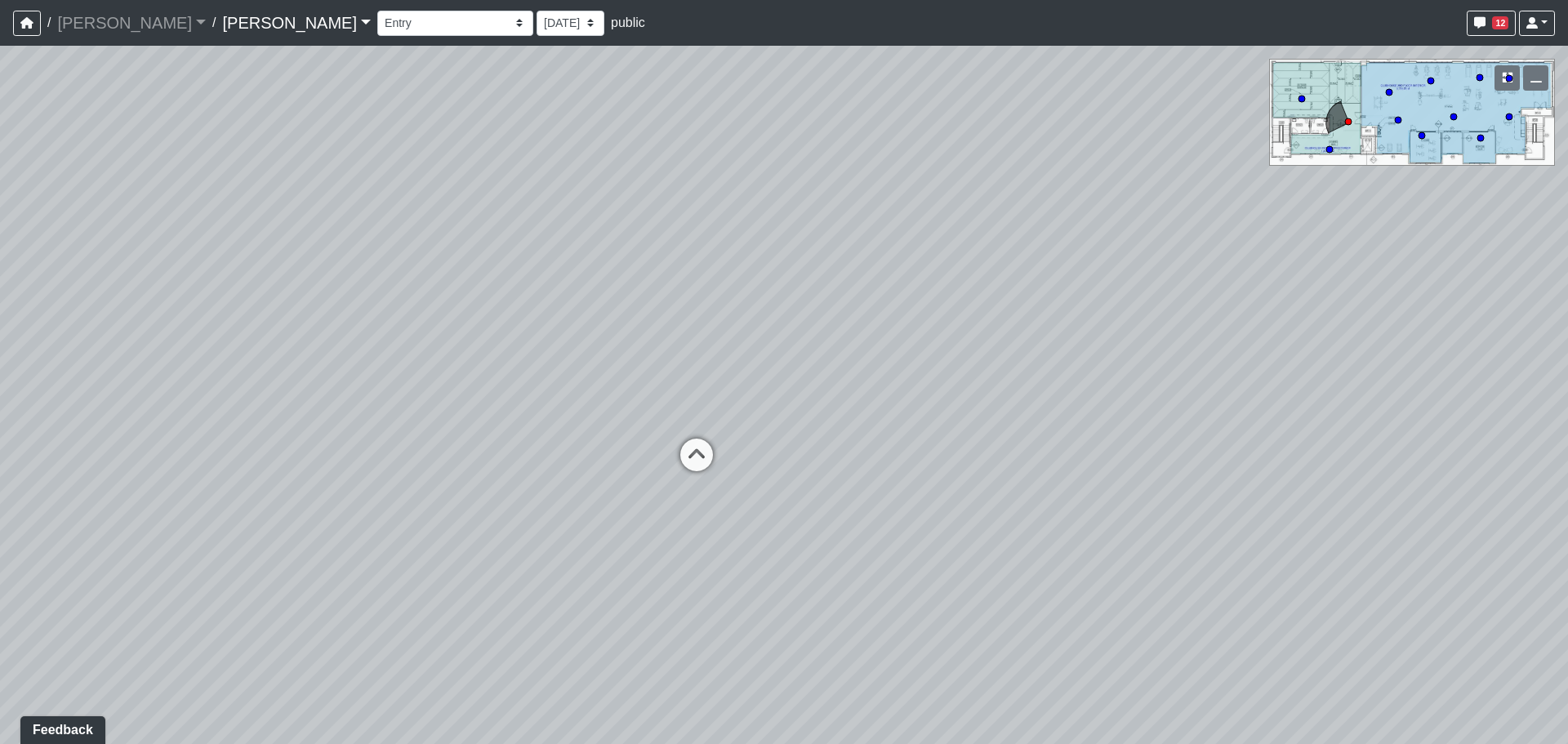
drag, startPoint x: 718, startPoint y: 286, endPoint x: 571, endPoint y: 279, distance: 147.2
click at [571, 279] on div "Loading... Craft Room Loading... Games Loading... Main Room 2 Loading... Entry …" at bounding box center [784, 394] width 1568 height 698
click at [669, 450] on icon at bounding box center [673, 464] width 49 height 49
drag, startPoint x: 806, startPoint y: 385, endPoint x: 588, endPoint y: 381, distance: 218.0
click at [588, 381] on div "Loading... Craft Room Loading... Games Loading... Main Room 2 Loading... Entry …" at bounding box center [784, 394] width 1568 height 698
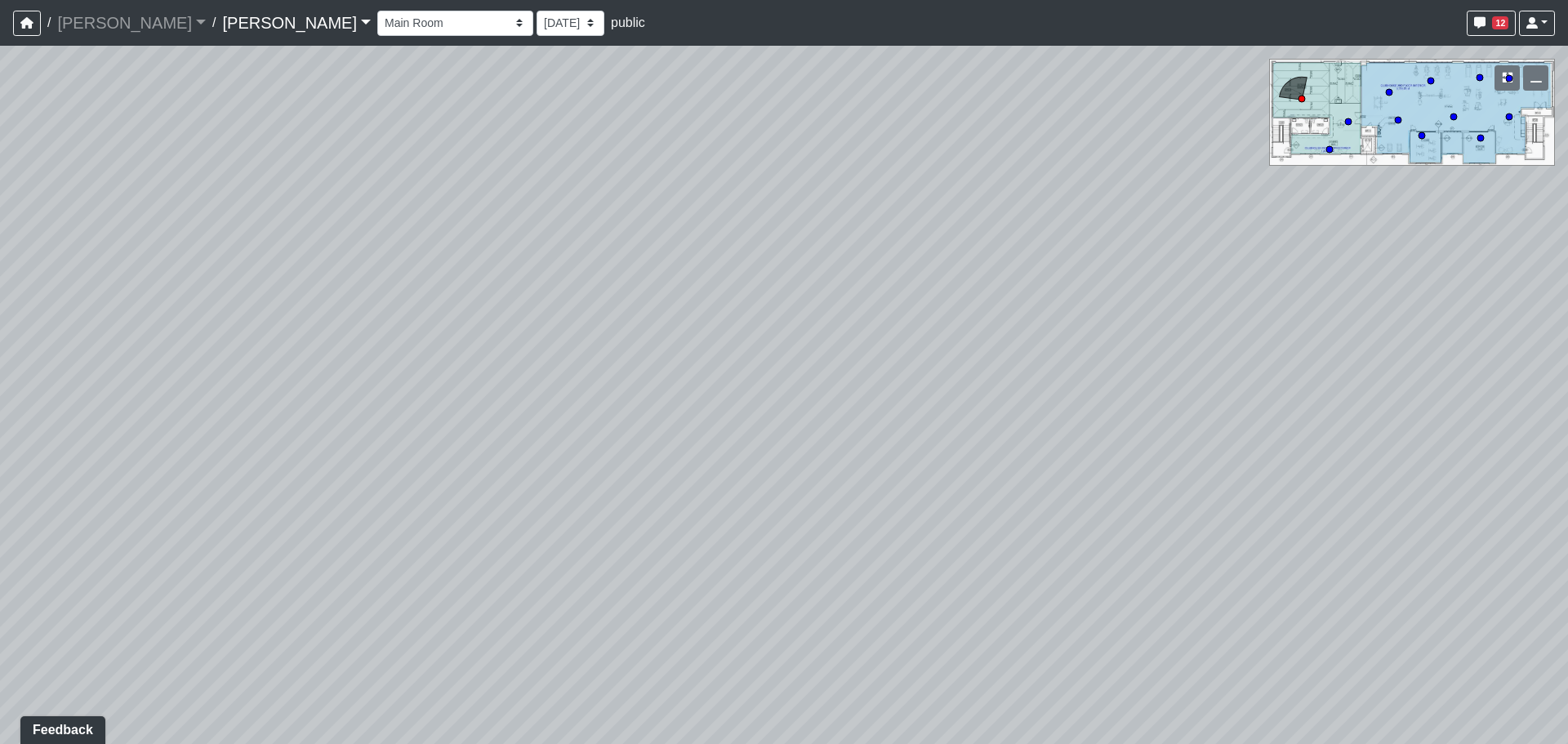
drag, startPoint x: 397, startPoint y: 357, endPoint x: 767, endPoint y: 360, distance: 370.0
click at [767, 360] on div "Loading... Craft Room Loading... Games Loading... Main Room 2 Loading... Entry …" at bounding box center [784, 394] width 1568 height 698
drag, startPoint x: 551, startPoint y: 354, endPoint x: 1047, endPoint y: 350, distance: 496.0
click at [1047, 350] on div "Loading... Craft Room Loading... Games Loading... Main Room 2 Loading... Entry …" at bounding box center [784, 394] width 1568 height 698
drag, startPoint x: 508, startPoint y: 357, endPoint x: 993, endPoint y: 333, distance: 485.6
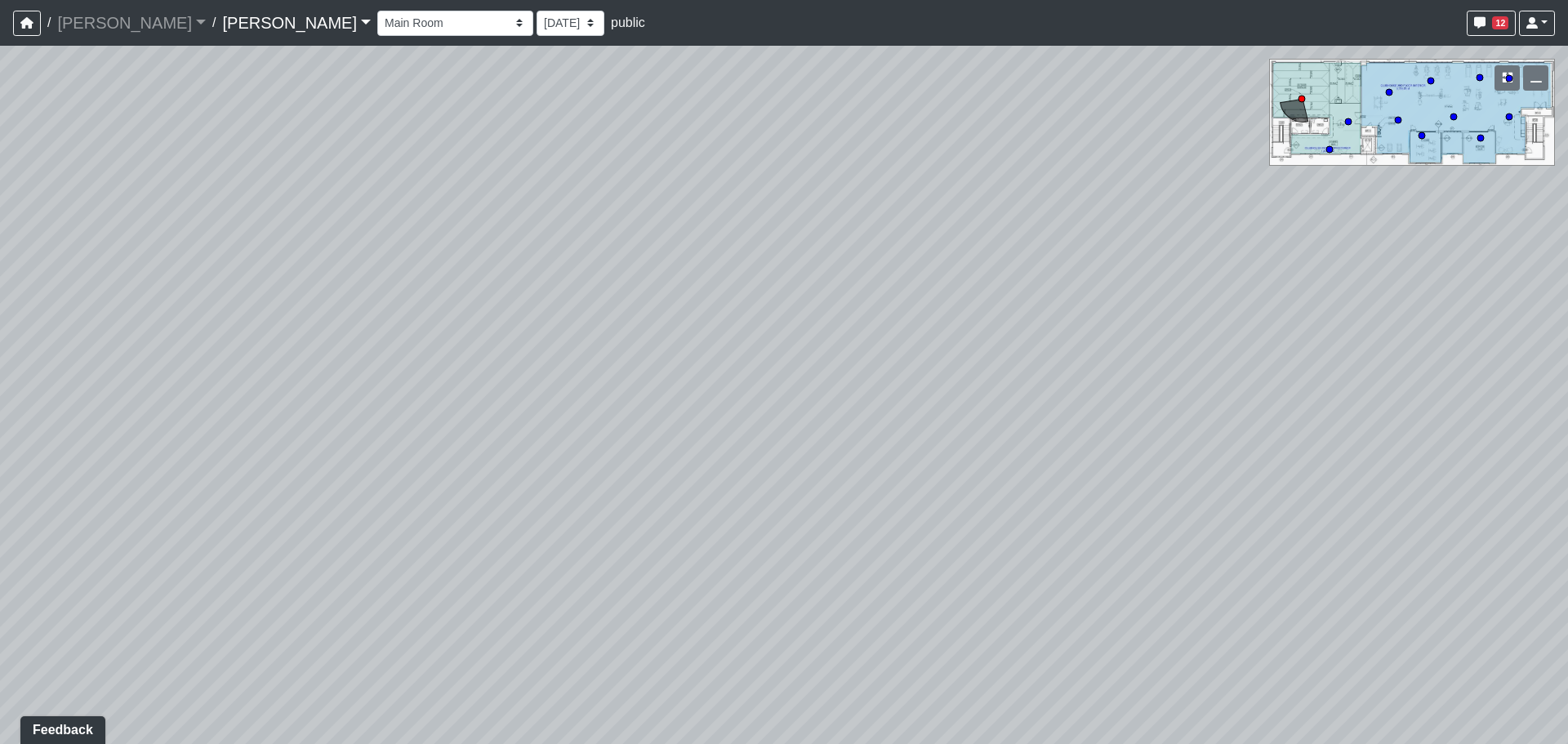
click at [993, 333] on div "Loading... Craft Room Loading... Games Loading... Main Room 2 Loading... Entry …" at bounding box center [784, 394] width 1568 height 698
drag, startPoint x: 475, startPoint y: 409, endPoint x: 1136, endPoint y: 357, distance: 663.0
click at [1119, 357] on div "Loading... Craft Room Loading... Games Loading... Main Room 2 Loading... Entry …" at bounding box center [784, 394] width 1568 height 698
drag, startPoint x: 303, startPoint y: 339, endPoint x: 871, endPoint y: 395, distance: 570.8
click at [871, 395] on div "Loading... Craft Room Loading... Games Loading... Main Room 2 Loading... Entry …" at bounding box center [784, 394] width 1568 height 698
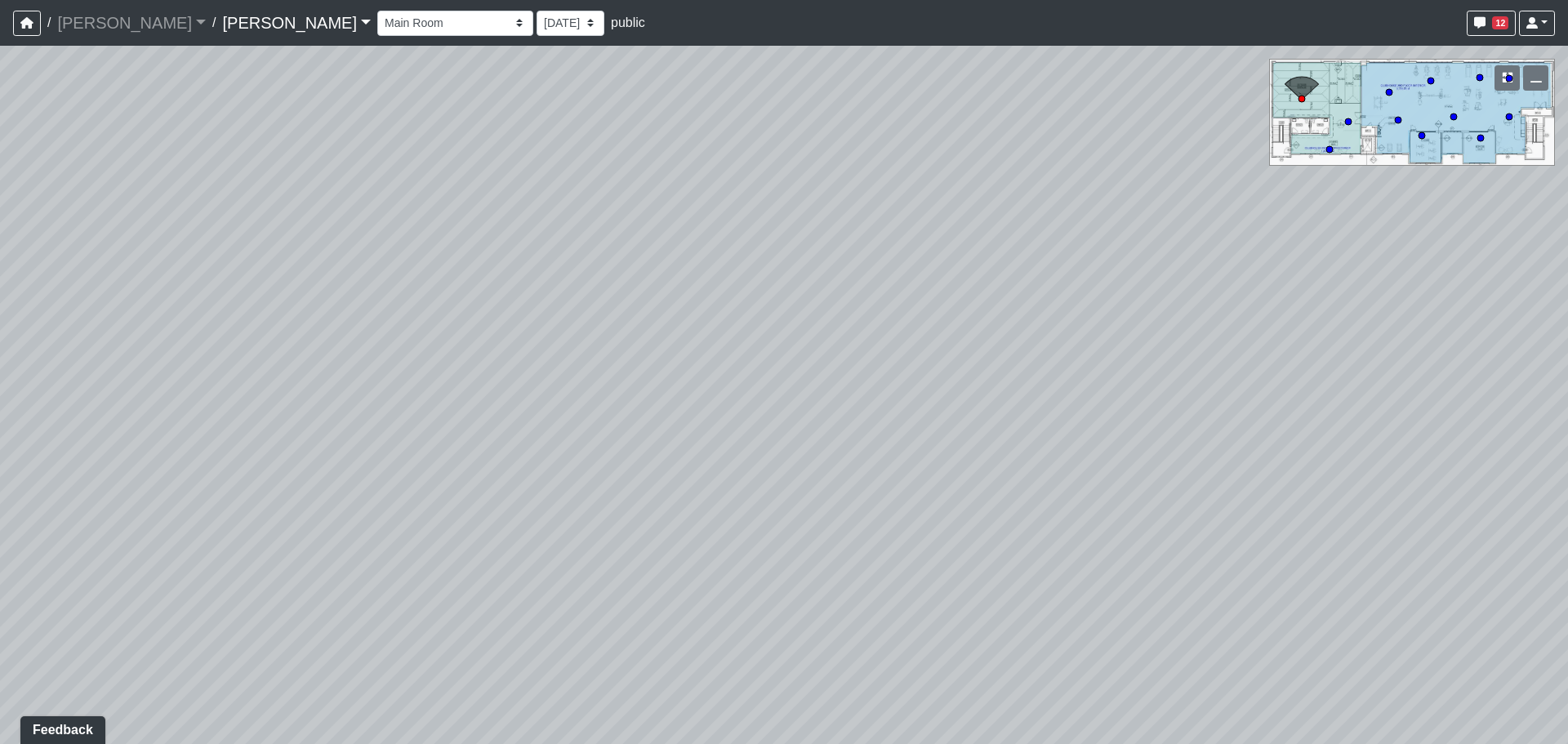
drag, startPoint x: 189, startPoint y: 365, endPoint x: 1179, endPoint y: 362, distance: 990.0
click at [1179, 362] on div "Loading... Craft Room Loading... Games Loading... Main Room 2 Loading... Entry …" at bounding box center [784, 394] width 1568 height 698
drag, startPoint x: 243, startPoint y: 408, endPoint x: 1075, endPoint y: 427, distance: 832.2
click at [1075, 427] on div "Loading... Craft Room Loading... Games Loading... Main Room 2 Loading... Entry …" at bounding box center [784, 394] width 1568 height 698
drag, startPoint x: 1344, startPoint y: 470, endPoint x: 620, endPoint y: 422, distance: 725.6
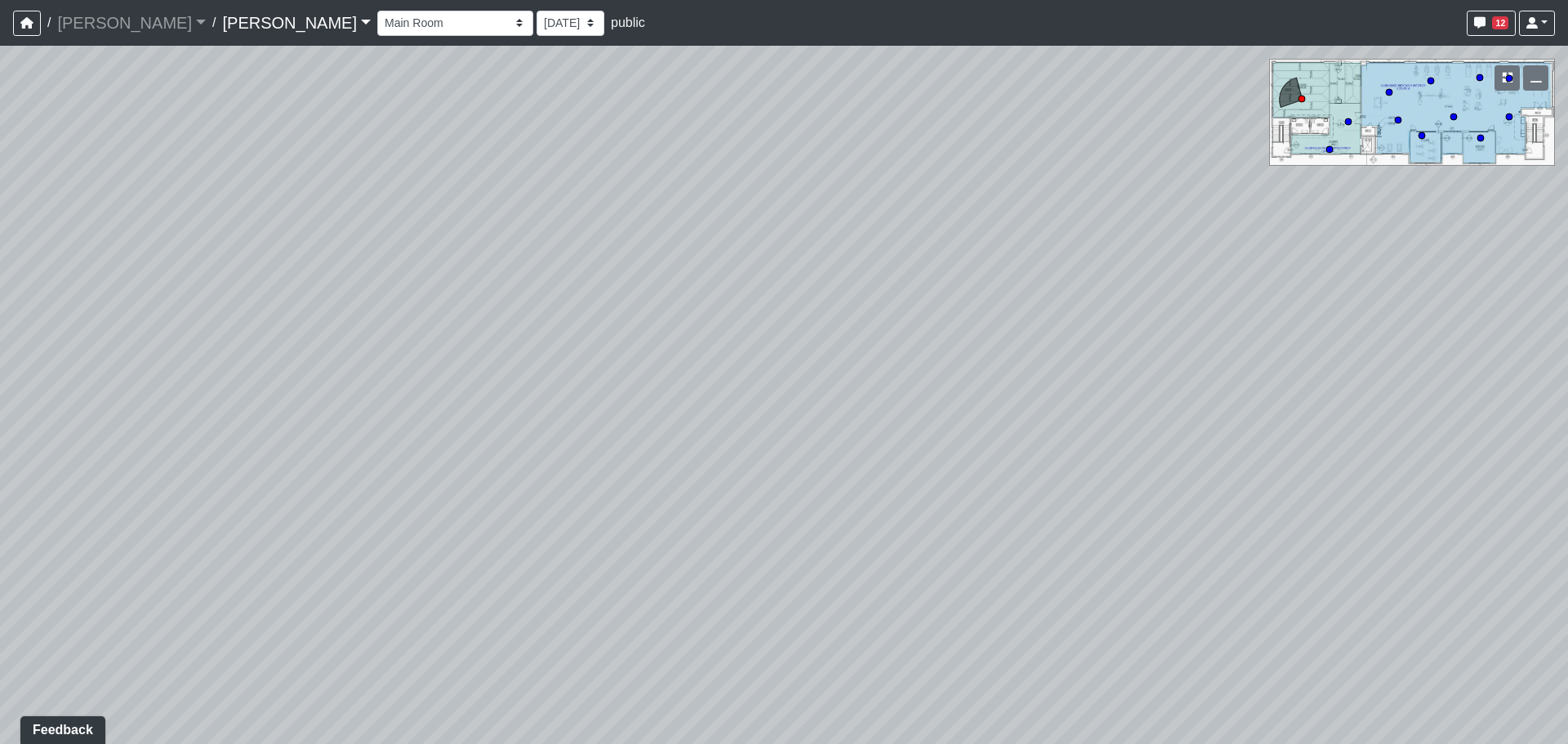
click at [620, 422] on div "Loading... Craft Room Loading... Games Loading... Main Room 2 Loading... Entry …" at bounding box center [784, 394] width 1568 height 698
drag, startPoint x: 1344, startPoint y: 415, endPoint x: 437, endPoint y: 487, distance: 909.9
click at [436, 487] on div "Loading... Craft Room Loading... Games Loading... Main Room 2 Loading... Entry …" at bounding box center [784, 394] width 1568 height 698
drag, startPoint x: 966, startPoint y: 434, endPoint x: 497, endPoint y: 465, distance: 470.0
click at [497, 465] on div "Loading... Craft Room Loading... Games Loading... Main Room 2 Loading... Entry …" at bounding box center [784, 394] width 1568 height 698
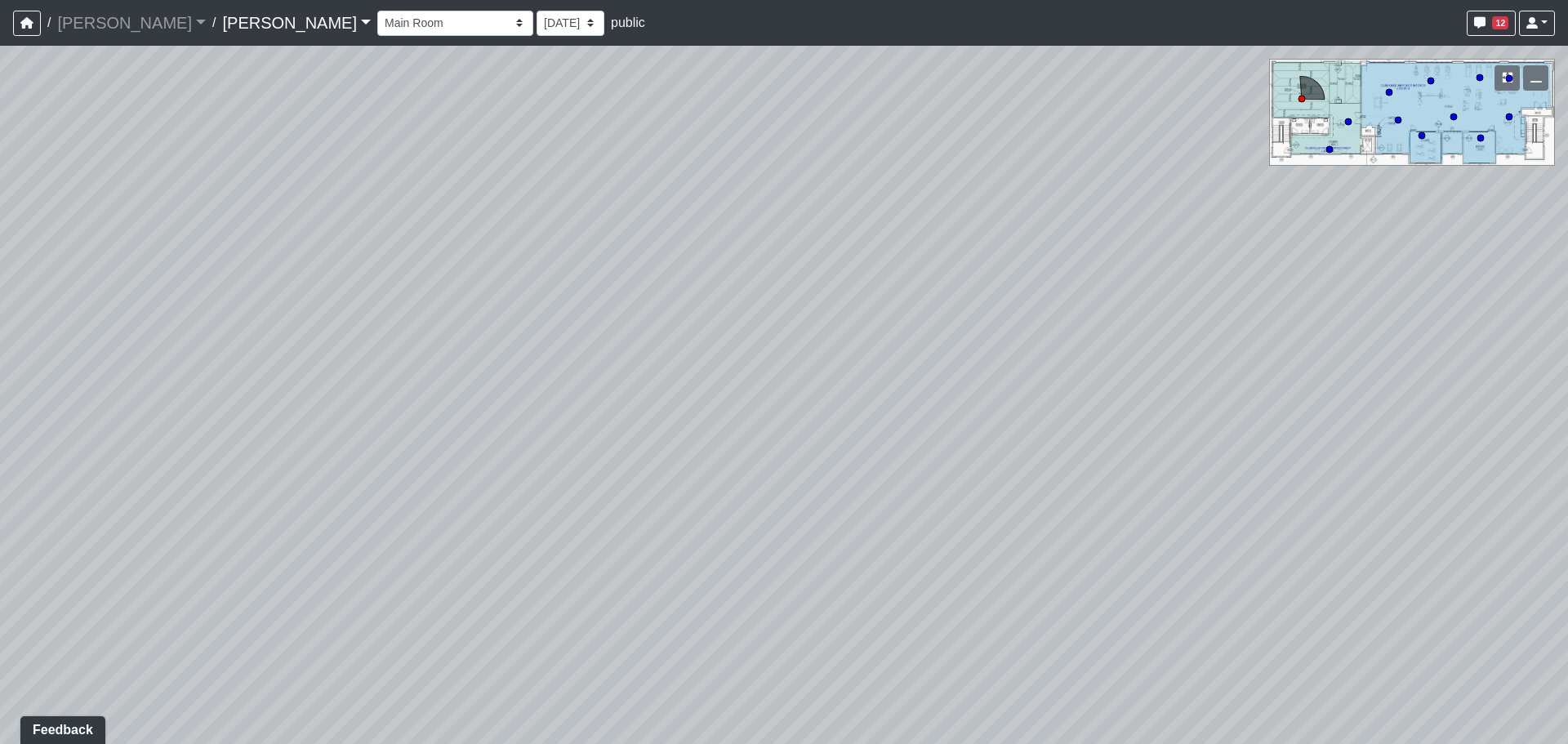
drag, startPoint x: 93, startPoint y: 418, endPoint x: 859, endPoint y: 449, distance: 766.6
click at [859, 449] on div "Loading... Craft Room Loading... Games Loading... Main Room 2 Loading... Entry …" at bounding box center [784, 394] width 1568 height 698
drag, startPoint x: 665, startPoint y: 445, endPoint x: 1338, endPoint y: 423, distance: 673.4
click at [1338, 423] on div "Loading... Craft Room Loading... Games Loading... Main Room 2 Loading... Entry …" at bounding box center [784, 394] width 1568 height 698
click at [377, 28] on select "Entry Kitchenette Lounge Pool Table Seating 1 Seating 2 Seating 3 Seating 4 Ban…" at bounding box center [455, 24] width 156 height 25
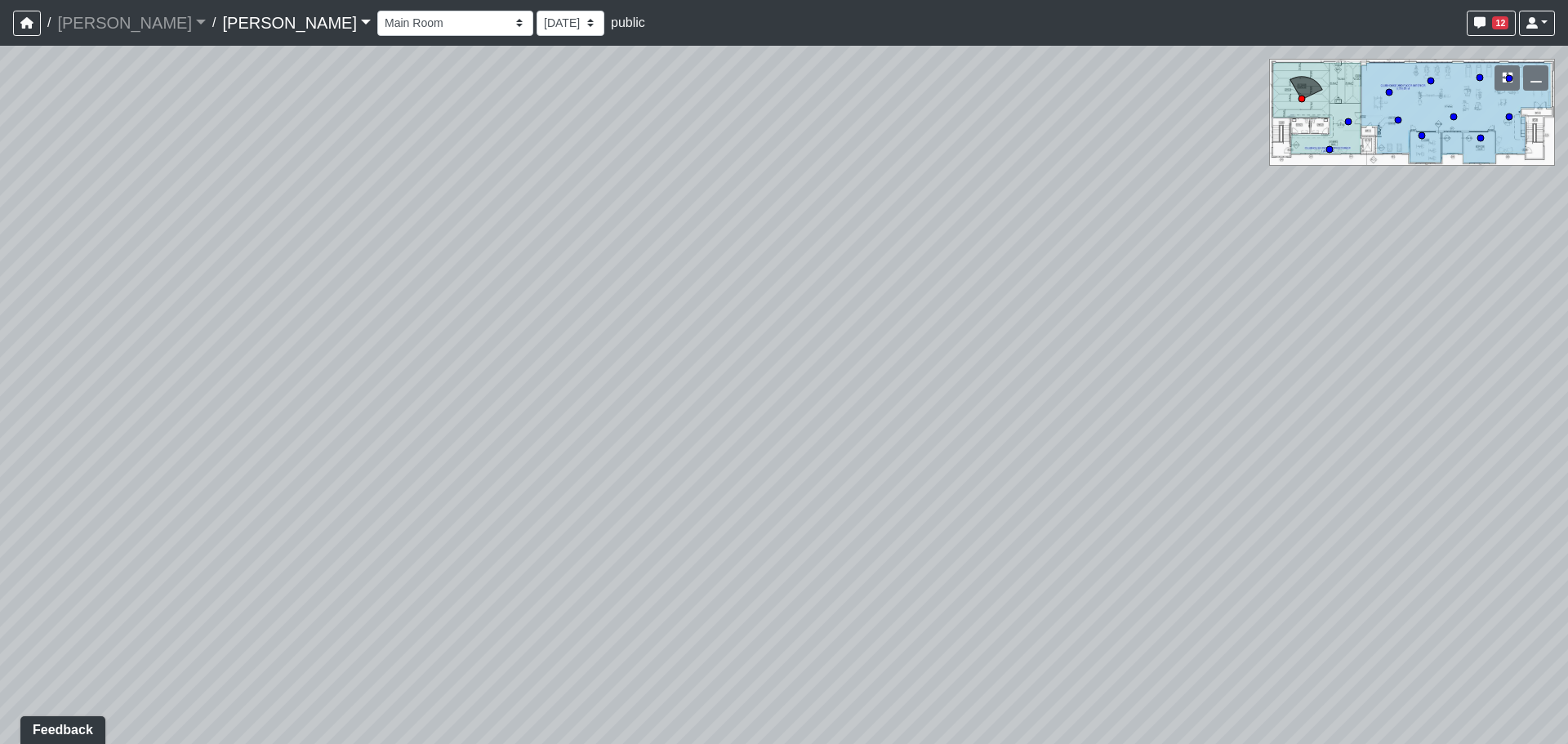
drag, startPoint x: 1227, startPoint y: 467, endPoint x: 414, endPoint y: 404, distance: 815.4
click at [414, 404] on div "Loading... Craft Room Loading... Games Loading... Main Room 2 Loading... Entry …" at bounding box center [784, 394] width 1568 height 698
drag, startPoint x: 1187, startPoint y: 413, endPoint x: 373, endPoint y: 412, distance: 814.0
click at [177, 438] on div "Loading... Craft Room Loading... Games Loading... Main Room 2 Loading... Entry …" at bounding box center [784, 394] width 1568 height 698
click at [947, 395] on icon at bounding box center [931, 406] width 49 height 49
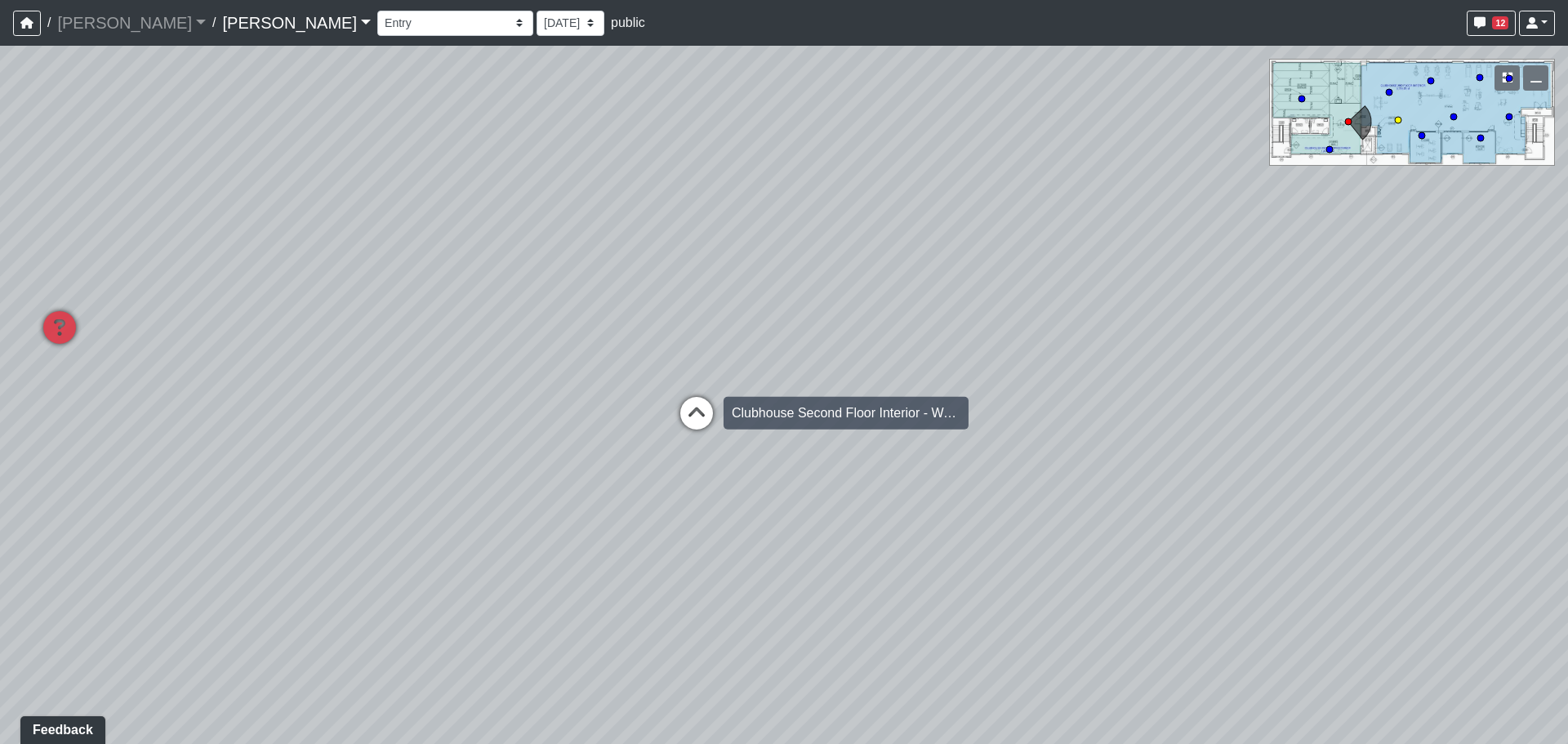
click at [703, 397] on icon at bounding box center [696, 421] width 49 height 49
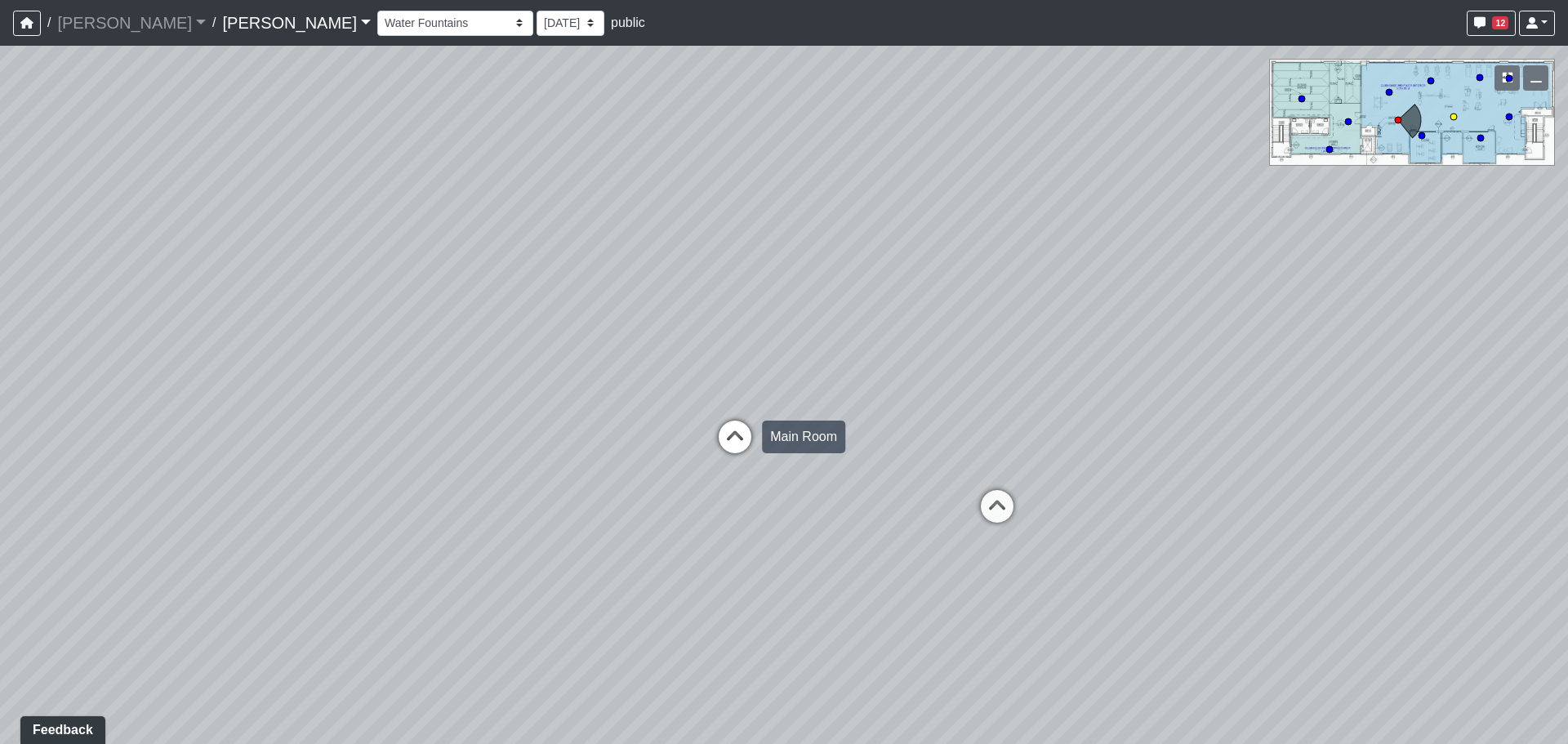
click at [736, 428] on icon at bounding box center [735, 445] width 49 height 49
drag, startPoint x: 1134, startPoint y: 421, endPoint x: 809, endPoint y: 433, distance: 325.2
click at [886, 428] on div "Loading... Craft Room Loading... Games Loading... Main Room 2 Loading... Entry …" at bounding box center [784, 394] width 1568 height 698
drag, startPoint x: 371, startPoint y: 442, endPoint x: 1086, endPoint y: 429, distance: 715.1
click at [1093, 429] on div "Loading... Craft Room Loading... Games Loading... Main Room 2 Loading... Entry …" at bounding box center [784, 394] width 1568 height 698
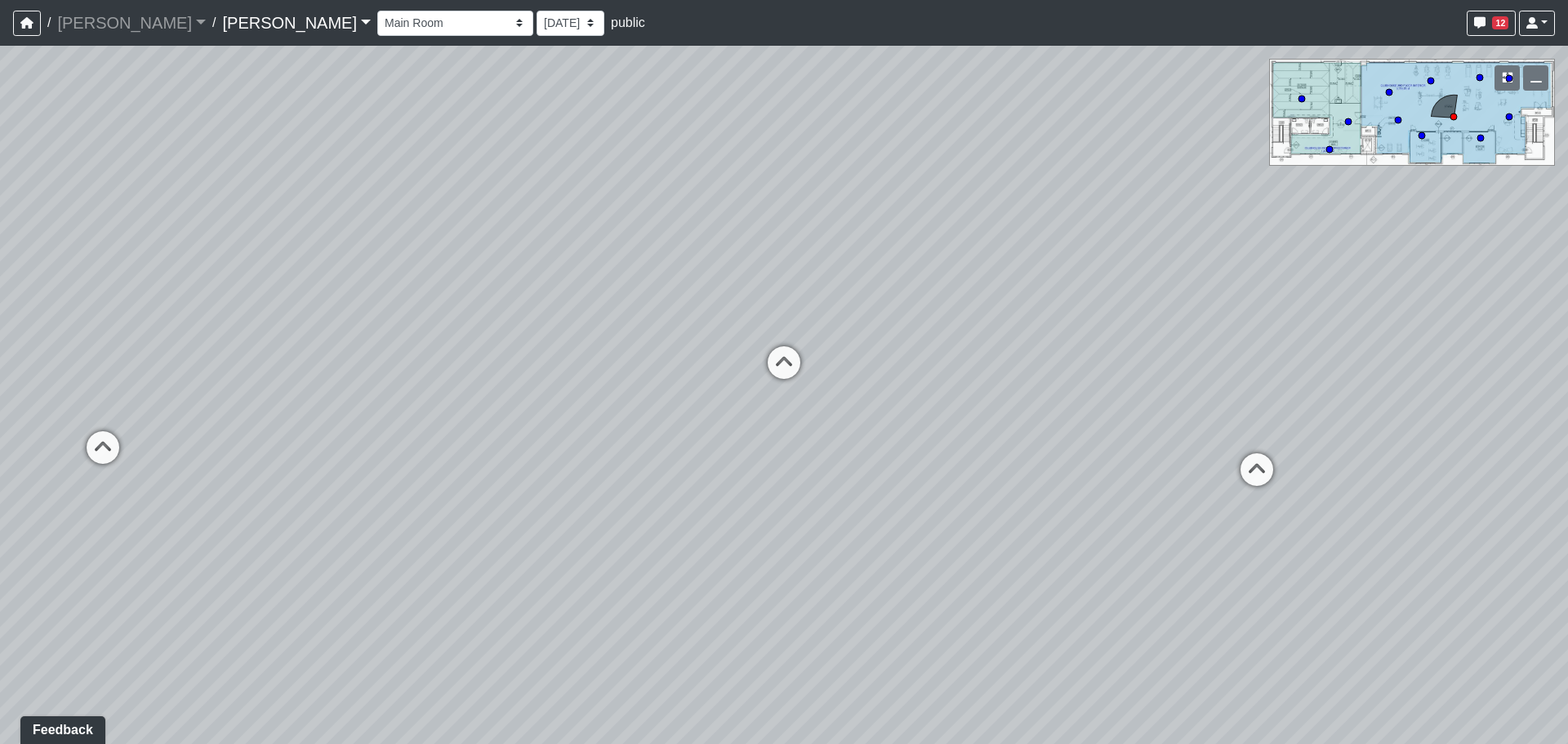
drag, startPoint x: 499, startPoint y: 429, endPoint x: 1261, endPoint y: 422, distance: 762.0
click at [1261, 422] on div "Loading... Craft Room Loading... Games Loading... Main Room 2 Loading... Entry …" at bounding box center [784, 394] width 1568 height 698
drag, startPoint x: 1513, startPoint y: 369, endPoint x: 605, endPoint y: 328, distance: 908.9
click at [604, 328] on div "Loading... Craft Room Loading... Games Loading... Main Room 2 Loading... Entry …" at bounding box center [784, 394] width 1568 height 698
drag, startPoint x: 1286, startPoint y: 348, endPoint x: 927, endPoint y: 362, distance: 359.3
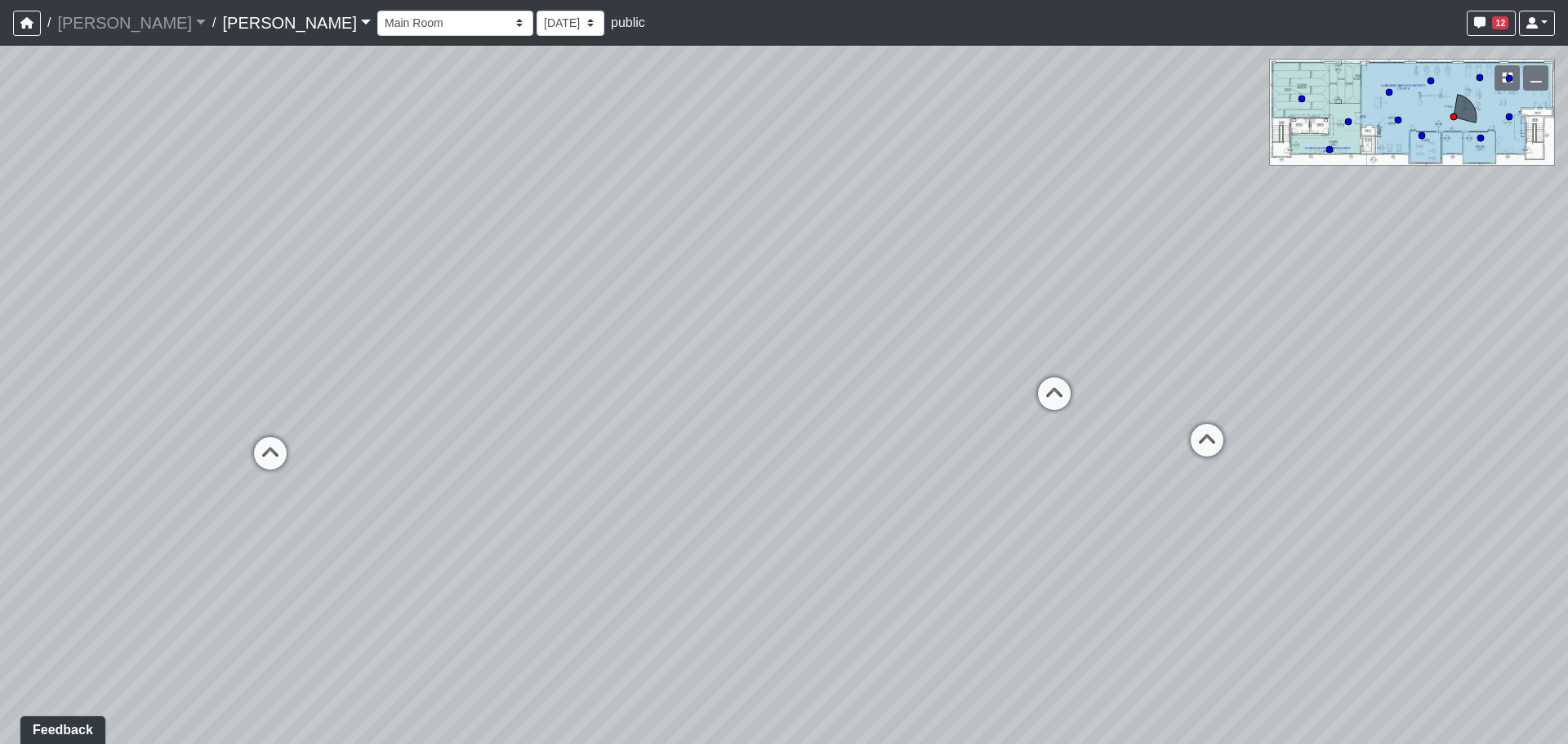
click at [927, 362] on div "Loading... Craft Room Loading... Games Loading... Main Room 2 Loading... Entry …" at bounding box center [784, 394] width 1568 height 698
click at [1059, 382] on icon at bounding box center [1054, 401] width 49 height 49
drag, startPoint x: 890, startPoint y: 321, endPoint x: 477, endPoint y: 481, distance: 442.9
click at [477, 481] on div "Loading... Craft Room Loading... Games Loading... Main Room 2 Loading... Entry …" at bounding box center [784, 394] width 1568 height 698
drag, startPoint x: 1327, startPoint y: 417, endPoint x: 629, endPoint y: 393, distance: 698.4
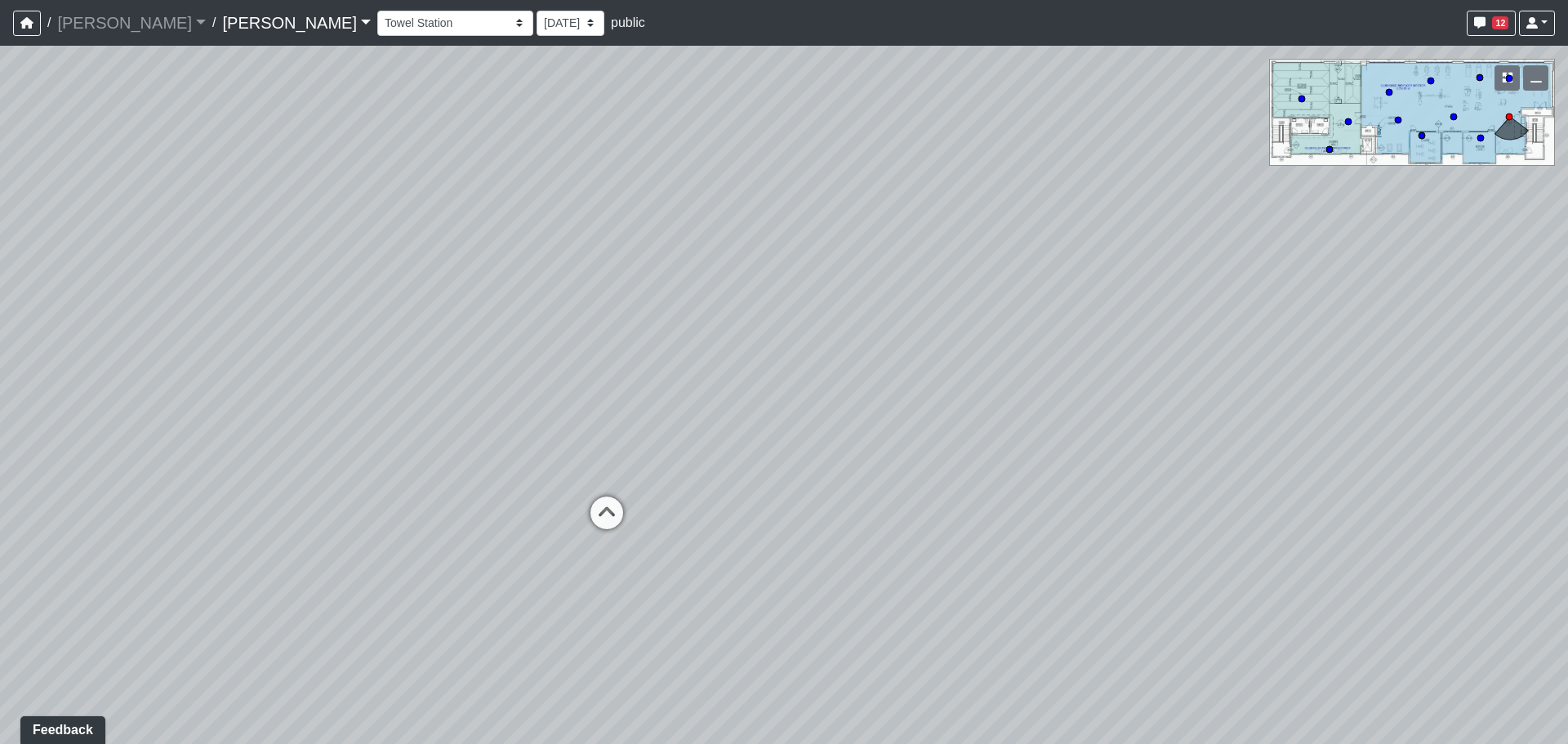
click at [629, 393] on div "Loading... Craft Room Loading... Games Loading... Main Room 2 Loading... Entry …" at bounding box center [784, 394] width 1568 height 698
drag, startPoint x: 1409, startPoint y: 470, endPoint x: 701, endPoint y: 369, distance: 715.2
click at [648, 355] on div "Loading... Craft Room Loading... Games Loading... Main Room 2 Loading... Entry …" at bounding box center [784, 394] width 1568 height 698
drag, startPoint x: 1062, startPoint y: 294, endPoint x: 906, endPoint y: 337, distance: 161.8
click at [906, 337] on div "Loading... Craft Room Loading... Games Loading... Main Room 2 Loading... Entry …" at bounding box center [784, 394] width 1568 height 698
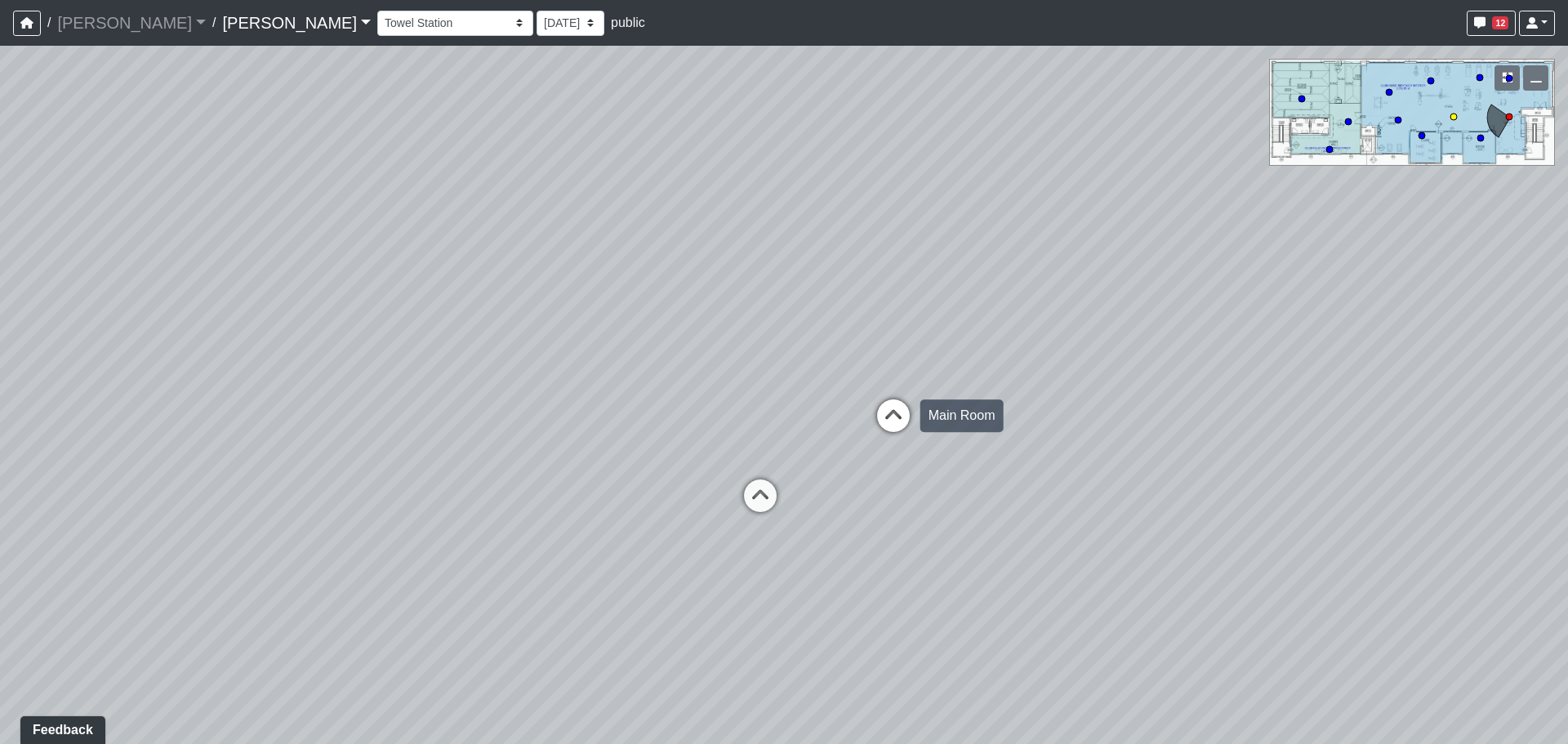
click at [900, 416] on icon at bounding box center [893, 423] width 49 height 49
click at [840, 405] on icon at bounding box center [837, 412] width 49 height 49
drag, startPoint x: 1214, startPoint y: 464, endPoint x: 696, endPoint y: 459, distance: 518.0
click at [696, 459] on div "Loading... Craft Room Loading... Games Loading... Main Room 2 Loading... Entry …" at bounding box center [784, 394] width 1568 height 698
click at [1208, 467] on icon at bounding box center [1192, 477] width 49 height 49
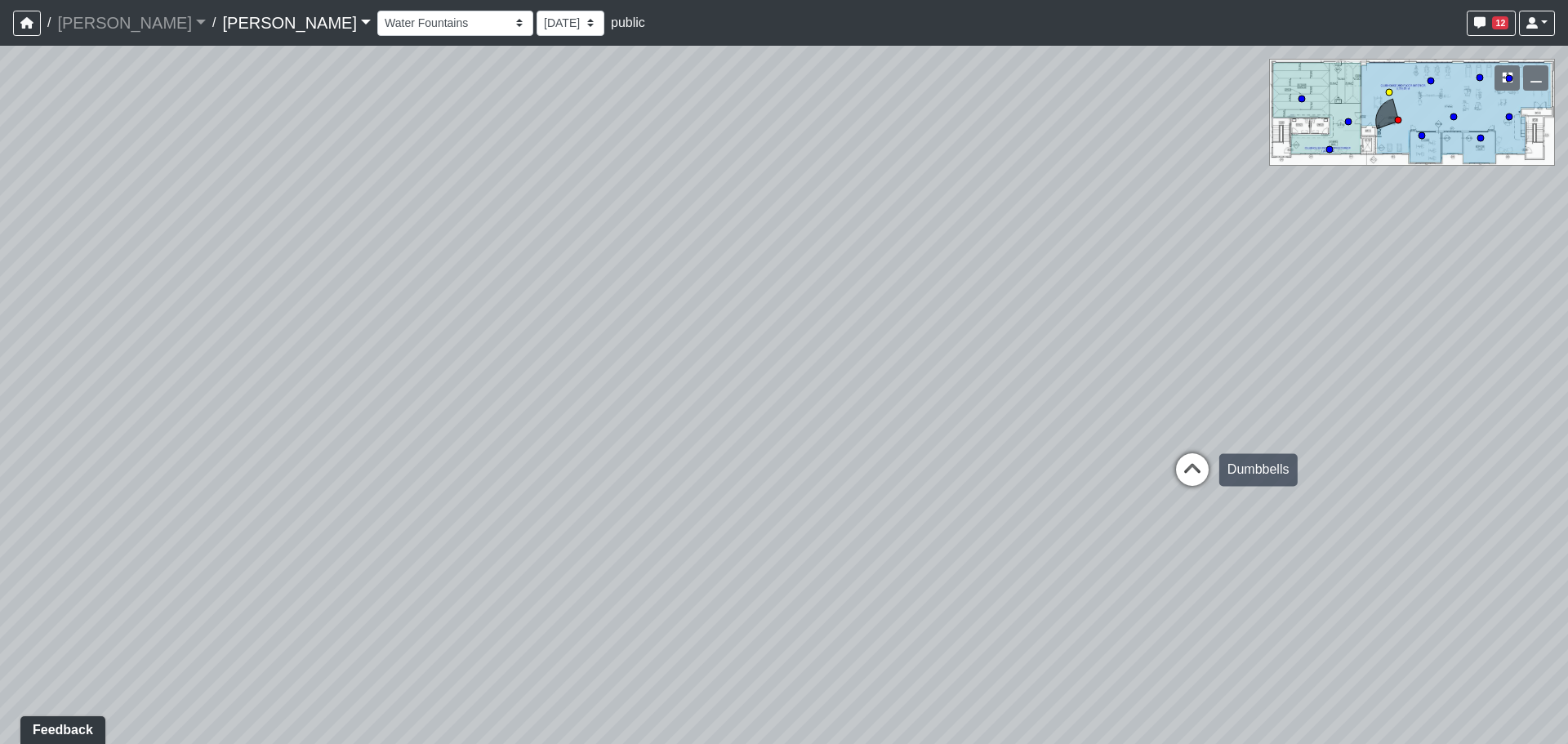
select select "sbu7hwSFp9n5XjJF7JixUF"
drag, startPoint x: 717, startPoint y: 459, endPoint x: 1043, endPoint y: 476, distance: 326.4
click at [1031, 475] on div "Loading... Craft Room Loading... Games Loading... Main Room 2 Loading... Entry …" at bounding box center [784, 394] width 1568 height 698
drag, startPoint x: 675, startPoint y: 444, endPoint x: 1026, endPoint y: 449, distance: 351.0
click at [1026, 449] on div "Loading... Craft Room Loading... Games Loading... Main Room 2 Loading... Entry …" at bounding box center [784, 394] width 1568 height 698
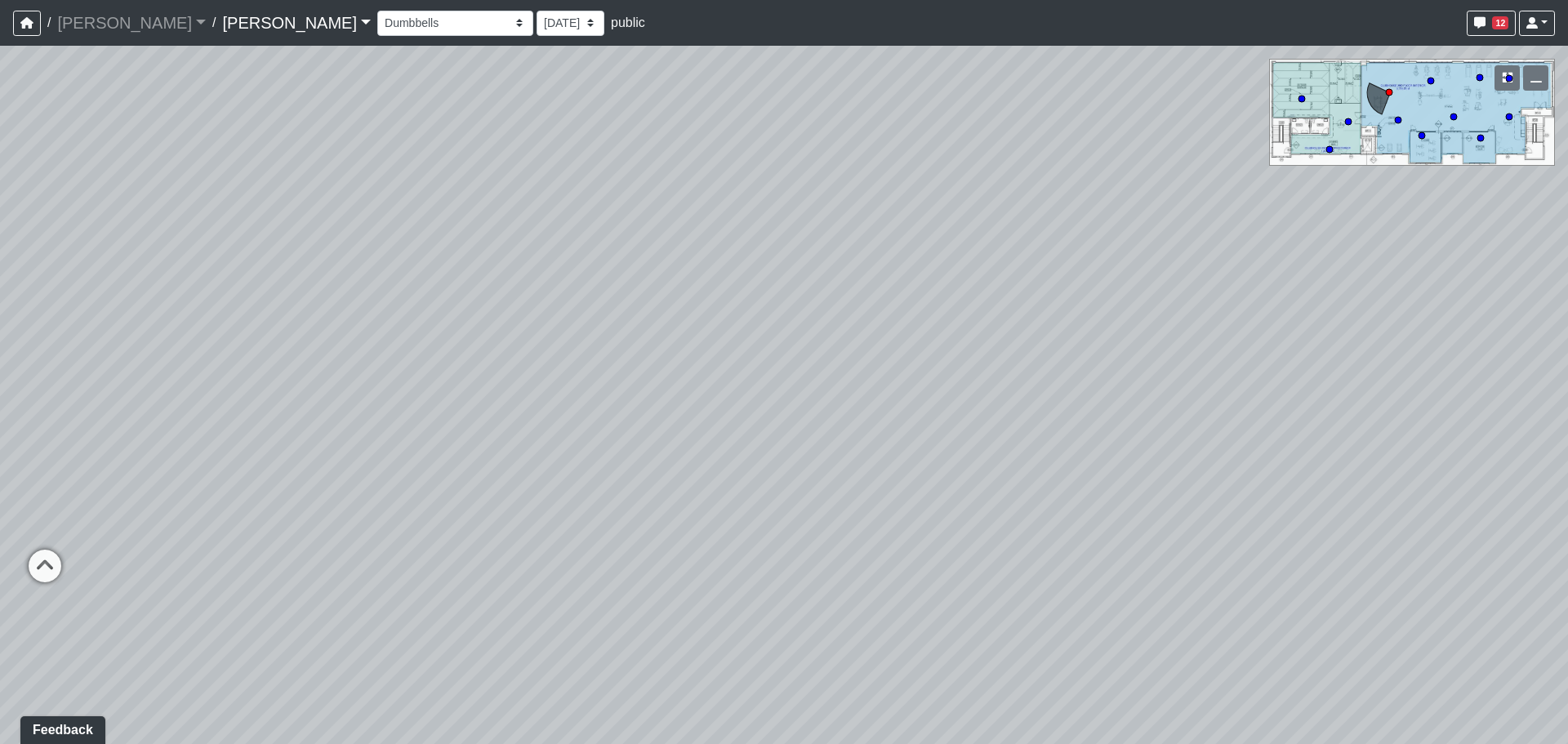
drag, startPoint x: 690, startPoint y: 424, endPoint x: 509, endPoint y: 444, distance: 182.1
click at [509, 444] on div "Loading... Craft Room Loading... Games Loading... Main Room 2 Loading... Entry …" at bounding box center [784, 394] width 1568 height 698
drag, startPoint x: 666, startPoint y: 448, endPoint x: 625, endPoint y: 447, distance: 41.0
click at [625, 447] on div "Loading... Craft Room Loading... Games Loading... Main Room 2 Loading... Entry …" at bounding box center [784, 394] width 1568 height 698
drag, startPoint x: 547, startPoint y: 420, endPoint x: 1130, endPoint y: 352, distance: 587.0
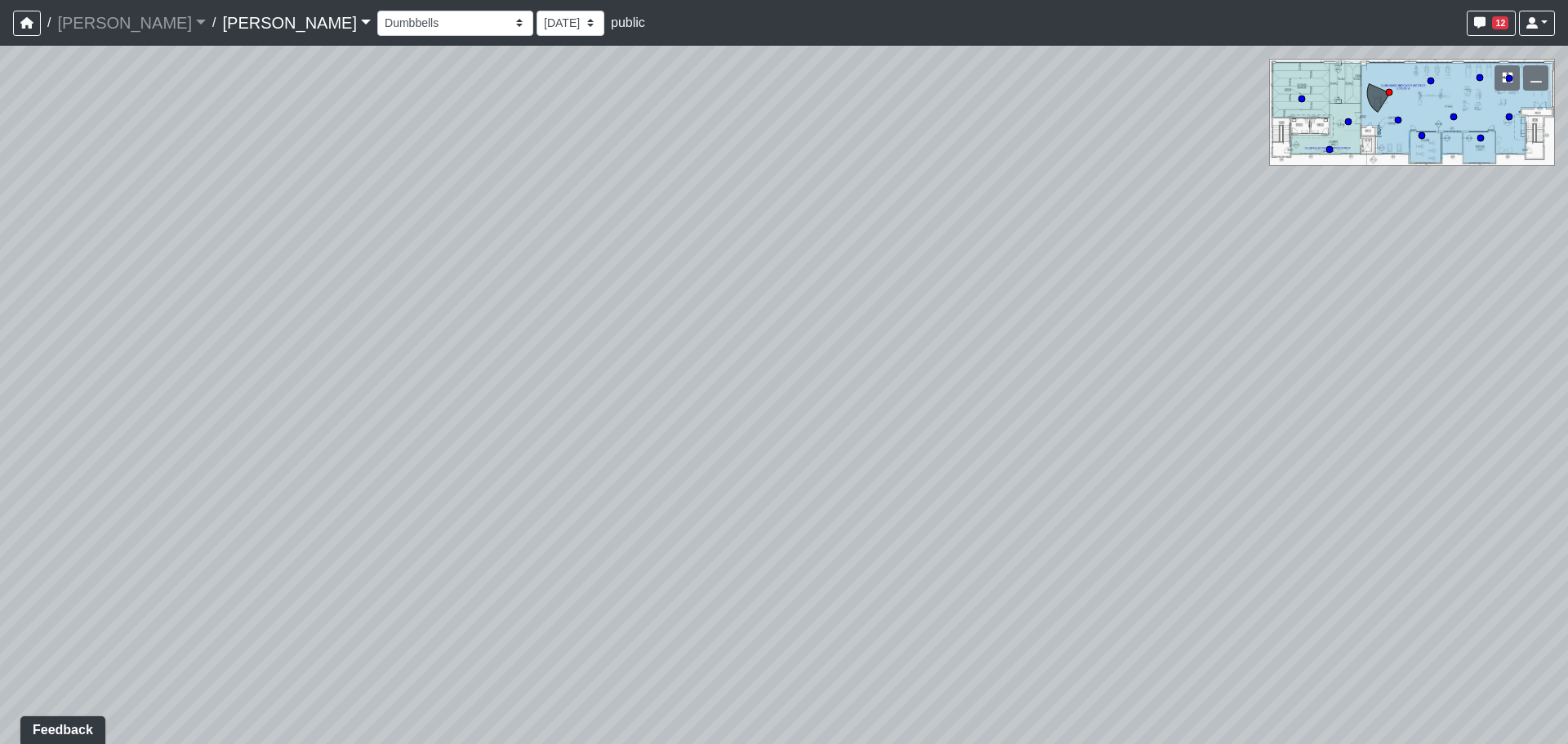
click at [1128, 352] on div "Loading... Craft Room Loading... Games Loading... Main Room 2 Loading... Entry …" at bounding box center [784, 394] width 1568 height 698
drag, startPoint x: 327, startPoint y: 301, endPoint x: 1031, endPoint y: 440, distance: 717.6
click at [1031, 440] on div "Loading... Craft Room Loading... Games Loading... Main Room 2 Loading... Entry …" at bounding box center [784, 394] width 1568 height 698
drag, startPoint x: 346, startPoint y: 284, endPoint x: 547, endPoint y: 402, distance: 233.1
click at [547, 402] on div "Loading... Craft Room Loading... Games Loading... Main Room 2 Loading... Entry …" at bounding box center [784, 394] width 1568 height 698
